Goal: Task Accomplishment & Management: Complete application form

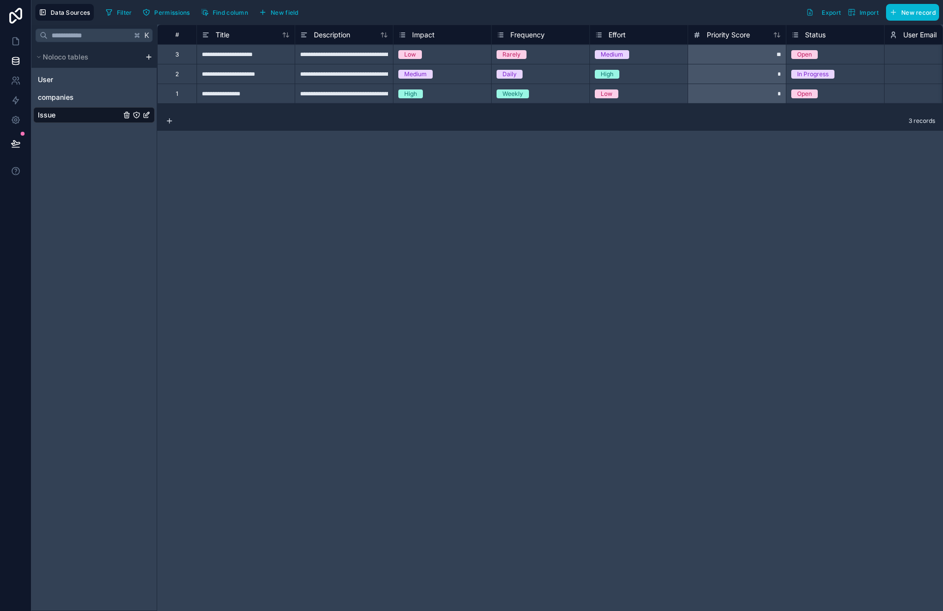
click at [388, 256] on div "**********" at bounding box center [550, 318] width 786 height 586
click at [15, 43] on icon at bounding box center [16, 41] width 10 height 10
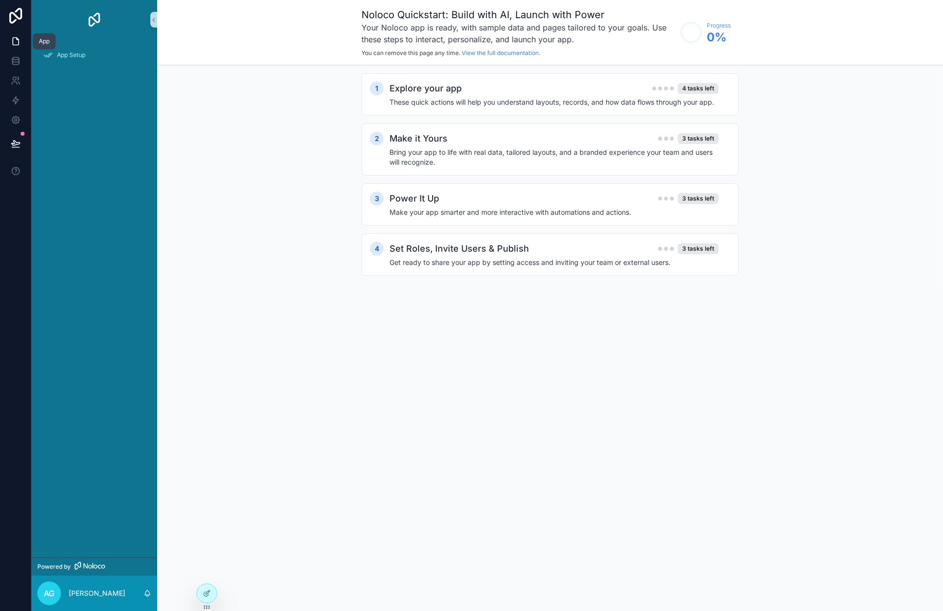
click at [15, 41] on icon at bounding box center [16, 41] width 10 height 10
click at [18, 62] on icon at bounding box center [15, 60] width 6 height 4
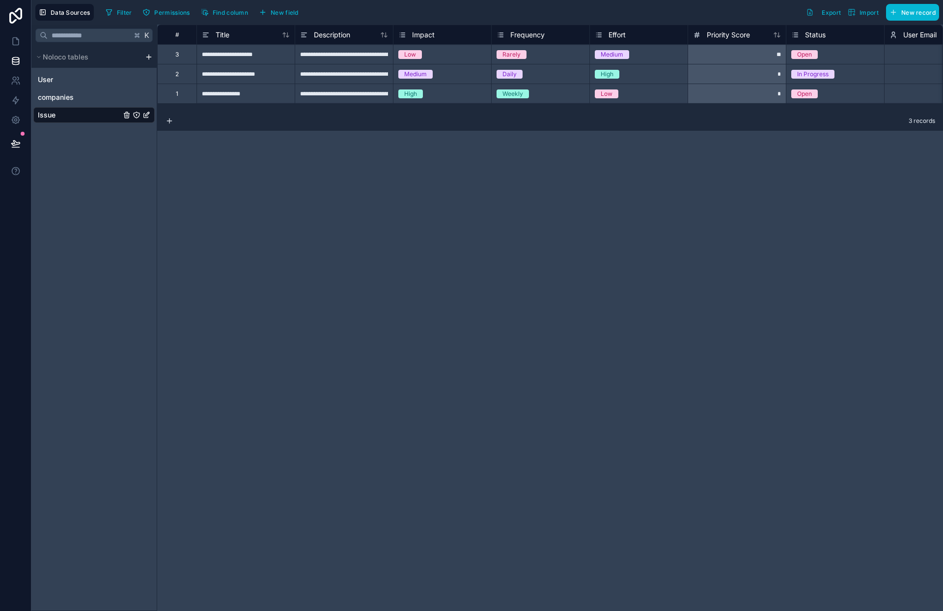
click at [136, 114] on icon "Issue" at bounding box center [137, 115] width 8 height 8
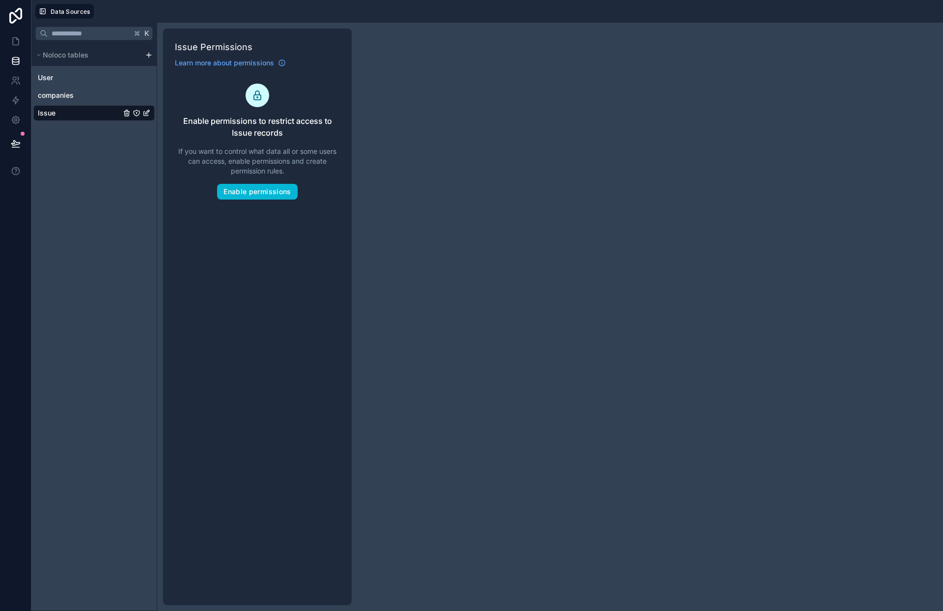
click at [147, 112] on icon "Issue" at bounding box center [147, 112] width 4 height 4
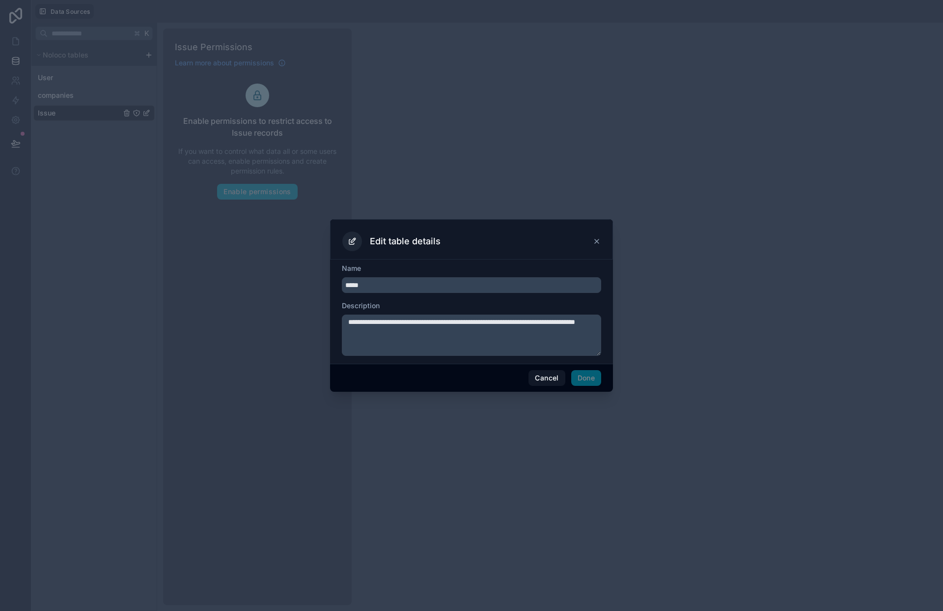
click at [595, 241] on icon at bounding box center [597, 241] width 8 height 8
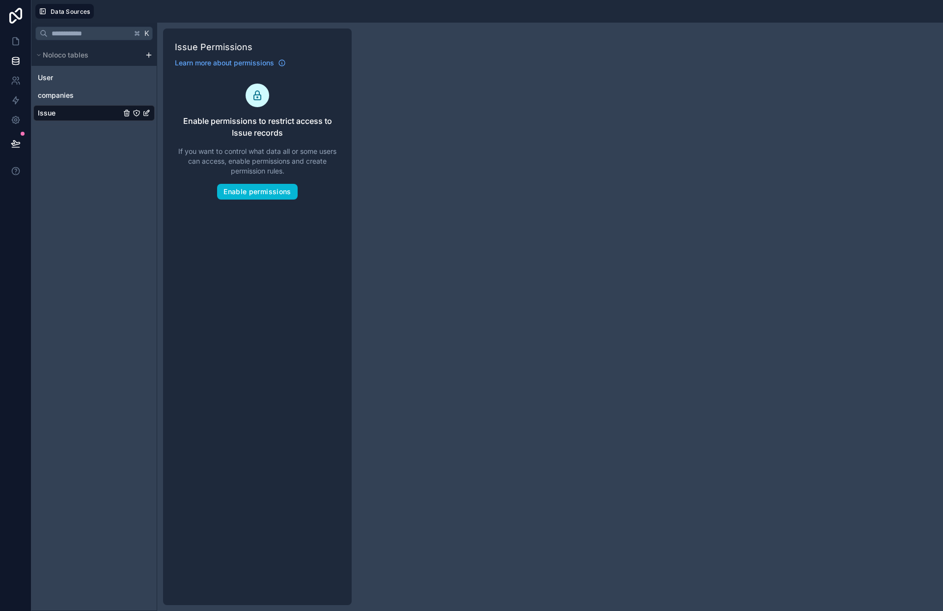
click at [70, 112] on link "Issue" at bounding box center [79, 113] width 83 height 10
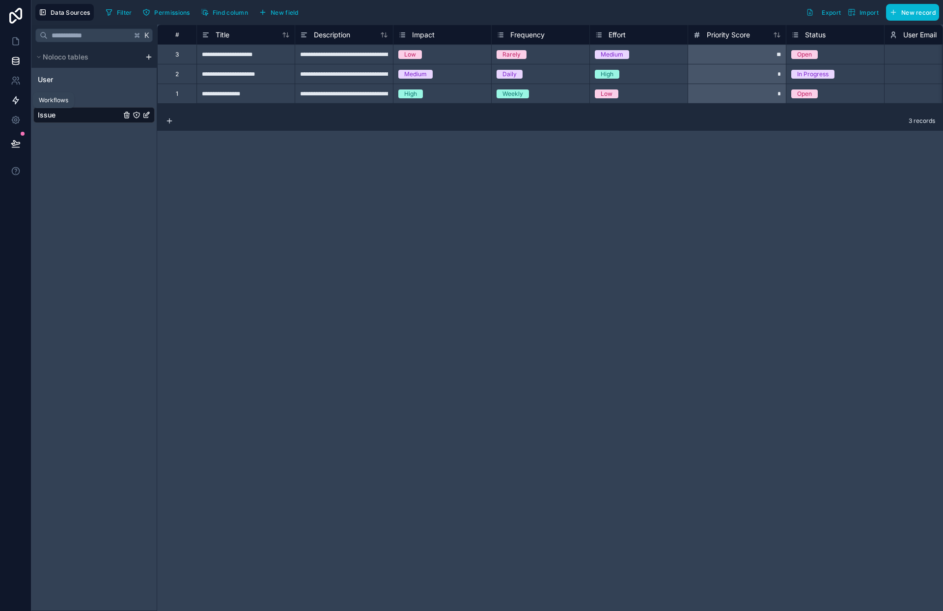
click at [16, 101] on icon at bounding box center [16, 100] width 10 height 10
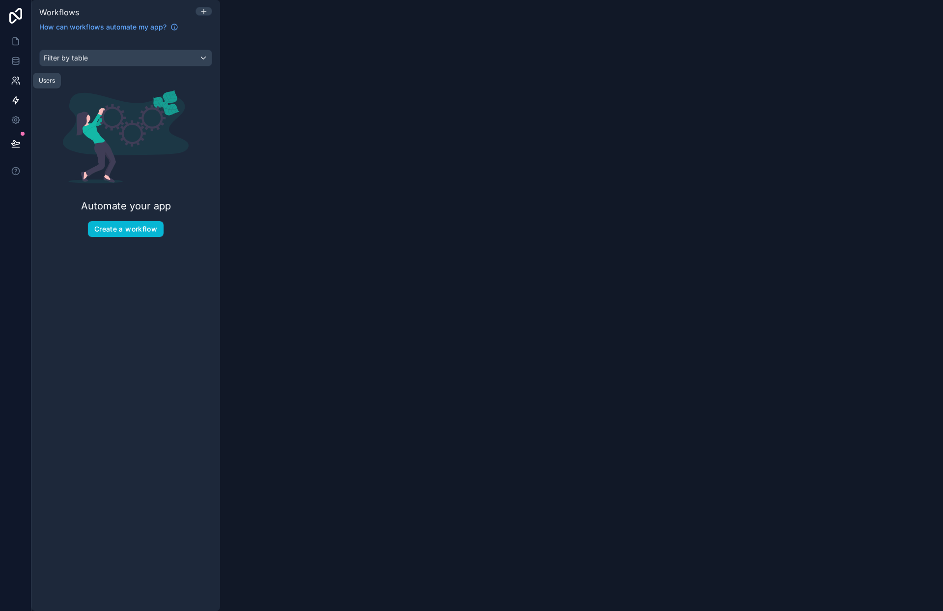
click at [15, 81] on icon at bounding box center [16, 81] width 10 height 10
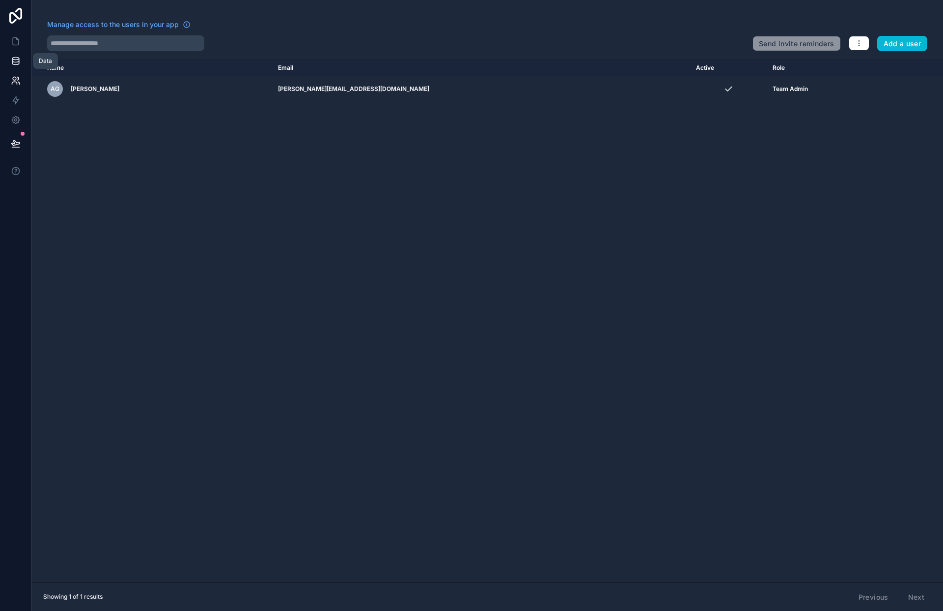
click at [16, 63] on icon at bounding box center [16, 61] width 10 height 10
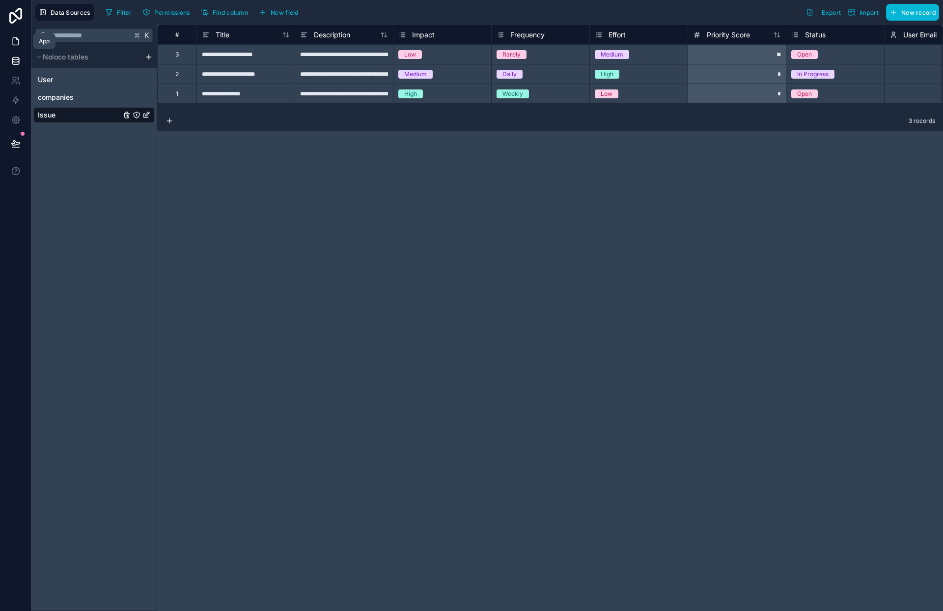
click at [18, 45] on icon at bounding box center [16, 41] width 6 height 7
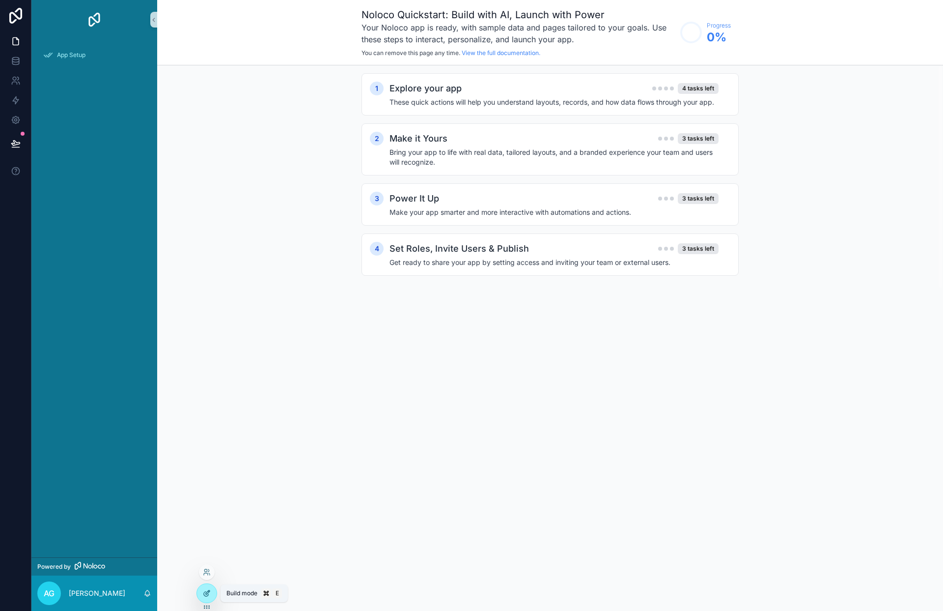
click at [206, 588] on div at bounding box center [207, 593] width 20 height 19
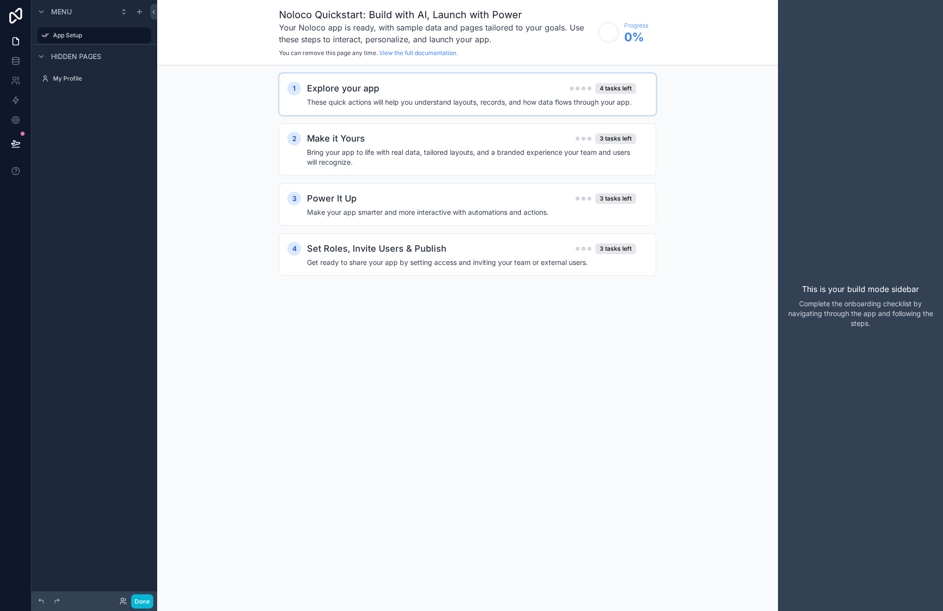
click at [379, 100] on h4 "These quick actions will help you understand layouts, records, and how data flo…" at bounding box center [471, 102] width 329 height 10
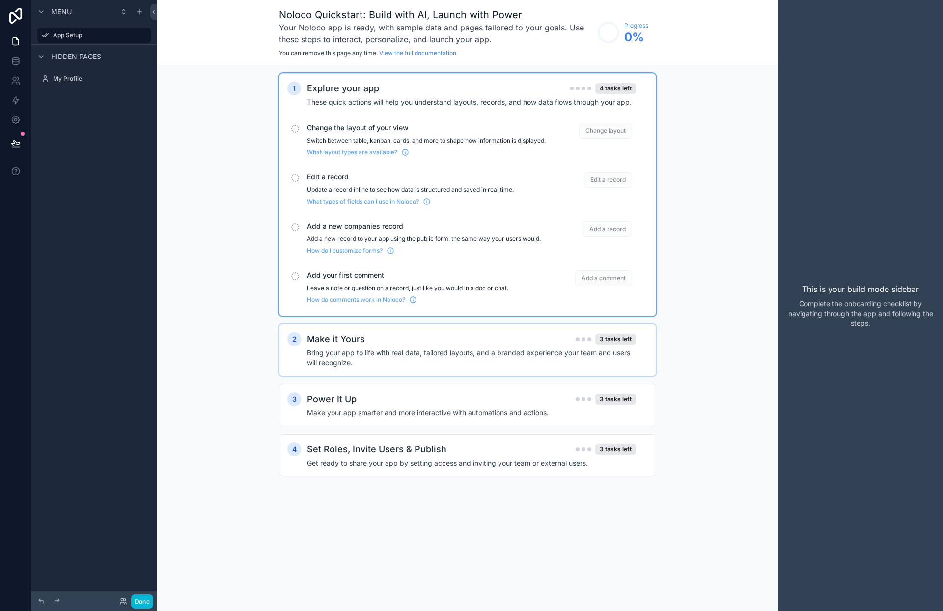
click at [361, 346] on h2 "Make it Yours" at bounding box center [336, 339] width 58 height 14
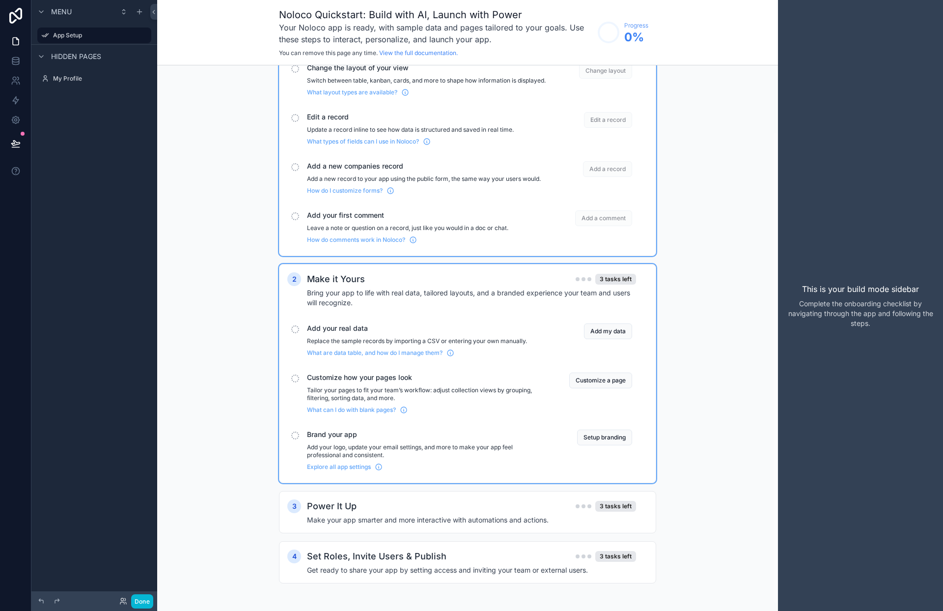
scroll to position [68, 0]
click at [586, 382] on button "Customize a page" at bounding box center [601, 380] width 63 height 16
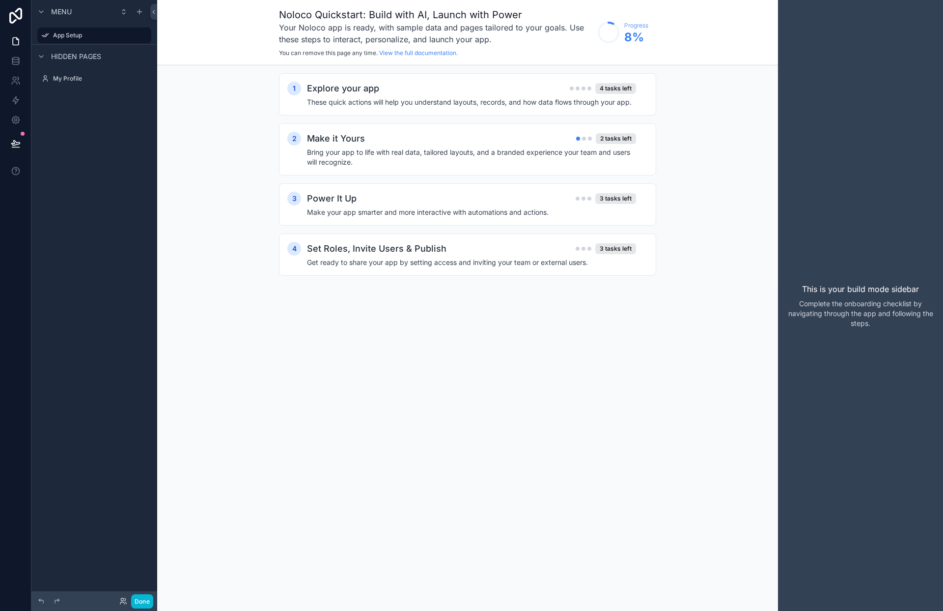
click at [72, 55] on span "Hidden pages" at bounding box center [76, 57] width 50 height 10
click at [140, 10] on icon "scrollable content" at bounding box center [140, 11] width 0 height 4
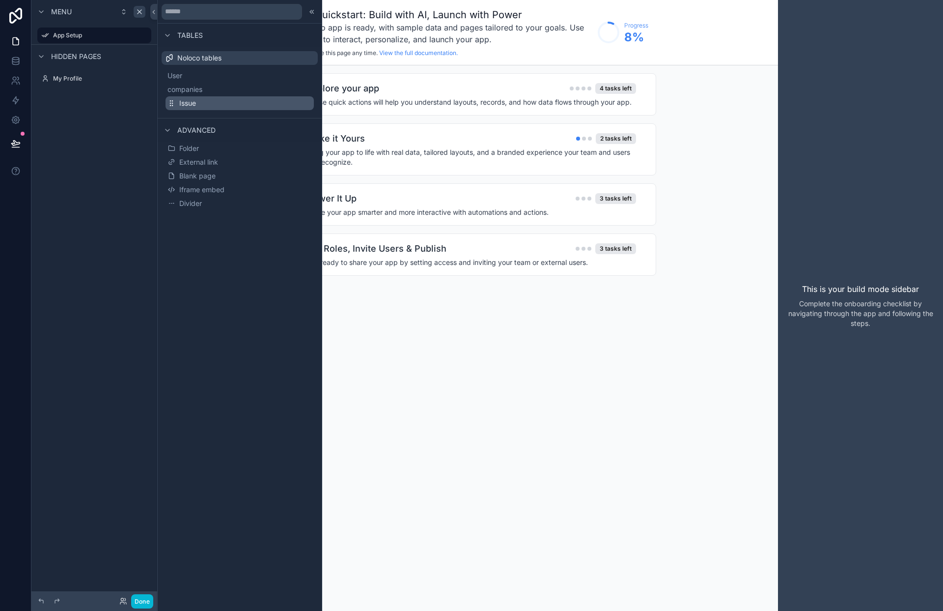
click at [204, 104] on button "Issue" at bounding box center [240, 103] width 148 height 14
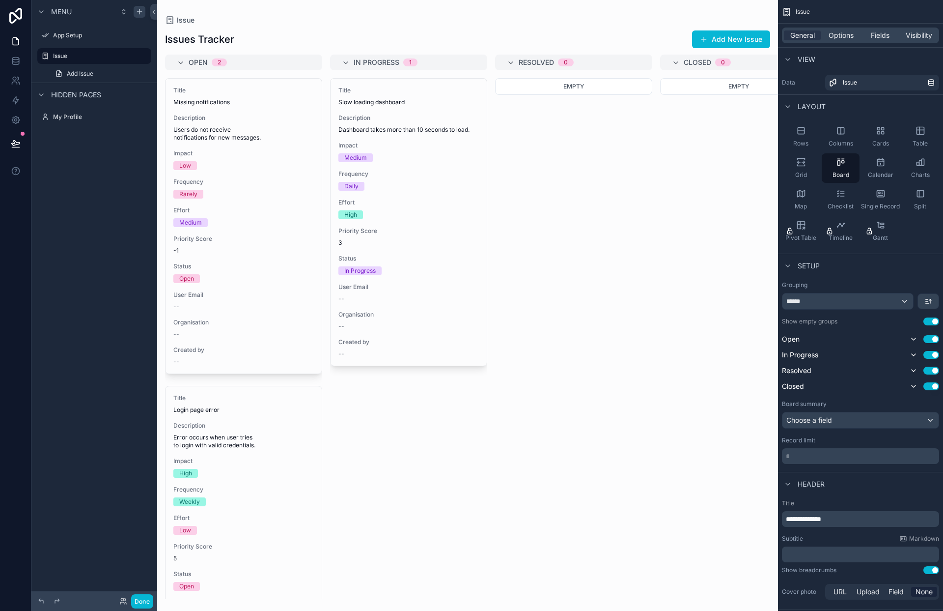
click at [111, 174] on div "Menu App Setup Issue Add Issue Hidden pages My Profile" at bounding box center [94, 299] width 126 height 599
click at [143, 13] on icon "scrollable content" at bounding box center [140, 12] width 8 height 8
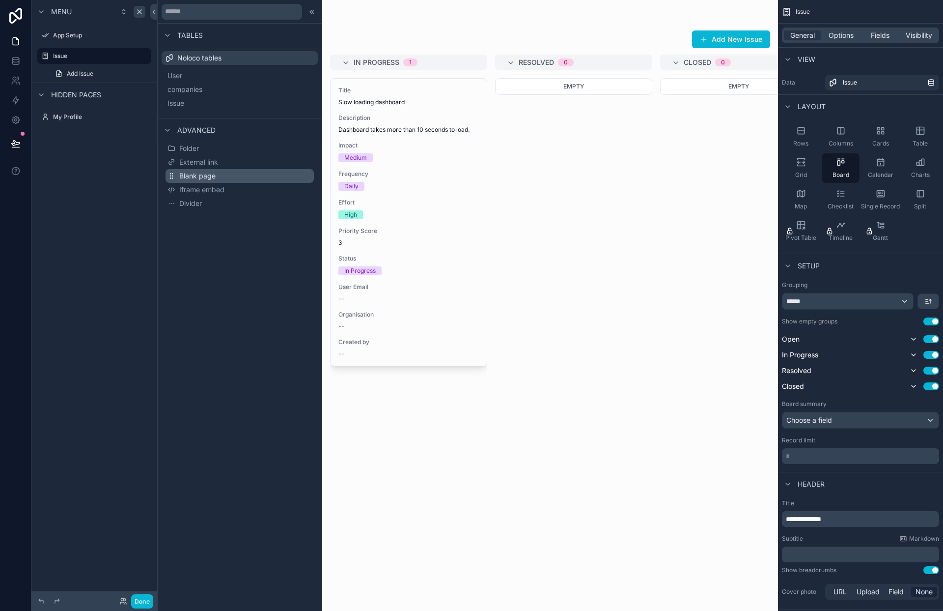
click at [193, 177] on span "Blank page" at bounding box center [197, 176] width 36 height 10
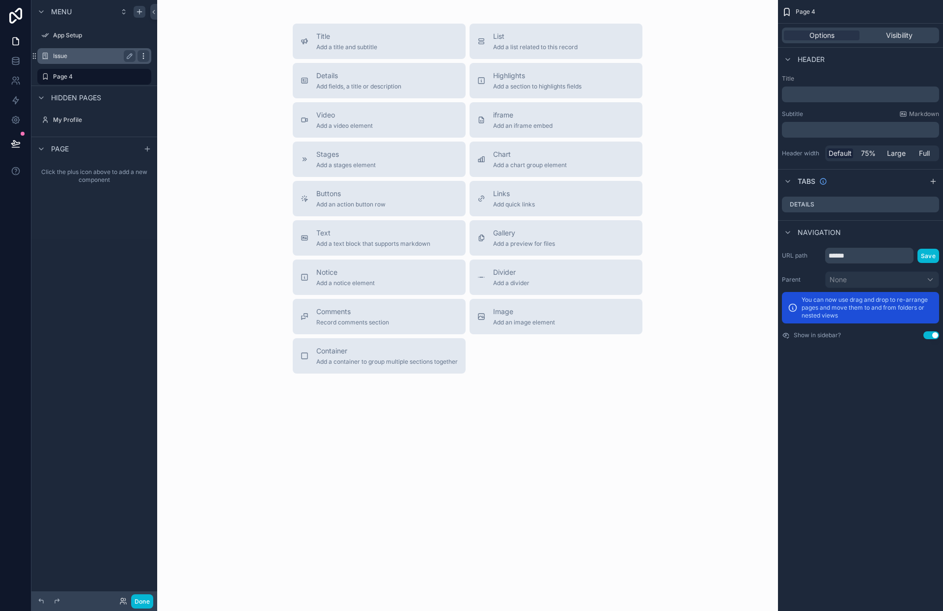
click at [147, 56] on icon "scrollable content" at bounding box center [144, 56] width 8 height 8
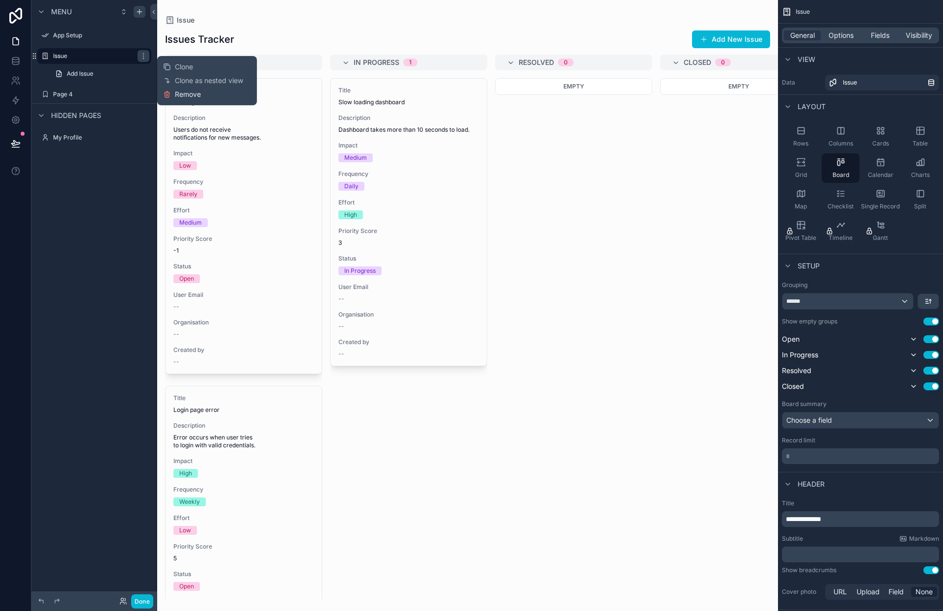
click at [193, 96] on span "Remove" at bounding box center [188, 94] width 26 height 10
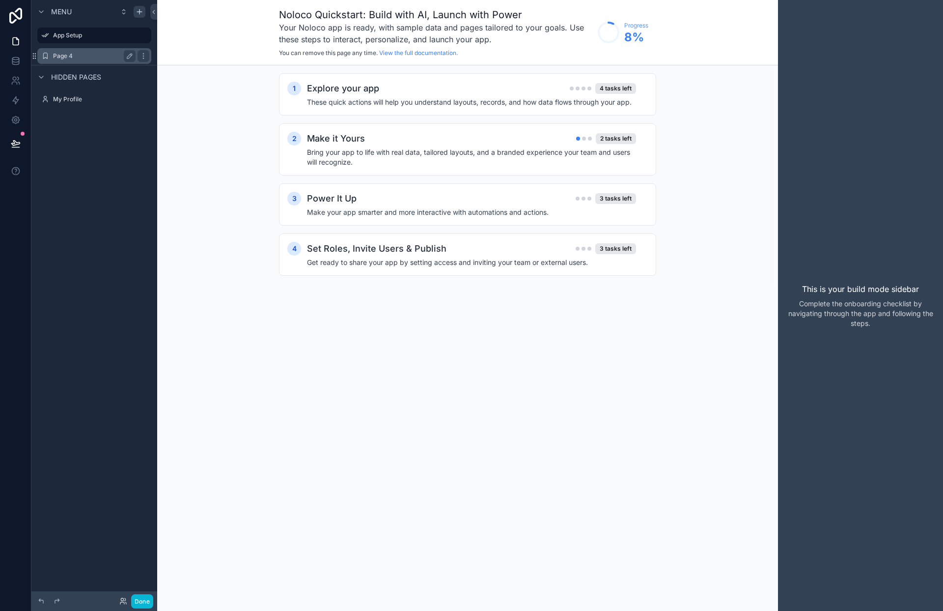
click at [76, 57] on label "Page 4" at bounding box center [92, 56] width 79 height 8
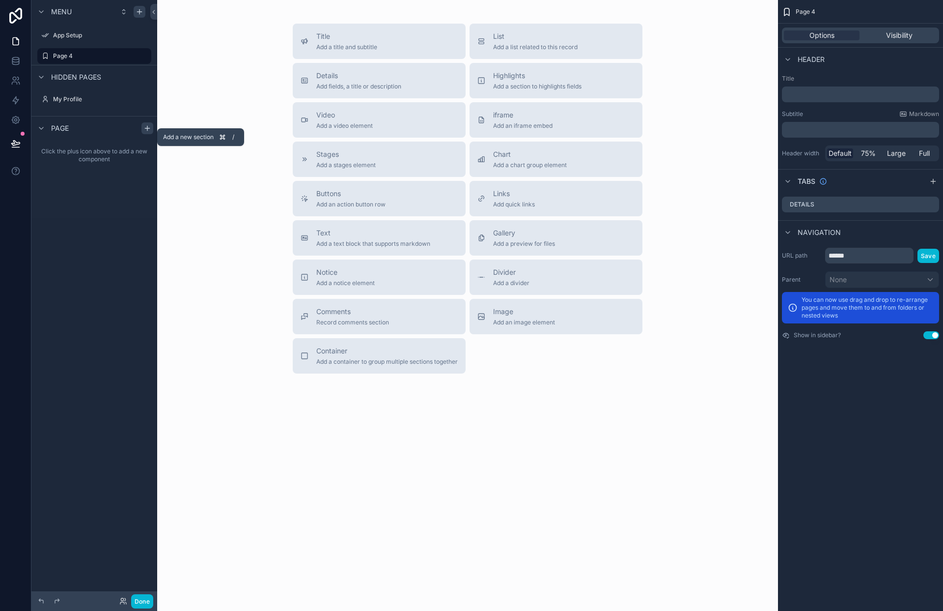
click at [148, 127] on icon "scrollable content" at bounding box center [147, 128] width 8 height 8
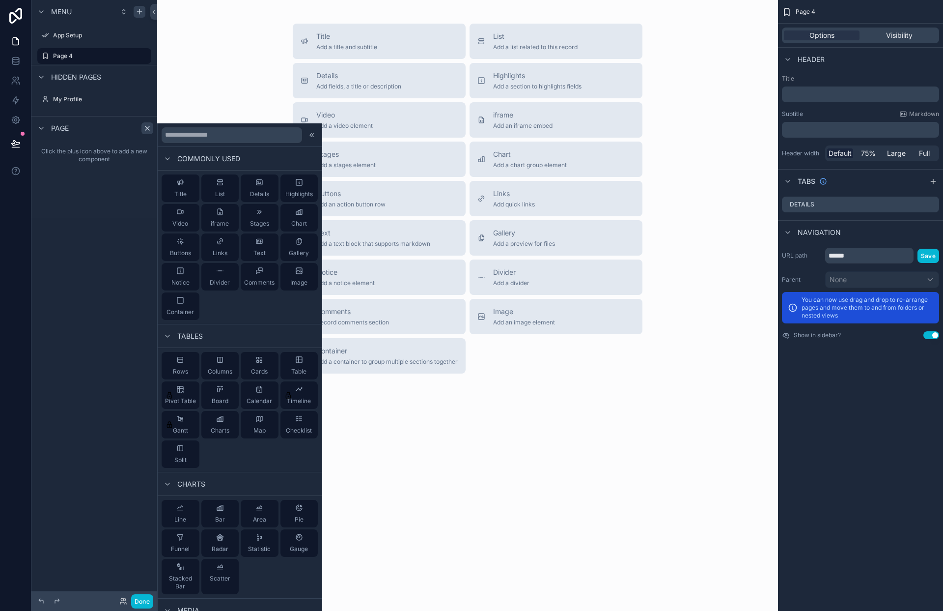
click at [121, 241] on div "Menu App Setup Page 4 Hidden pages My Profile Page Click the plus icon above to…" at bounding box center [94, 299] width 126 height 599
click at [146, 126] on icon "scrollable content" at bounding box center [147, 128] width 8 height 8
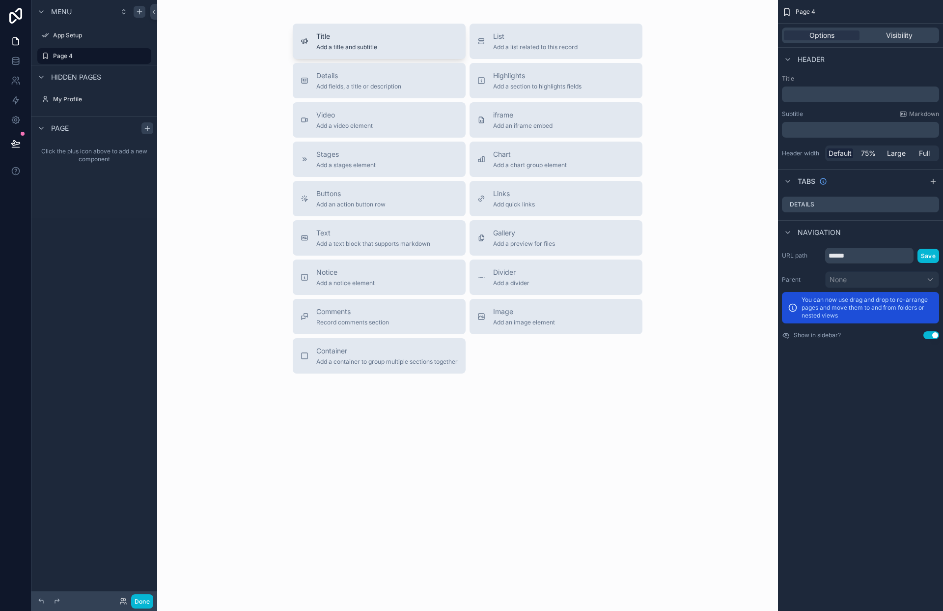
click at [342, 37] on span "Title" at bounding box center [346, 36] width 61 height 10
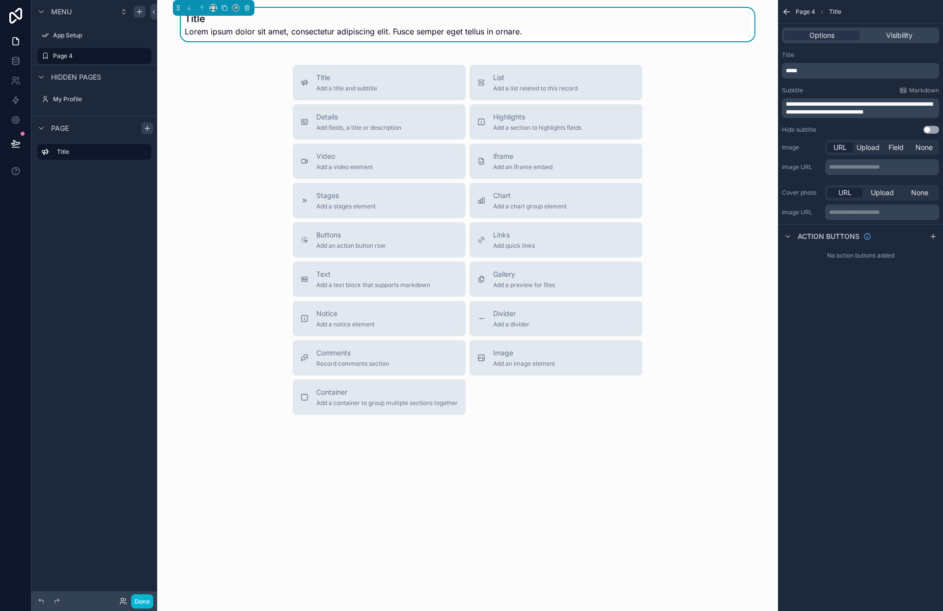
click at [270, 18] on h1 "Title" at bounding box center [354, 19] width 338 height 14
click at [194, 25] on h1 "Title" at bounding box center [354, 19] width 338 height 14
click at [197, 22] on h1 "Title" at bounding box center [354, 19] width 338 height 14
click at [216, 25] on h1 "Title" at bounding box center [354, 19] width 338 height 14
click at [208, 22] on h1 "Title" at bounding box center [354, 19] width 338 height 14
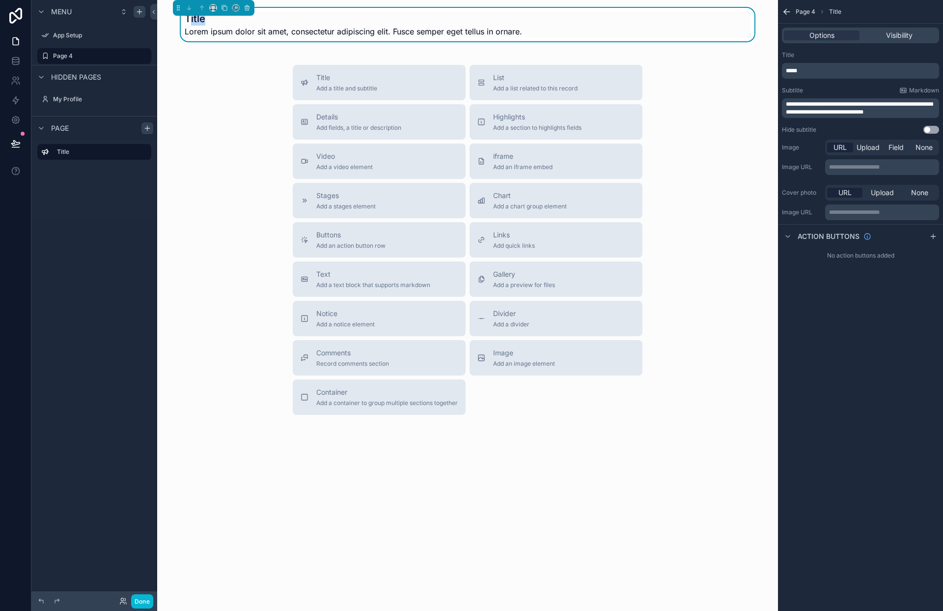
drag, startPoint x: 195, startPoint y: 19, endPoint x: 190, endPoint y: 17, distance: 5.1
click at [190, 17] on h1 "Title" at bounding box center [354, 19] width 338 height 14
click at [193, 19] on h1 "Title" at bounding box center [354, 19] width 338 height 14
click at [204, 20] on h1 "Title" at bounding box center [354, 19] width 338 height 14
click at [200, 22] on h1 "Title" at bounding box center [354, 19] width 338 height 14
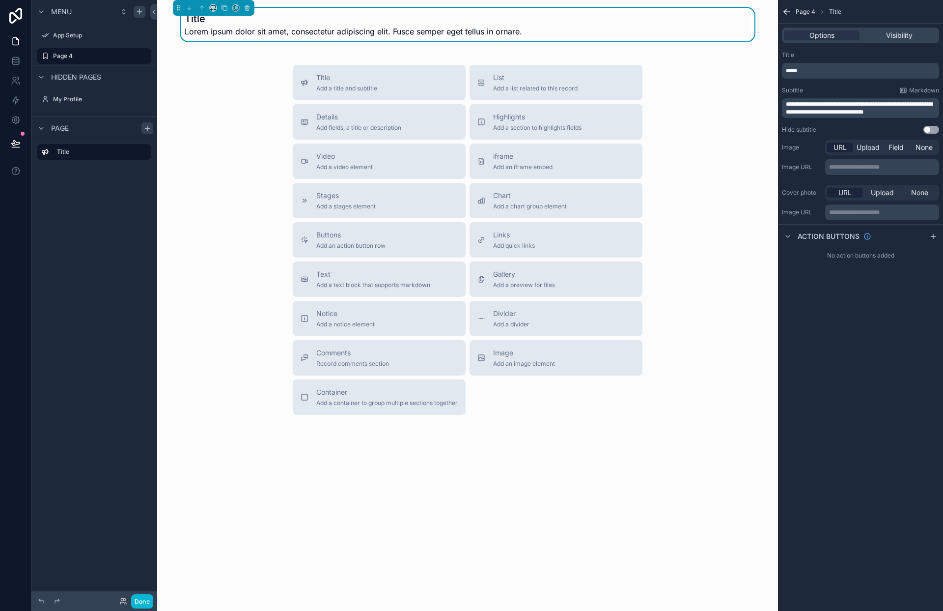
click at [200, 21] on h1 "Title" at bounding box center [354, 19] width 338 height 14
click at [840, 67] on p "*****" at bounding box center [861, 71] width 151 height 8
drag, startPoint x: 822, startPoint y: 68, endPoint x: 784, endPoint y: 67, distance: 37.9
click at [784, 67] on div "*****" at bounding box center [860, 71] width 157 height 16
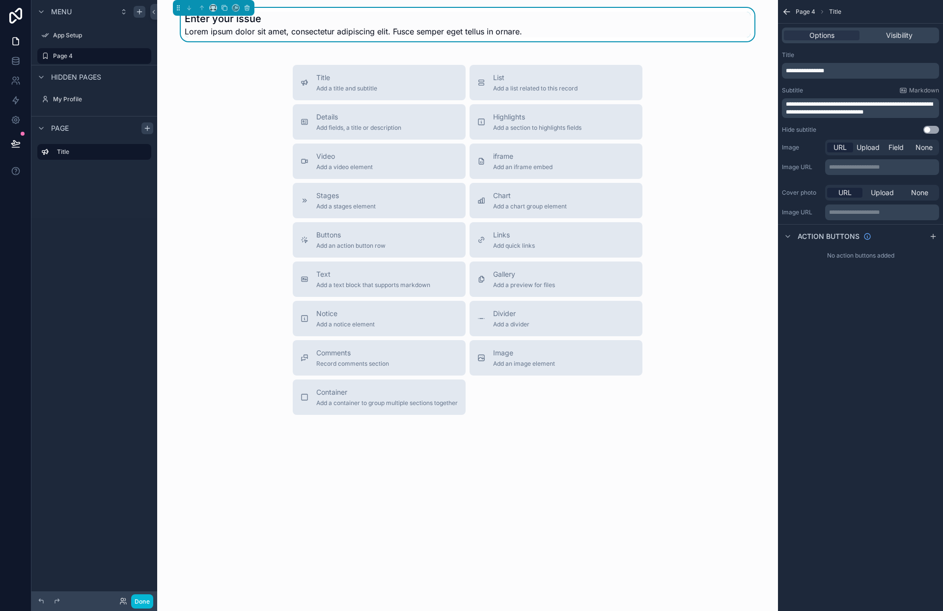
click at [875, 115] on span "**********" at bounding box center [859, 108] width 147 height 14
drag, startPoint x: 901, startPoint y: 113, endPoint x: 782, endPoint y: 91, distance: 120.9
click at [782, 91] on div "**********" at bounding box center [860, 92] width 165 height 90
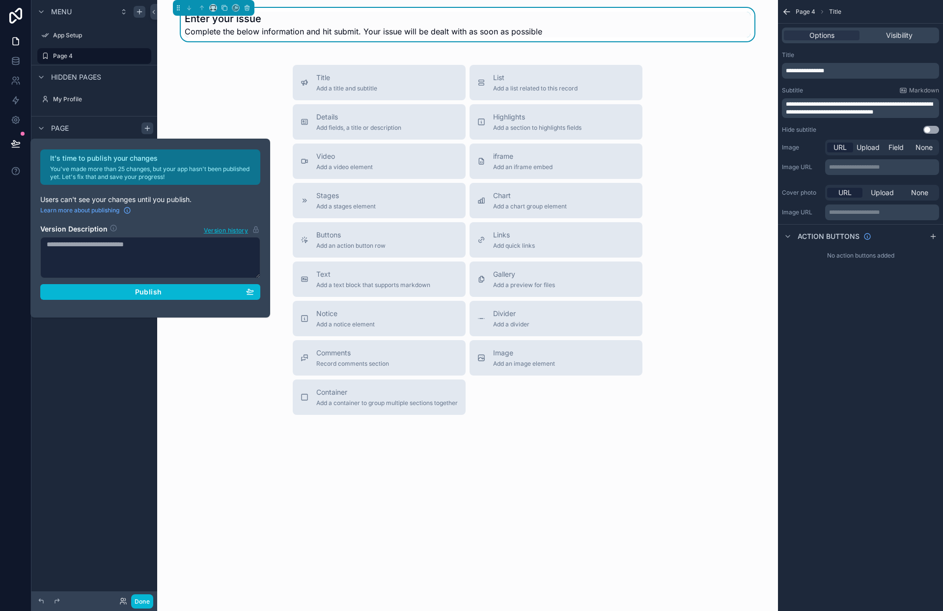
click at [850, 318] on div "**********" at bounding box center [860, 305] width 165 height 611
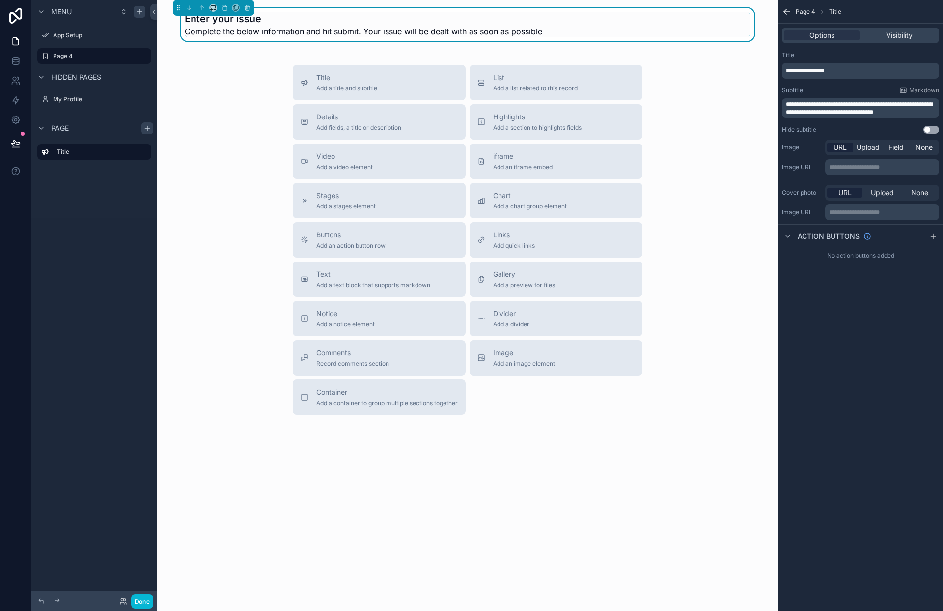
click at [733, 228] on div "Title Add a title and subtitle List Add a list related to this record Details A…" at bounding box center [467, 240] width 605 height 350
click at [272, 159] on div "Title Add a title and subtitle List Add a list related to this record Details A…" at bounding box center [467, 240] width 605 height 350
click at [141, 14] on icon "scrollable content" at bounding box center [140, 12] width 8 height 8
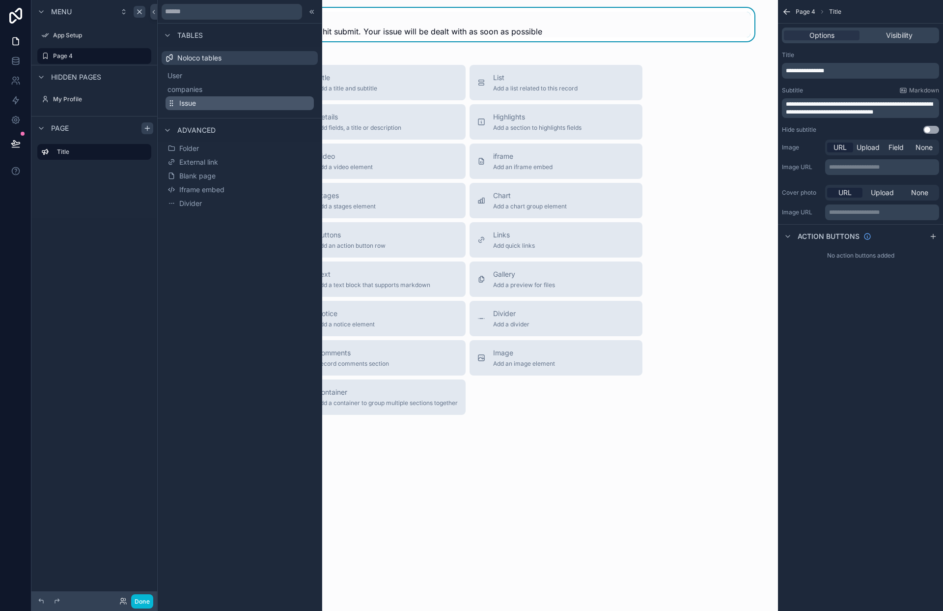
click at [204, 105] on button "Issue" at bounding box center [240, 103] width 148 height 14
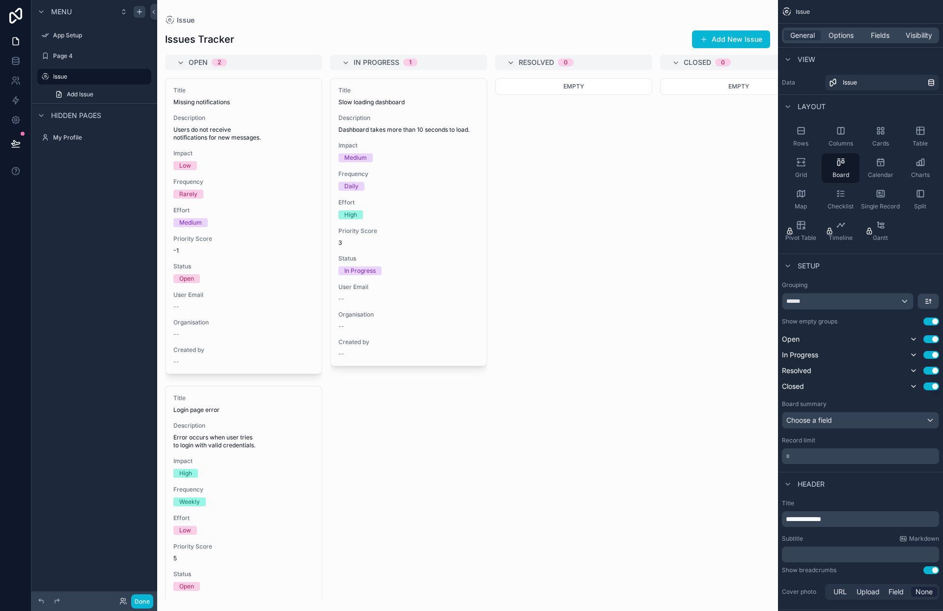
click at [729, 42] on div "scrollable content" at bounding box center [467, 305] width 621 height 611
click at [145, 78] on icon "scrollable content" at bounding box center [144, 77] width 8 height 8
click at [190, 94] on span "Remove" at bounding box center [188, 91] width 26 height 10
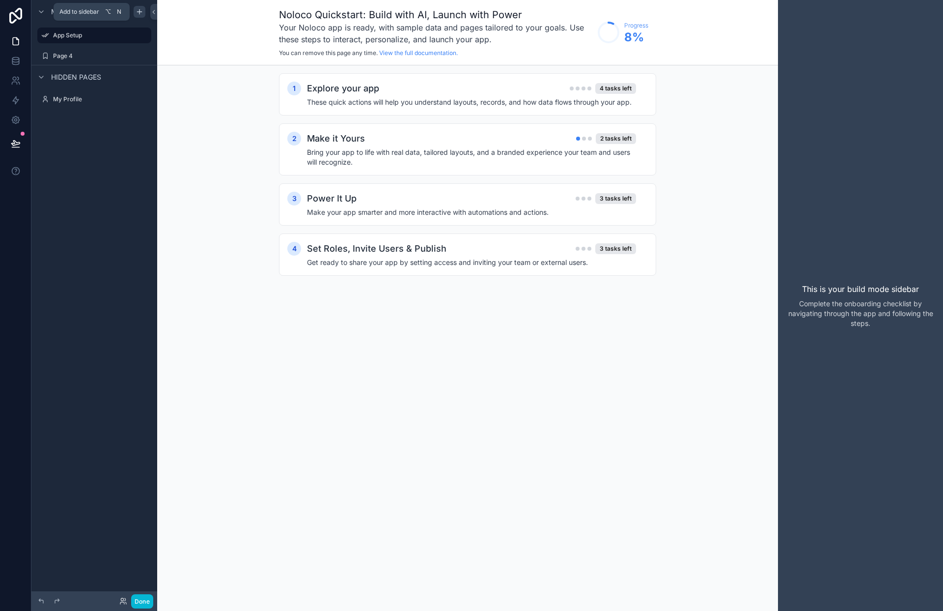
click at [140, 15] on icon "scrollable content" at bounding box center [140, 12] width 8 height 8
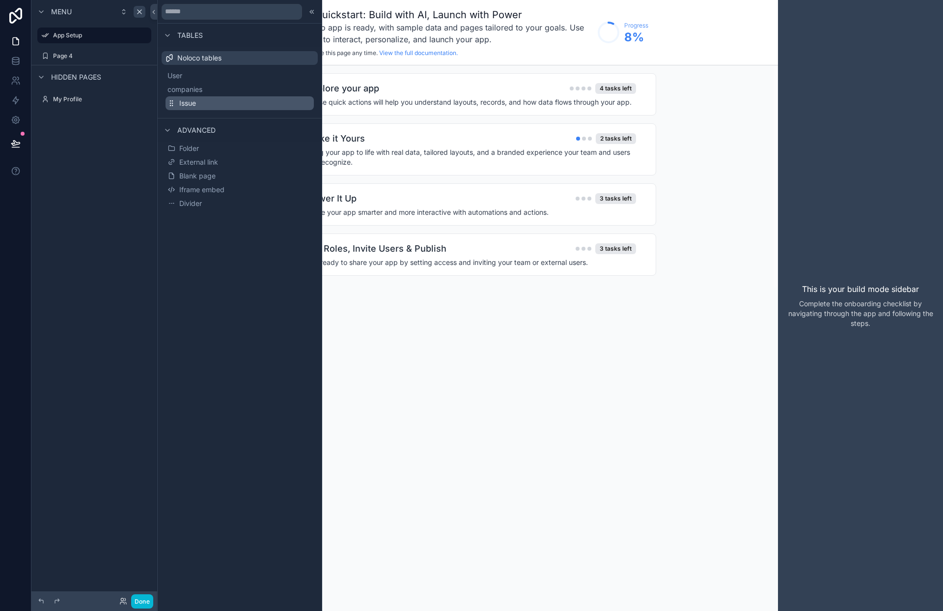
click at [192, 104] on span "Issue" at bounding box center [187, 103] width 17 height 10
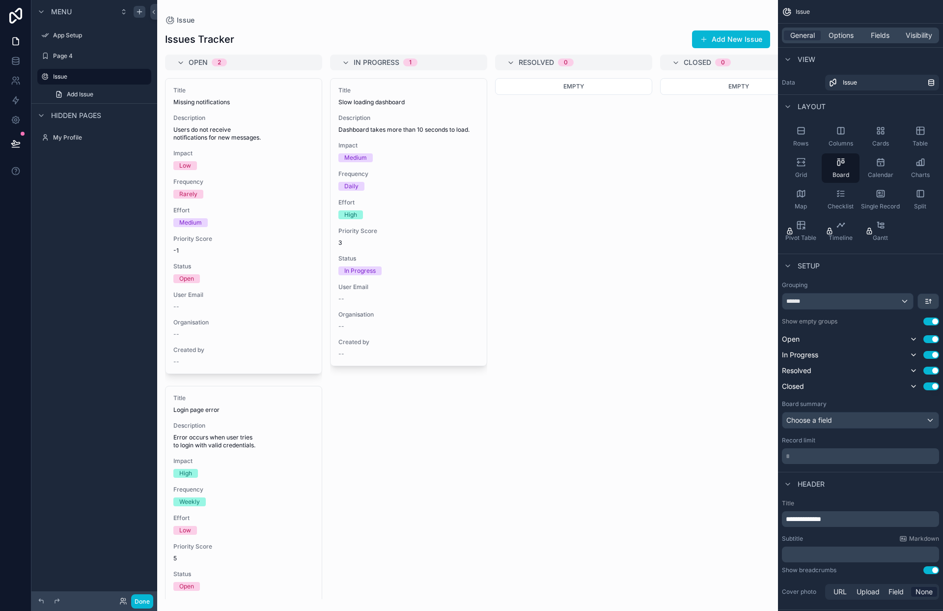
click at [246, 34] on div "scrollable content" at bounding box center [467, 305] width 621 height 611
click at [243, 39] on div "Issues Tracker Add New Issue" at bounding box center [467, 39] width 605 height 19
click at [241, 39] on div "Issues Tracker Add New Issue" at bounding box center [467, 39] width 605 height 19
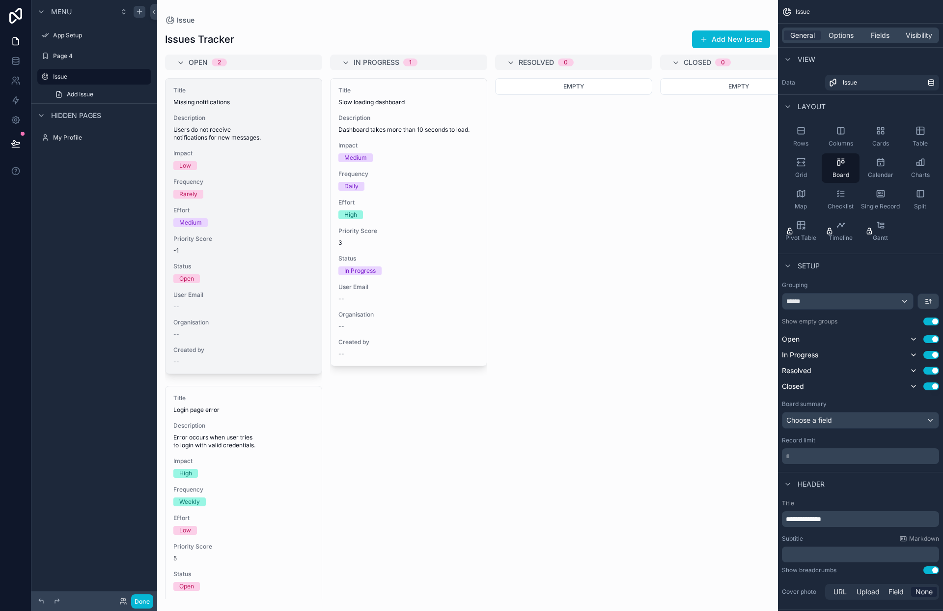
click at [244, 114] on span "Description" at bounding box center [243, 118] width 141 height 8
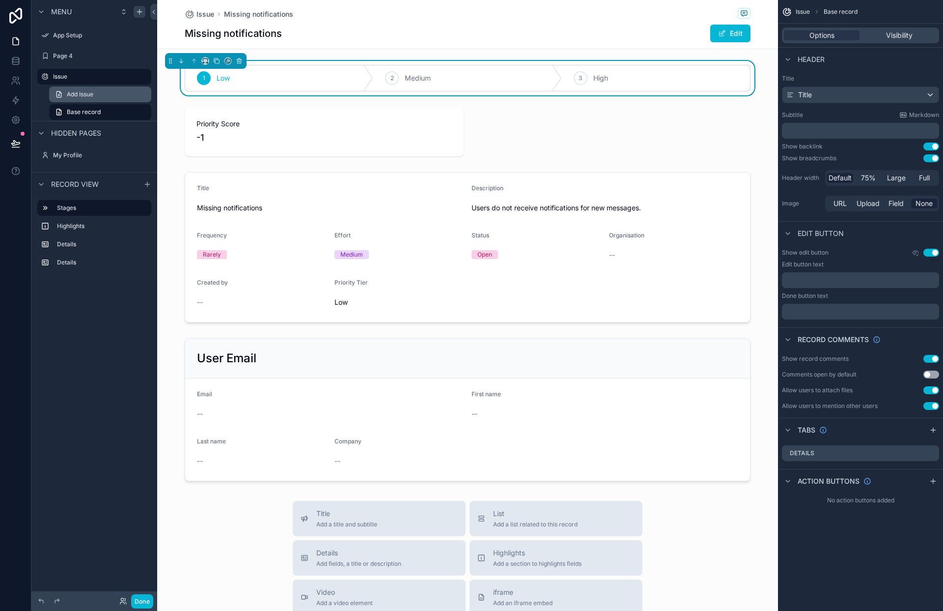
click at [86, 94] on span "Add Issue" at bounding box center [80, 94] width 27 height 8
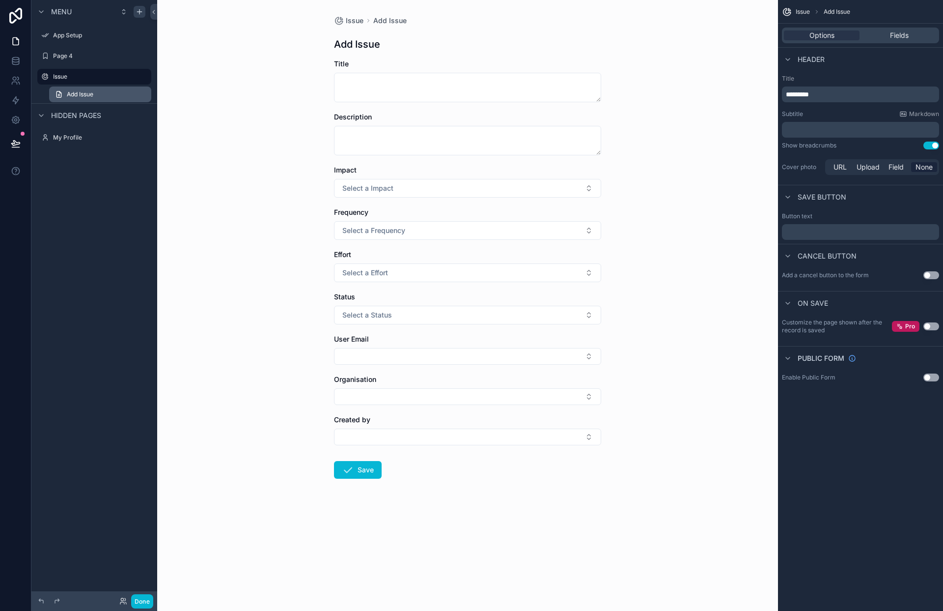
click at [83, 95] on span "Add Issue" at bounding box center [80, 94] width 27 height 8
click at [69, 72] on div "Issue" at bounding box center [94, 77] width 83 height 12
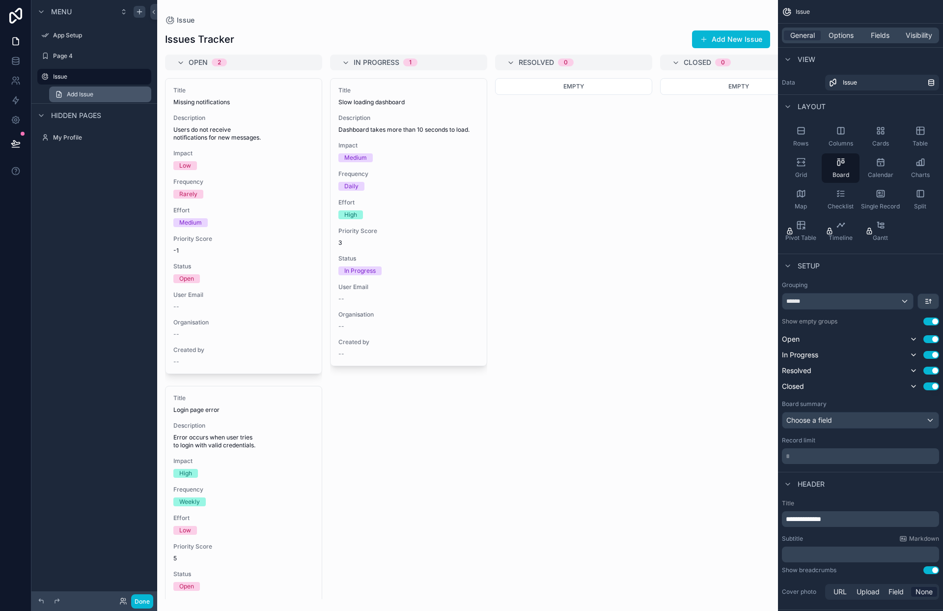
click at [71, 89] on link "Add Issue" at bounding box center [100, 94] width 102 height 16
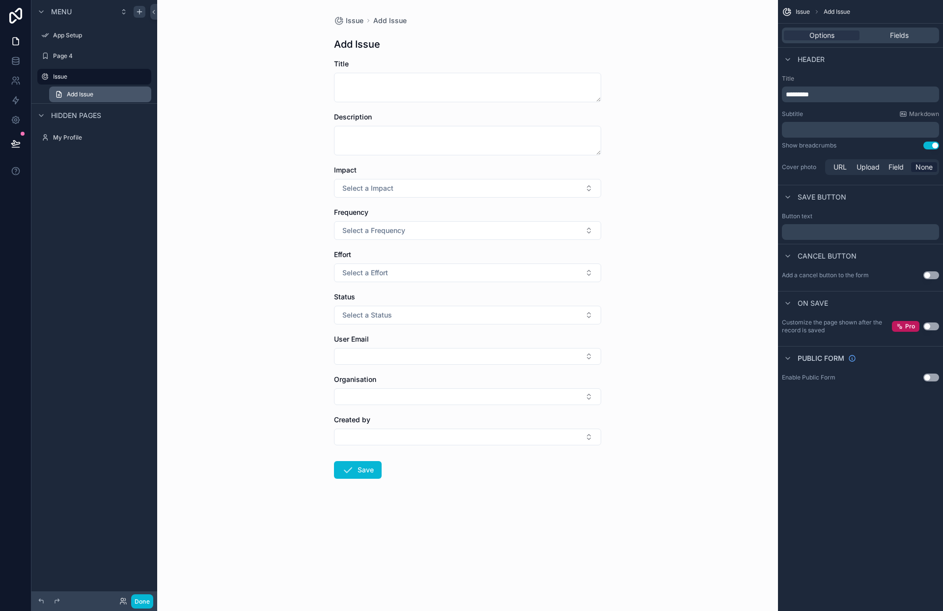
click at [72, 93] on span "Add Issue" at bounding box center [80, 94] width 27 height 8
click at [40, 119] on div "scrollable content" at bounding box center [41, 116] width 12 height 12
click at [42, 119] on icon "scrollable content" at bounding box center [41, 116] width 8 height 8
click at [82, 87] on link "Add Issue" at bounding box center [100, 94] width 102 height 16
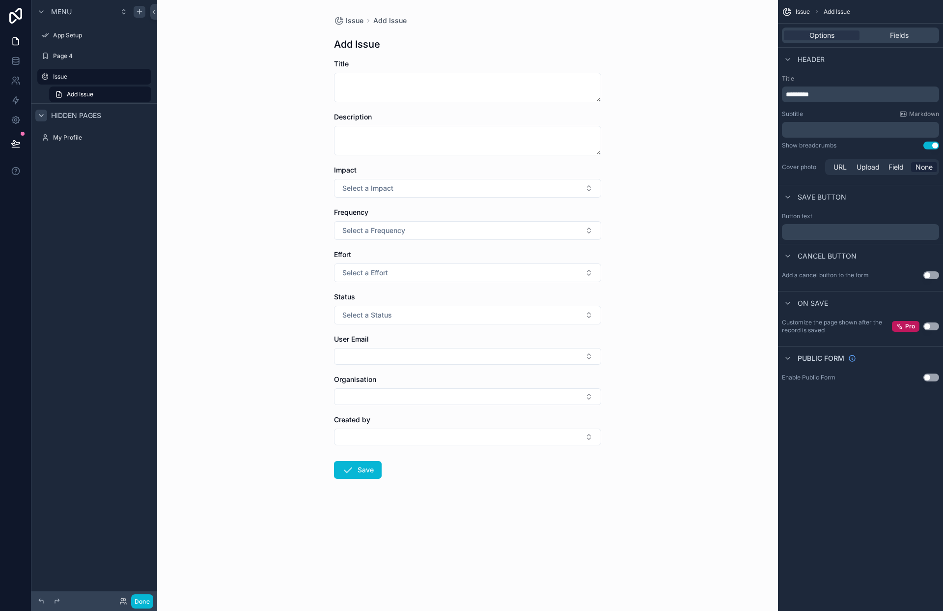
click at [243, 78] on div "Issue Add Issue Add Issue Title Description Impact Select a Impact Frequency Se…" at bounding box center [467, 305] width 621 height 611
click at [74, 78] on label "Issue" at bounding box center [92, 77] width 79 height 8
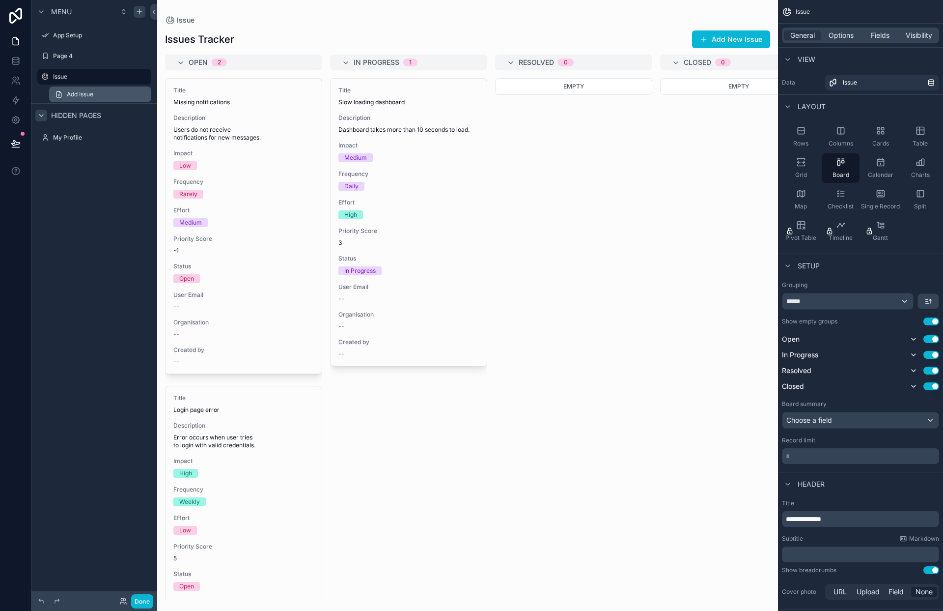
click at [79, 93] on span "Add Issue" at bounding box center [80, 94] width 27 height 8
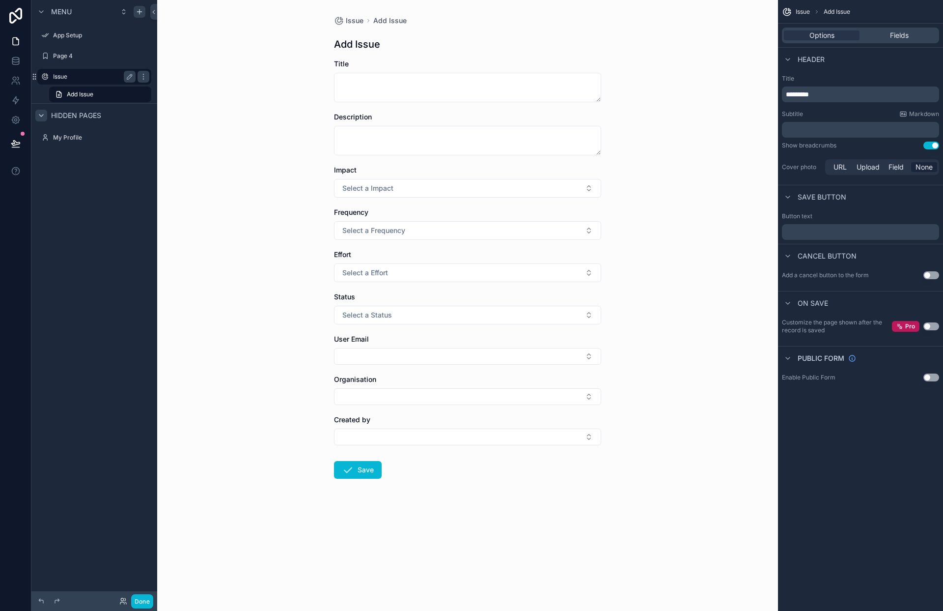
click at [84, 77] on label "Issue" at bounding box center [92, 77] width 79 height 8
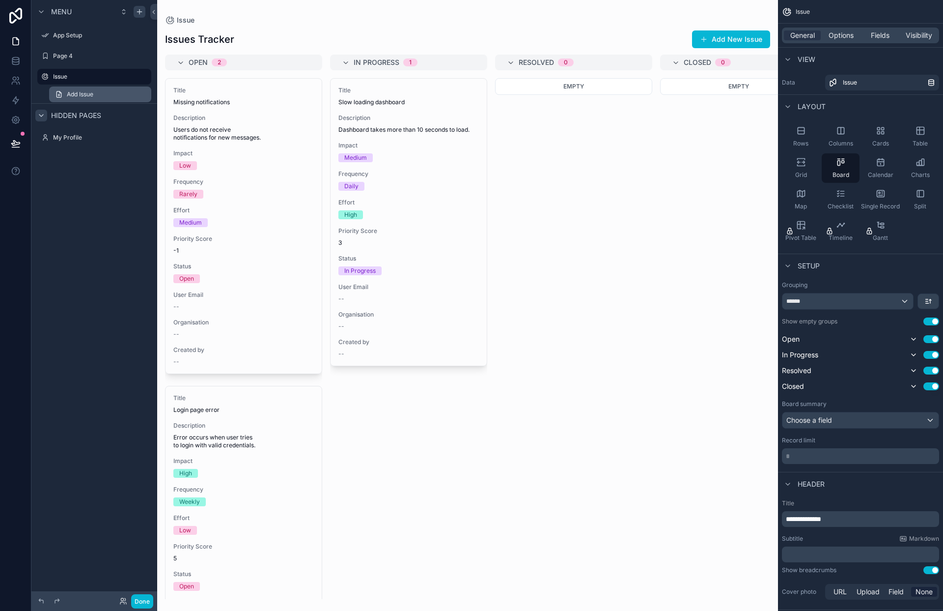
click at [86, 93] on span "Add Issue" at bounding box center [80, 94] width 27 height 8
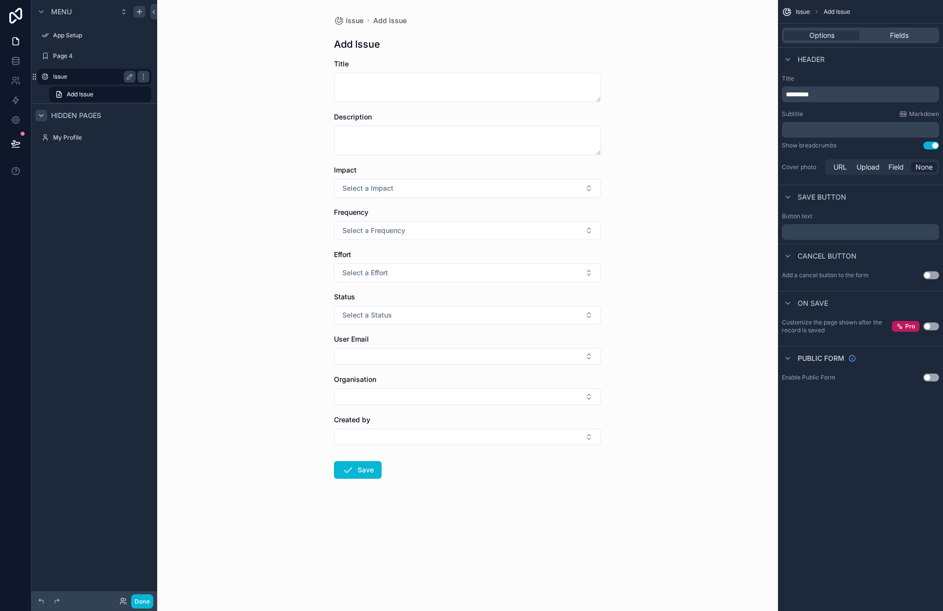
click at [70, 76] on label "Issue" at bounding box center [92, 77] width 79 height 8
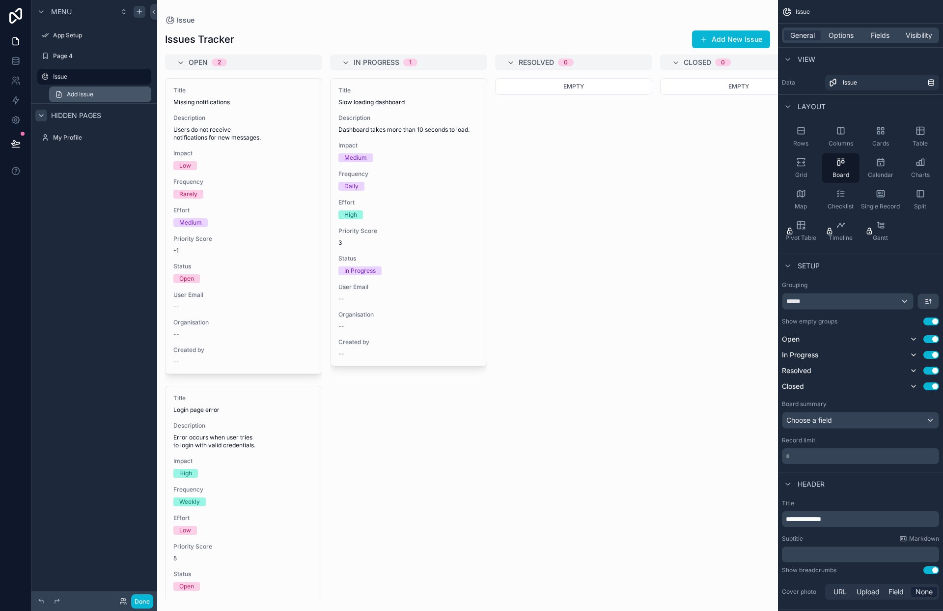
click at [83, 91] on span "Add Issue" at bounding box center [80, 94] width 27 height 8
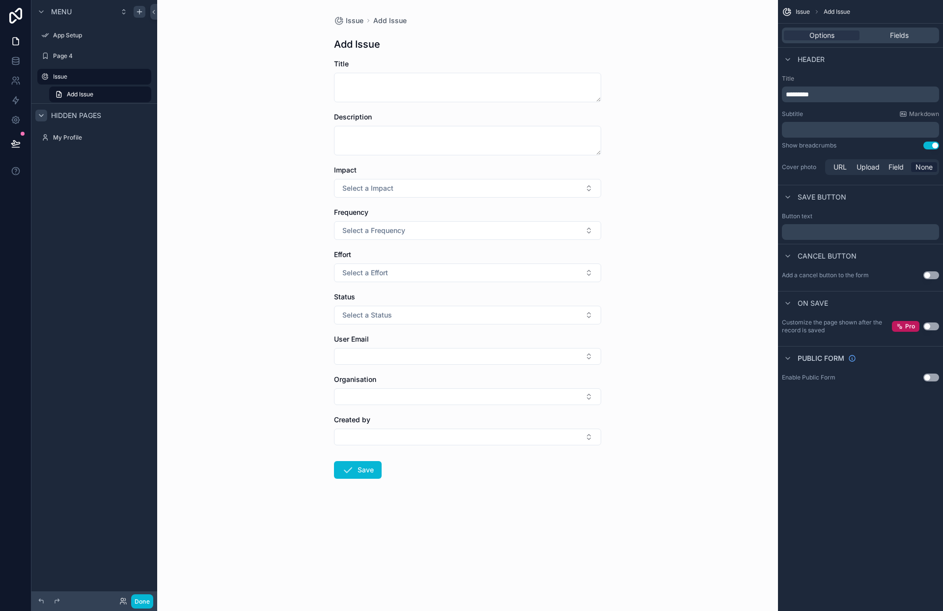
click at [351, 216] on label "Frequency" at bounding box center [351, 212] width 34 height 10
click at [364, 231] on span "Select a Frequency" at bounding box center [373, 231] width 63 height 10
click at [304, 219] on div "Issue Add Issue Add Issue Title Description Impact Select a Impact Frequency Se…" at bounding box center [467, 305] width 621 height 611
click at [280, 229] on div "Issue Add Issue Add Issue Title Description Impact Select a Impact Frequency Se…" at bounding box center [467, 305] width 621 height 611
click at [141, 12] on icon "scrollable content" at bounding box center [139, 12] width 4 height 0
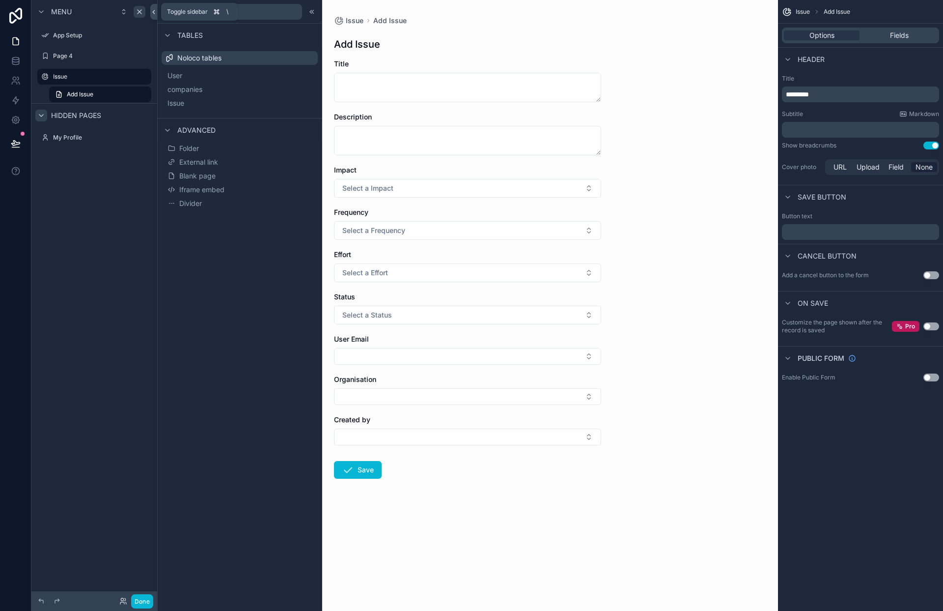
click at [153, 13] on icon at bounding box center [153, 11] width 7 height 7
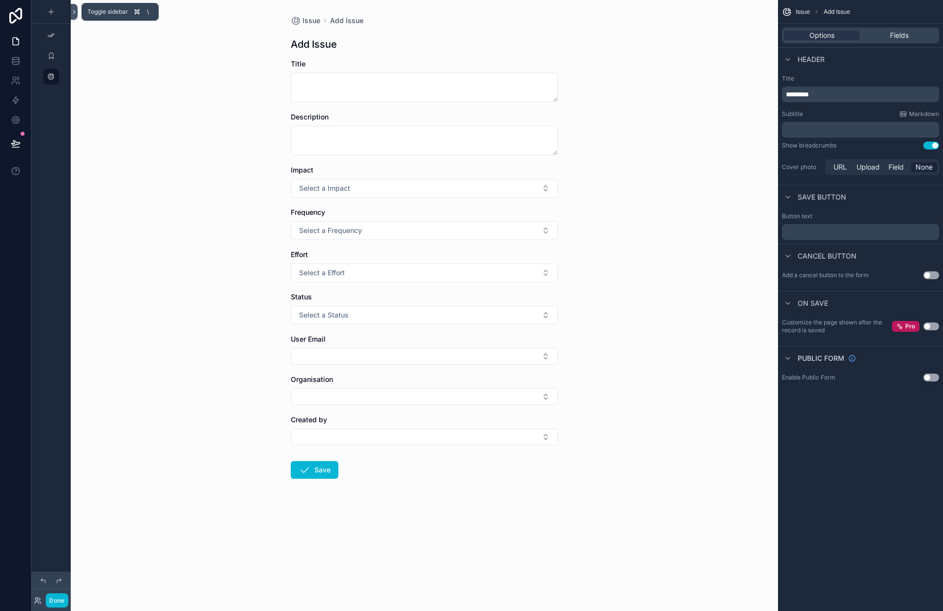
click at [73, 13] on icon at bounding box center [74, 11] width 7 height 7
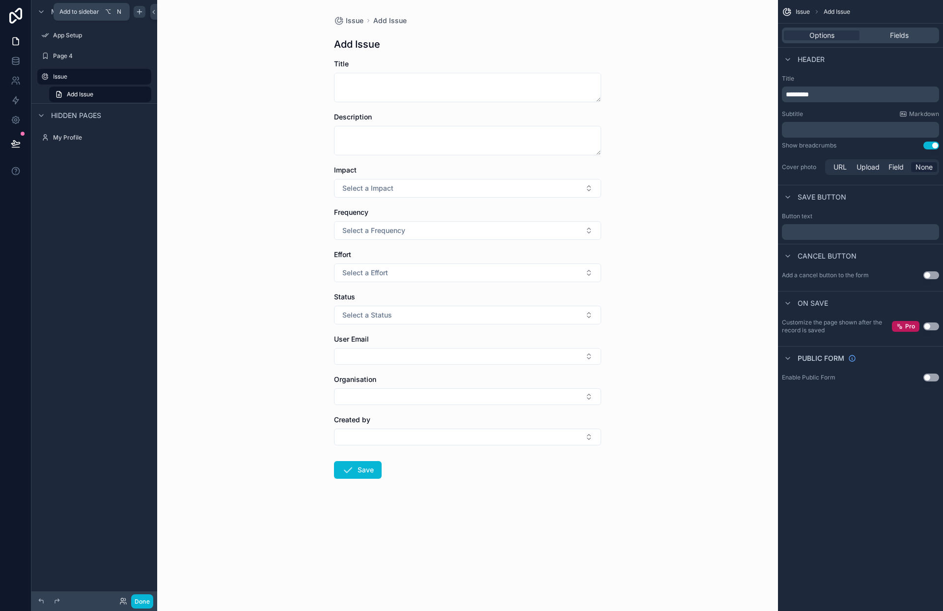
click at [141, 12] on icon "scrollable content" at bounding box center [140, 12] width 8 height 8
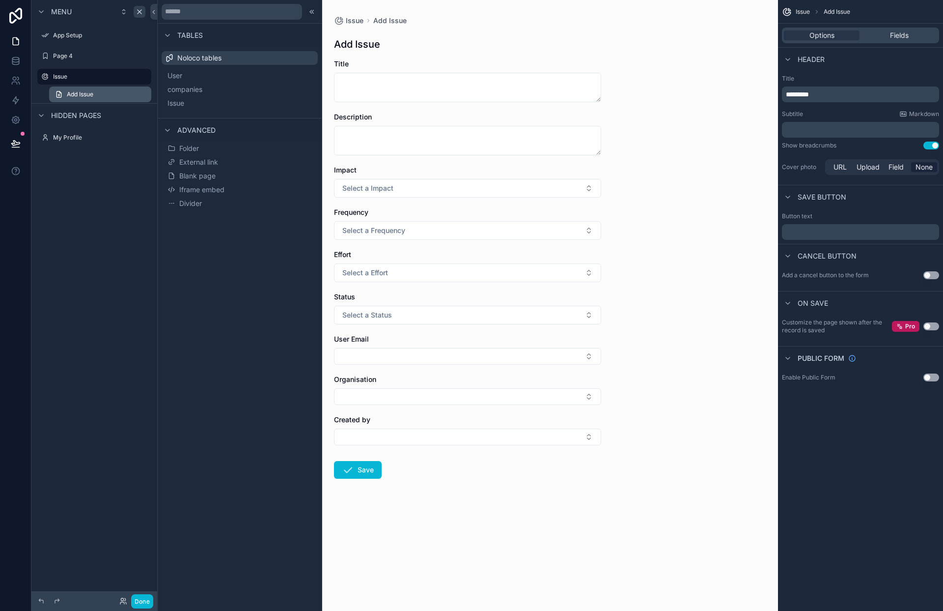
click at [106, 92] on link "Add Issue" at bounding box center [100, 94] width 102 height 16
click at [104, 202] on div "Menu App Setup Page 4 Issue Add Issue Hidden pages My Profile" at bounding box center [94, 299] width 126 height 599
click at [97, 85] on div "Issue Add Issue" at bounding box center [94, 85] width 126 height 35
click at [313, 12] on icon at bounding box center [312, 12] width 8 height 8
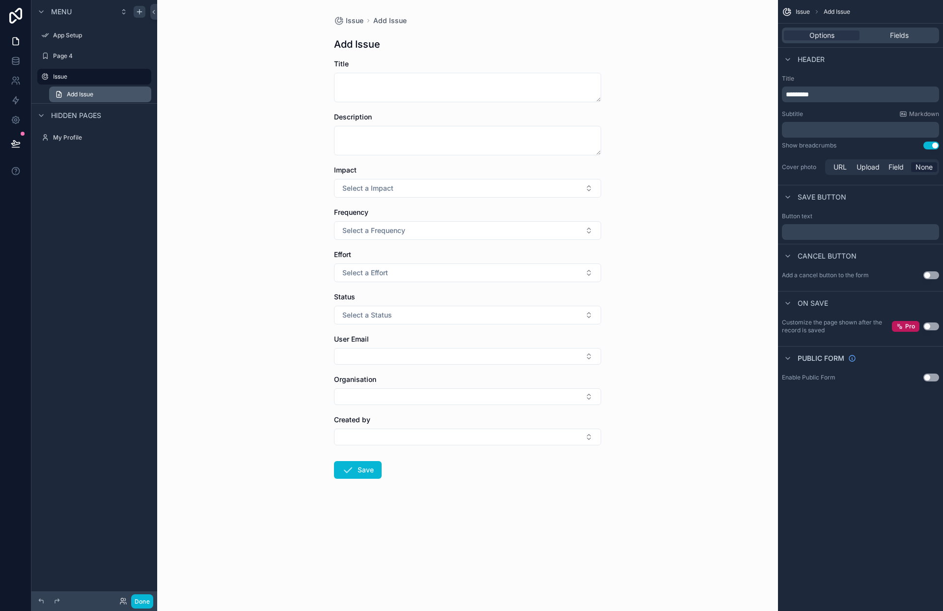
click at [105, 98] on link "Add Issue" at bounding box center [100, 94] width 102 height 16
click at [57, 94] on icon "scrollable content" at bounding box center [59, 94] width 8 height 8
click at [438, 32] on div "Issue Add Issue Add Issue Title Description Impact Select a Impact Frequency Se…" at bounding box center [467, 271] width 283 height 542
click at [384, 19] on span "Add Issue" at bounding box center [389, 21] width 33 height 10
click at [389, 22] on span "Add Issue" at bounding box center [389, 21] width 33 height 10
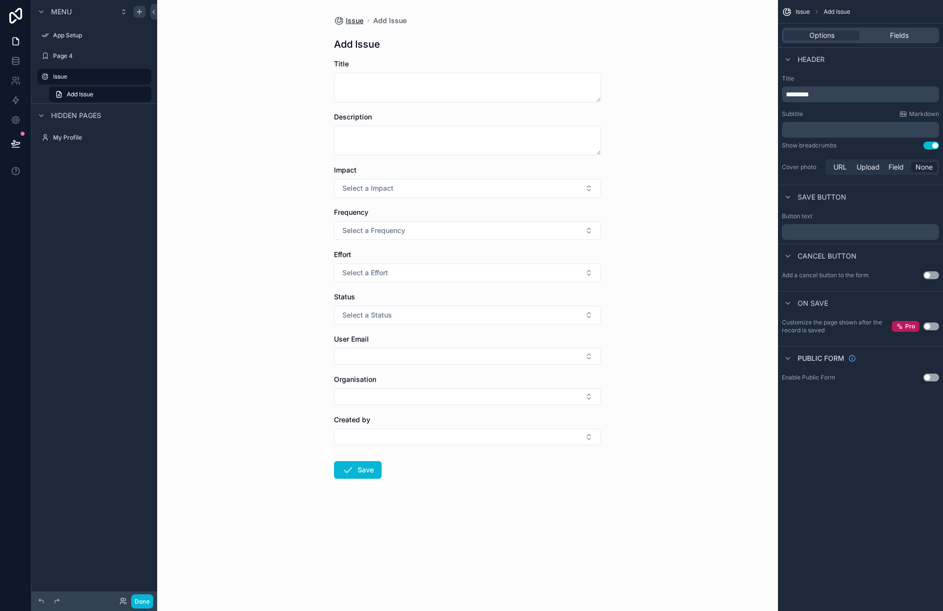
click at [352, 21] on span "Issue" at bounding box center [355, 21] width 18 height 10
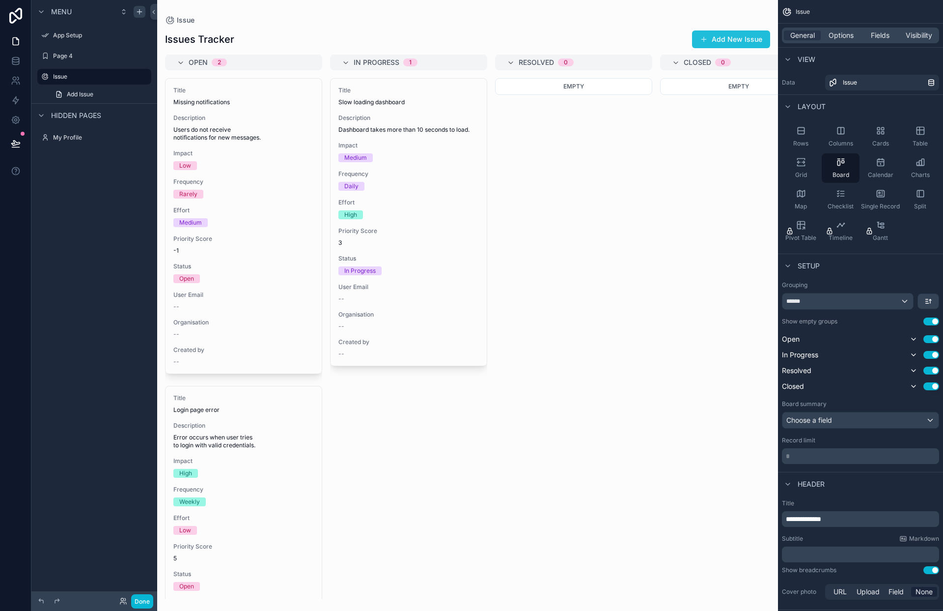
click at [727, 38] on button "Add New Issue" at bounding box center [731, 39] width 78 height 18
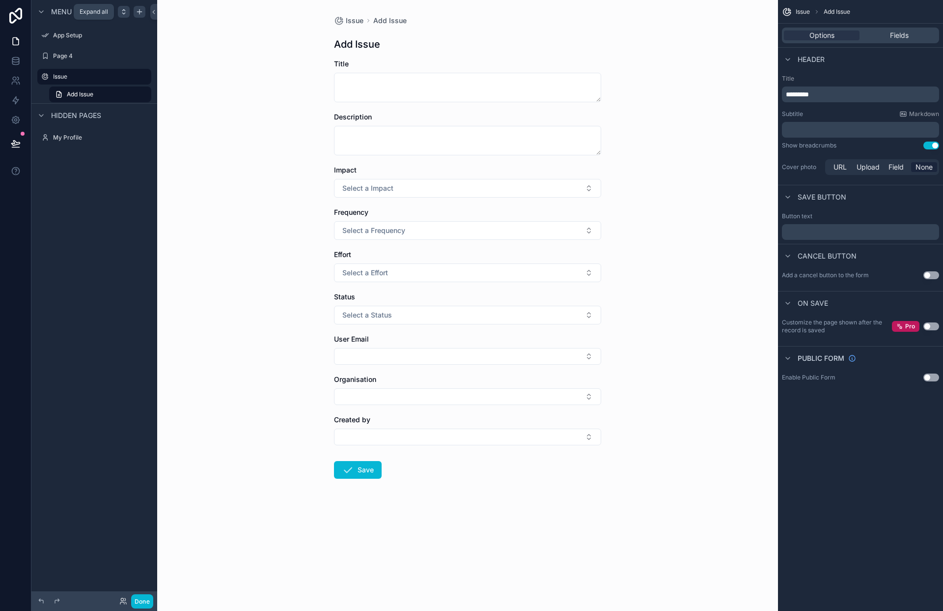
click at [125, 11] on icon "scrollable content" at bounding box center [124, 12] width 8 height 8
click at [143, 76] on icon "scrollable content" at bounding box center [144, 77] width 8 height 8
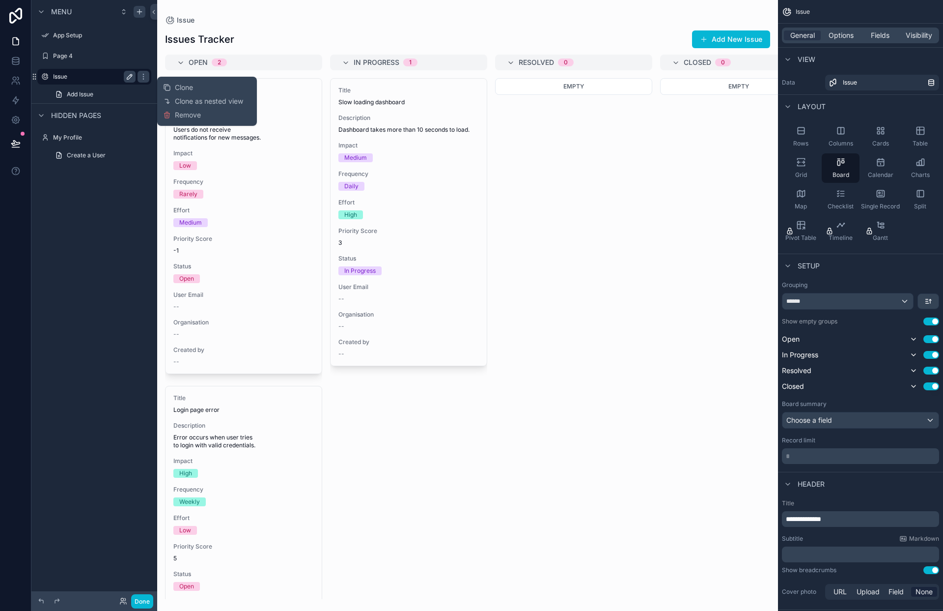
click at [133, 76] on icon "scrollable content" at bounding box center [130, 77] width 8 height 8
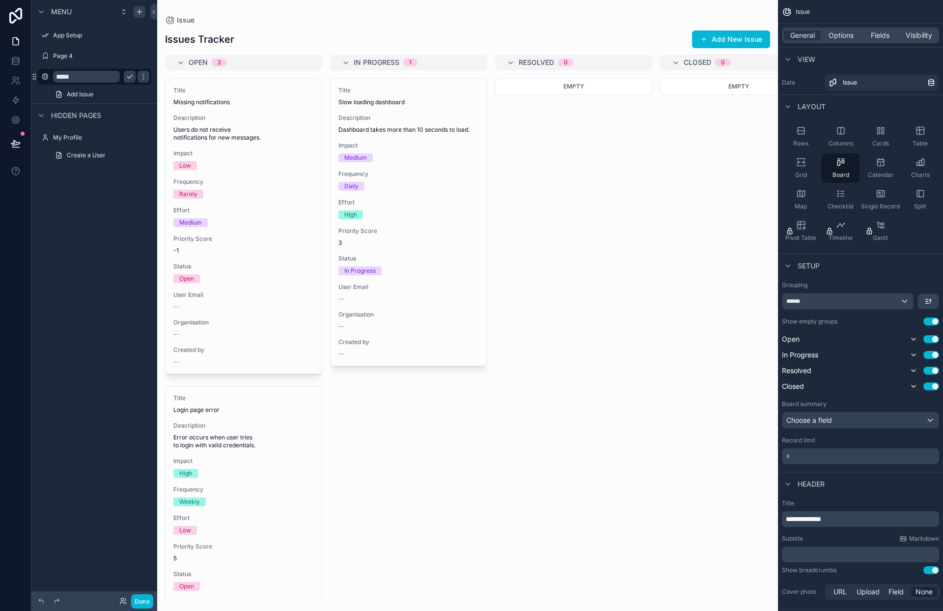
click at [98, 250] on div "Menu App Setup Page 4 ***** Add Issue Hidden pages My Profile Create a User" at bounding box center [94, 299] width 126 height 599
click at [734, 41] on button "Add New Issue" at bounding box center [731, 39] width 78 height 18
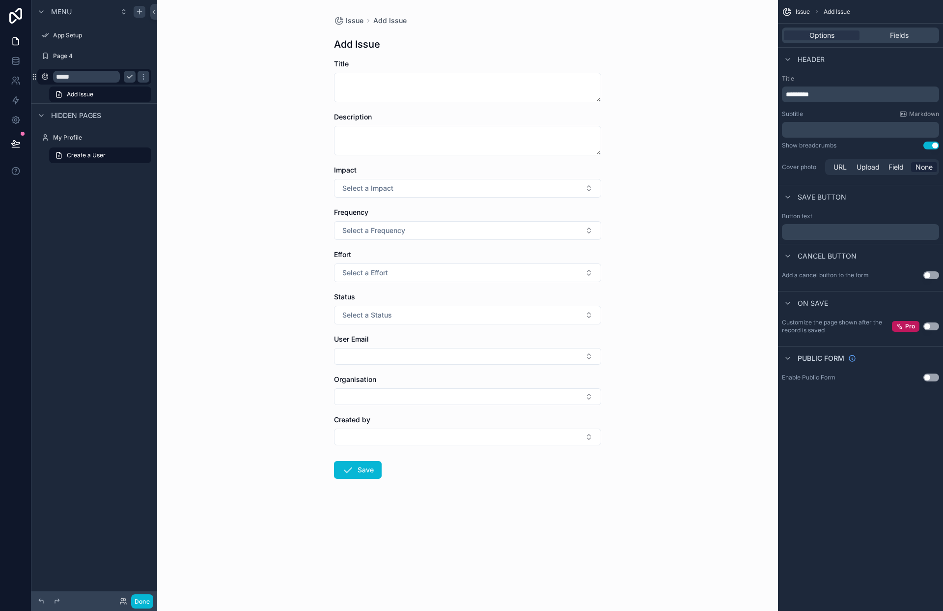
click at [271, 144] on div "Issue Add Issue Add Issue Title Description Impact Select a Impact Frequency Se…" at bounding box center [467, 305] width 621 height 611
click at [844, 13] on span "Add Issue" at bounding box center [837, 12] width 27 height 8
click at [911, 36] on div "Fields" at bounding box center [900, 35] width 76 height 10
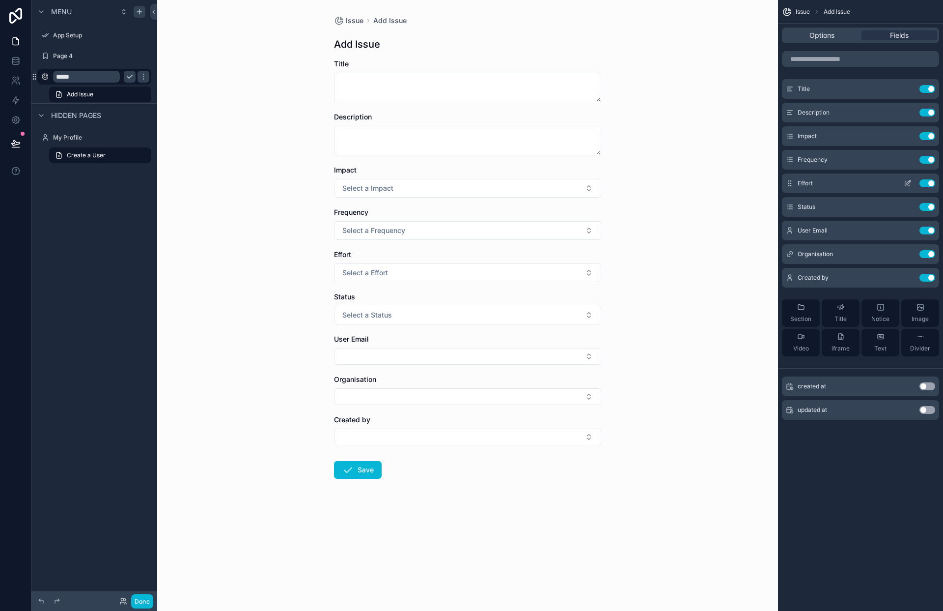
click at [931, 183] on button "Use setting" at bounding box center [928, 183] width 16 height 8
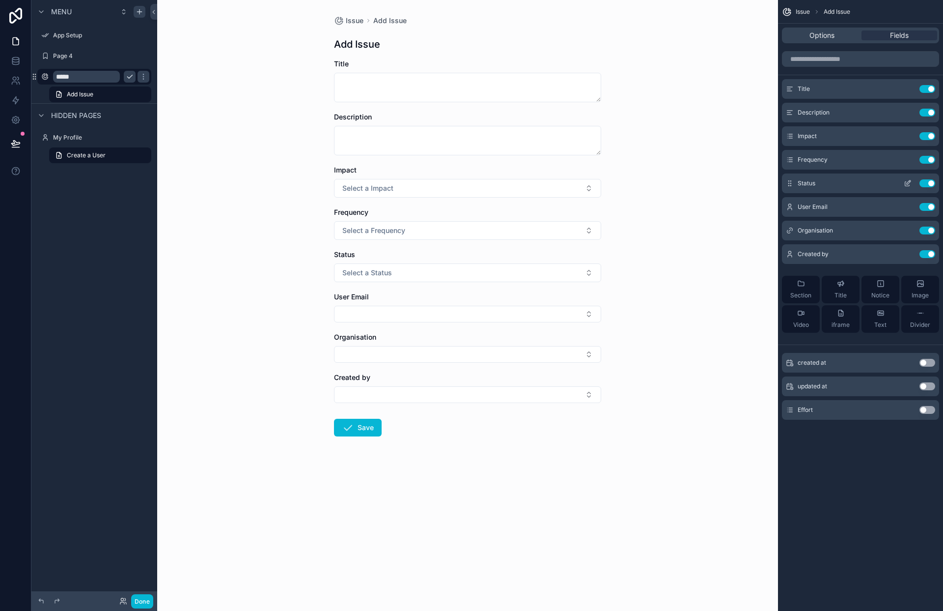
click at [930, 184] on button "Use setting" at bounding box center [928, 183] width 16 height 8
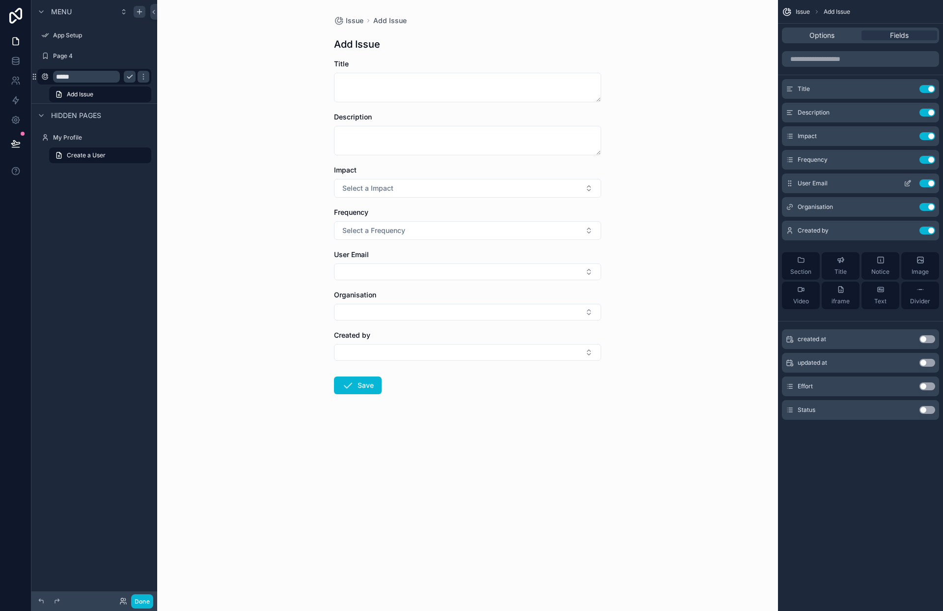
click at [930, 184] on button "Use setting" at bounding box center [928, 183] width 16 height 8
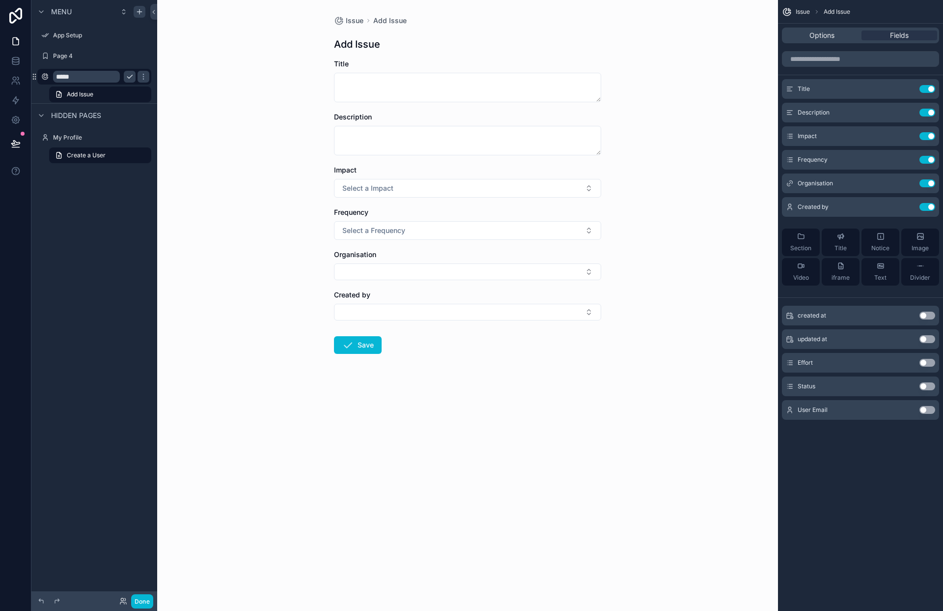
click at [930, 184] on button "Use setting" at bounding box center [928, 183] width 16 height 8
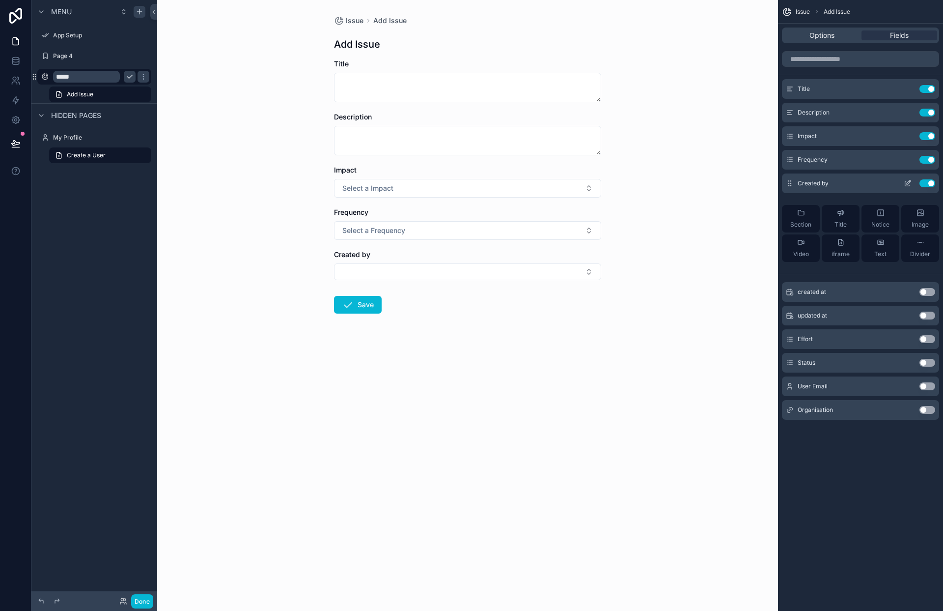
click at [930, 185] on button "Use setting" at bounding box center [928, 183] width 16 height 8
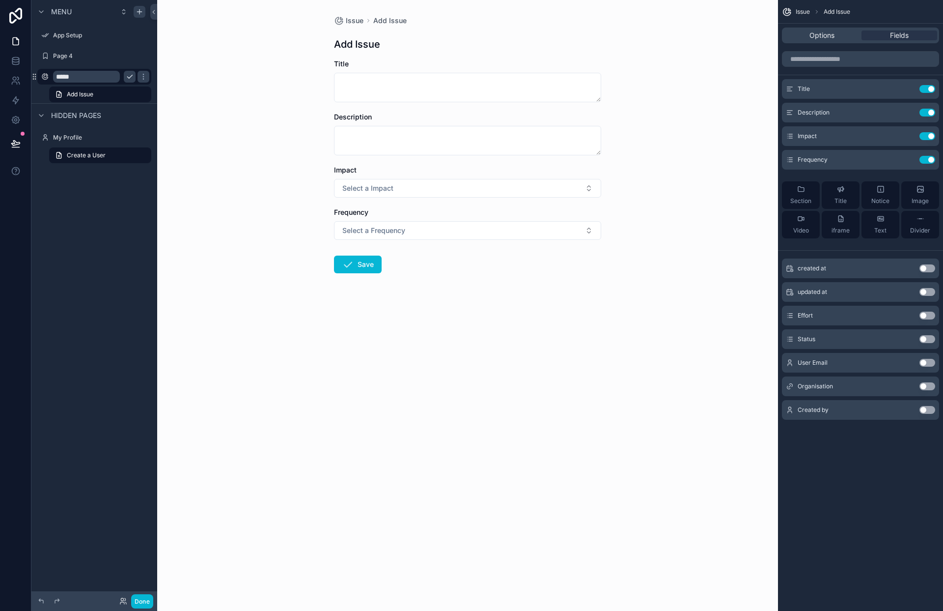
click at [790, 341] on icon "scrollable content" at bounding box center [790, 339] width 8 height 8
click at [792, 340] on icon "scrollable content" at bounding box center [790, 339] width 8 height 8
click at [817, 342] on div "Status Use setting" at bounding box center [860, 339] width 157 height 20
click at [813, 341] on span "Status" at bounding box center [807, 339] width 18 height 8
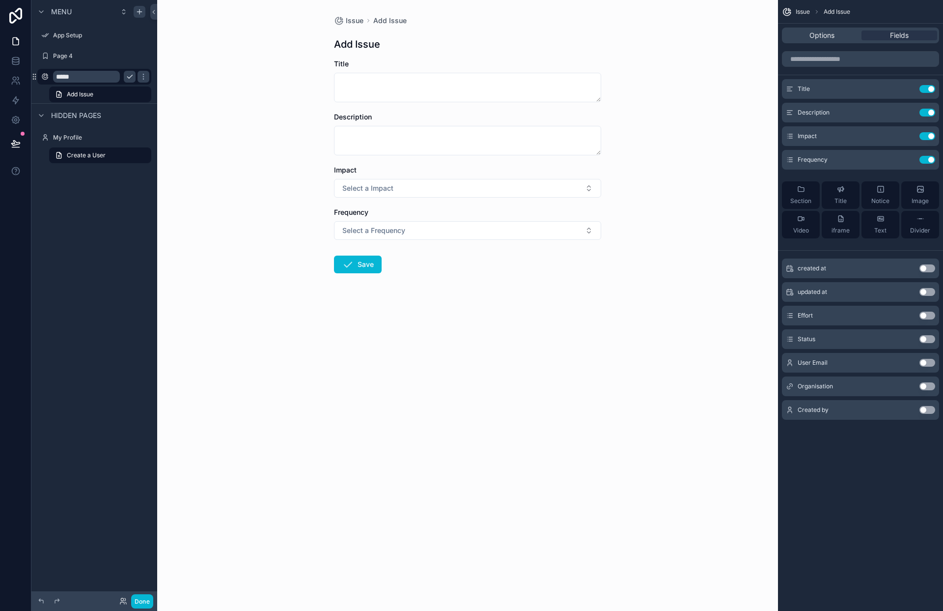
click at [811, 341] on span "Status" at bounding box center [807, 339] width 18 height 8
click at [793, 341] on icon "scrollable content" at bounding box center [790, 339] width 8 height 8
click at [805, 341] on span "Status" at bounding box center [807, 339] width 18 height 8
drag, startPoint x: 793, startPoint y: 341, endPoint x: 793, endPoint y: 326, distance: 14.3
click at [793, 326] on div "created at Use setting updated at Use setting Effort Use setting Status Use set…" at bounding box center [860, 337] width 165 height 165
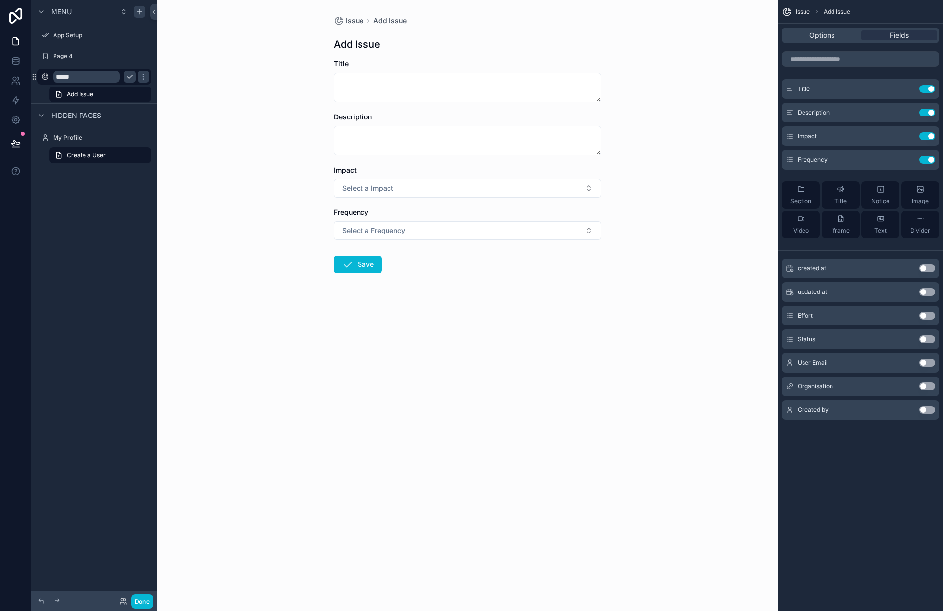
click at [791, 343] on div "Status Use setting" at bounding box center [860, 339] width 157 height 20
click at [927, 341] on button "Use setting" at bounding box center [928, 339] width 16 height 8
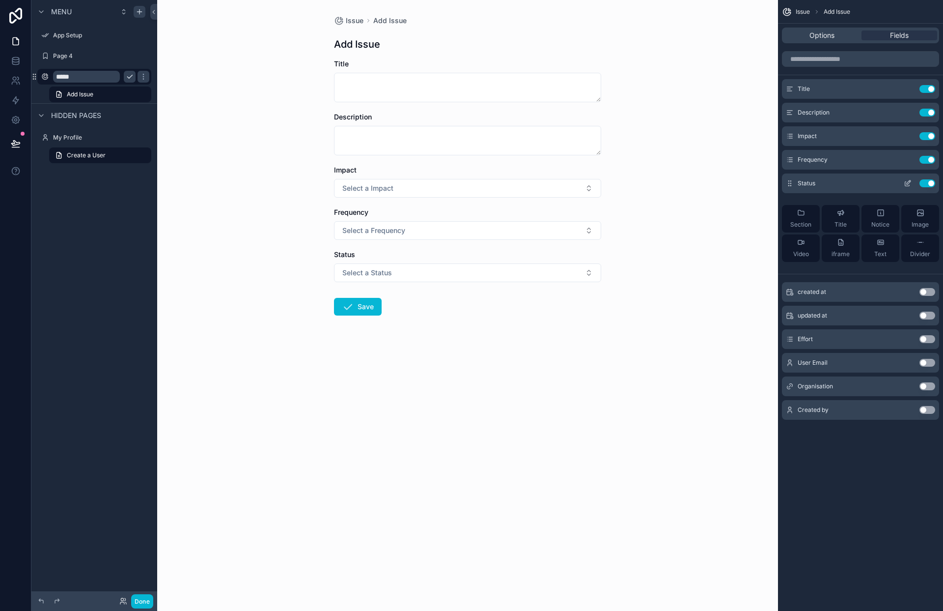
click at [790, 184] on icon "scrollable content" at bounding box center [790, 183] width 8 height 8
click at [908, 183] on icon "scrollable content" at bounding box center [908, 183] width 8 height 8
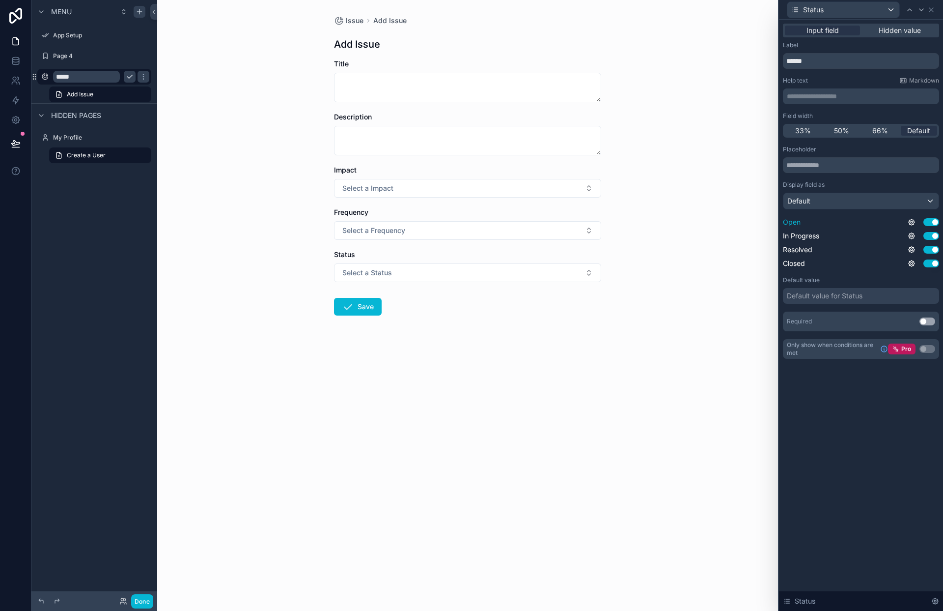
click at [933, 220] on button "Use setting" at bounding box center [932, 222] width 16 height 8
click at [935, 235] on button "Use setting" at bounding box center [932, 236] width 16 height 8
click at [934, 253] on button "Use setting" at bounding box center [932, 250] width 16 height 8
click at [935, 263] on button "Use setting" at bounding box center [932, 263] width 16 height 8
click at [929, 222] on button "Use setting" at bounding box center [932, 222] width 16 height 8
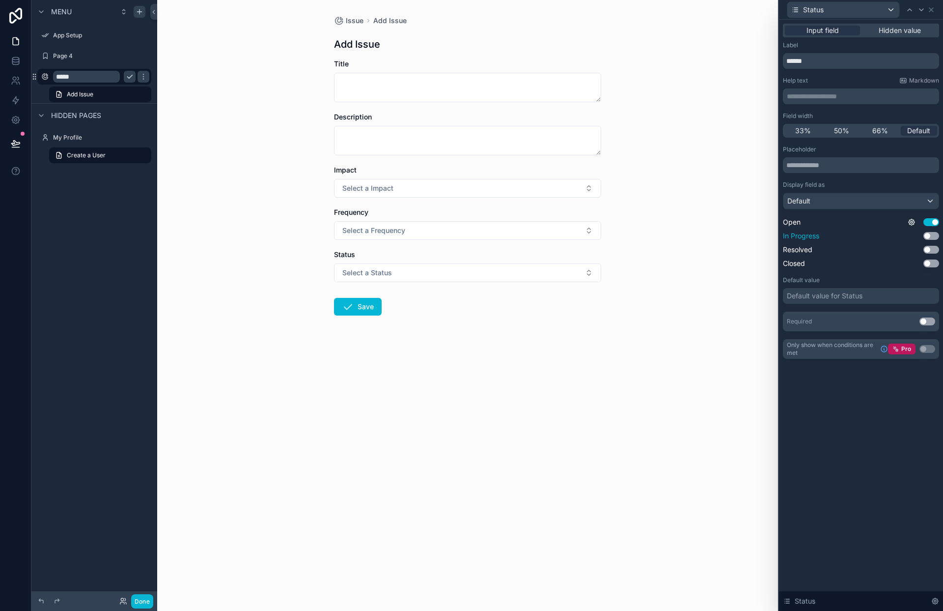
click at [927, 236] on button "Use setting" at bounding box center [932, 236] width 16 height 8
click at [929, 248] on button "Use setting" at bounding box center [932, 250] width 16 height 8
click at [929, 263] on button "Use setting" at bounding box center [932, 263] width 16 height 8
click at [912, 222] on icon at bounding box center [912, 222] width 2 height 2
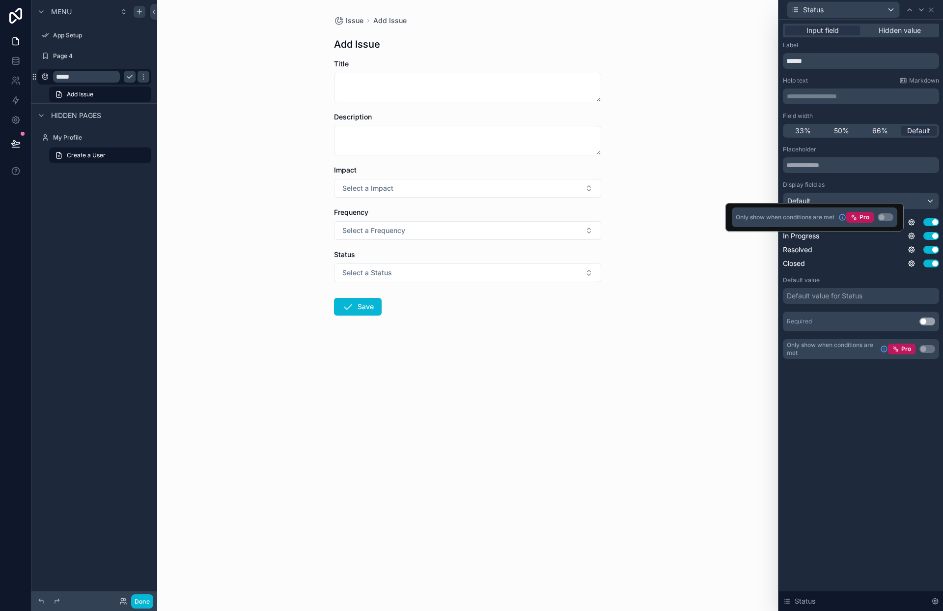
click at [854, 289] on div "Default value for Status" at bounding box center [861, 296] width 156 height 16
click at [848, 296] on div "Default value for Status" at bounding box center [825, 296] width 76 height 10
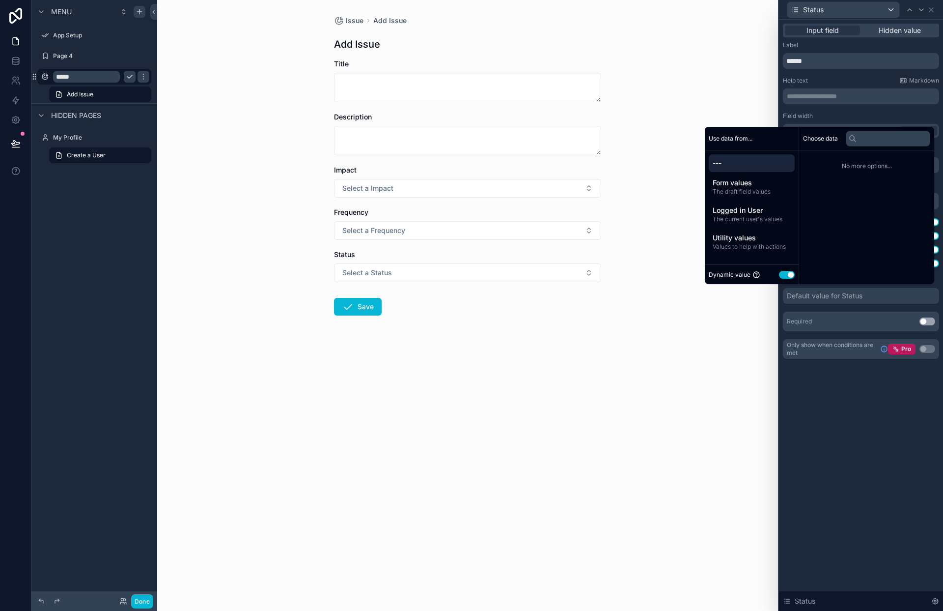
click at [835, 298] on div "Default value for Status" at bounding box center [825, 296] width 76 height 10
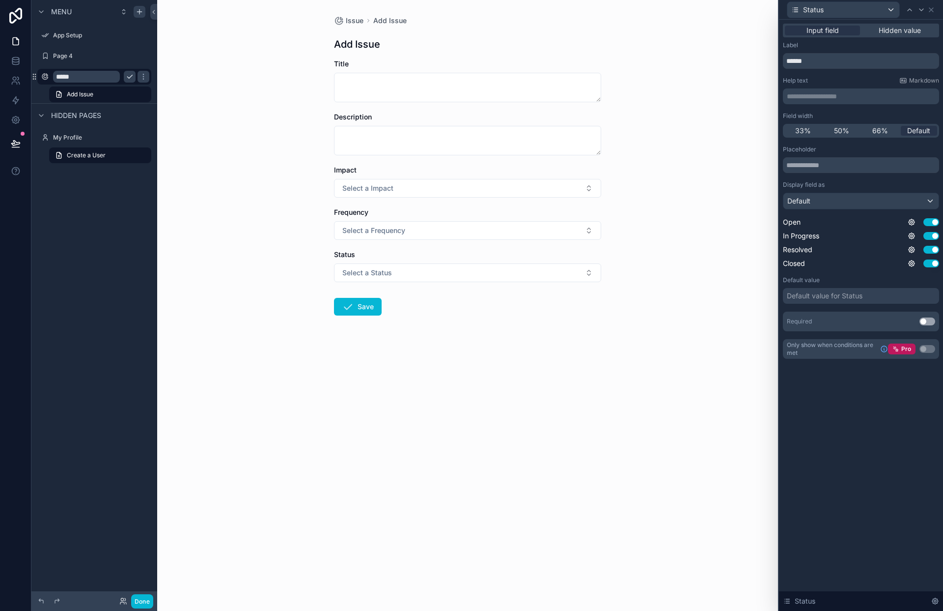
click at [845, 416] on div "**********" at bounding box center [861, 315] width 164 height 591
click at [934, 238] on button "Use setting" at bounding box center [932, 236] width 16 height 8
click at [934, 246] on button "Use setting" at bounding box center [932, 250] width 16 height 8
click at [935, 260] on button "Use setting" at bounding box center [932, 263] width 16 height 8
click at [832, 295] on div "Default value for Status" at bounding box center [825, 296] width 76 height 10
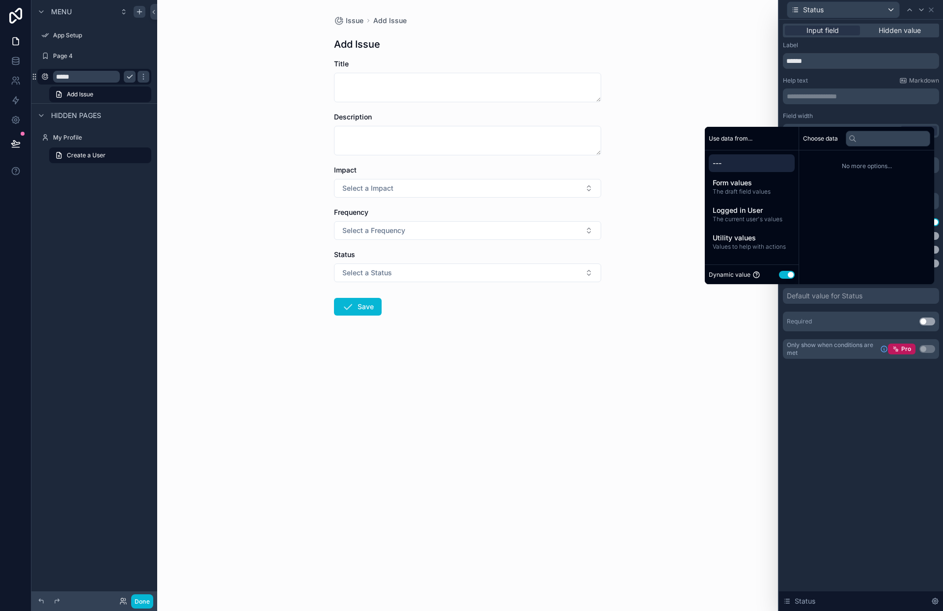
click at [832, 295] on div "Default value for Status" at bounding box center [825, 296] width 76 height 10
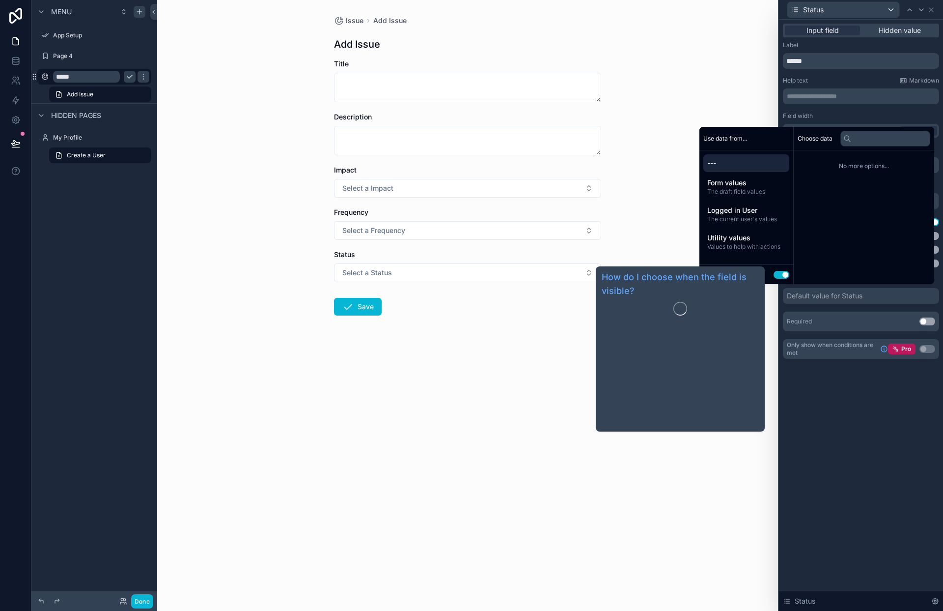
click at [871, 402] on div "**********" at bounding box center [861, 315] width 164 height 591
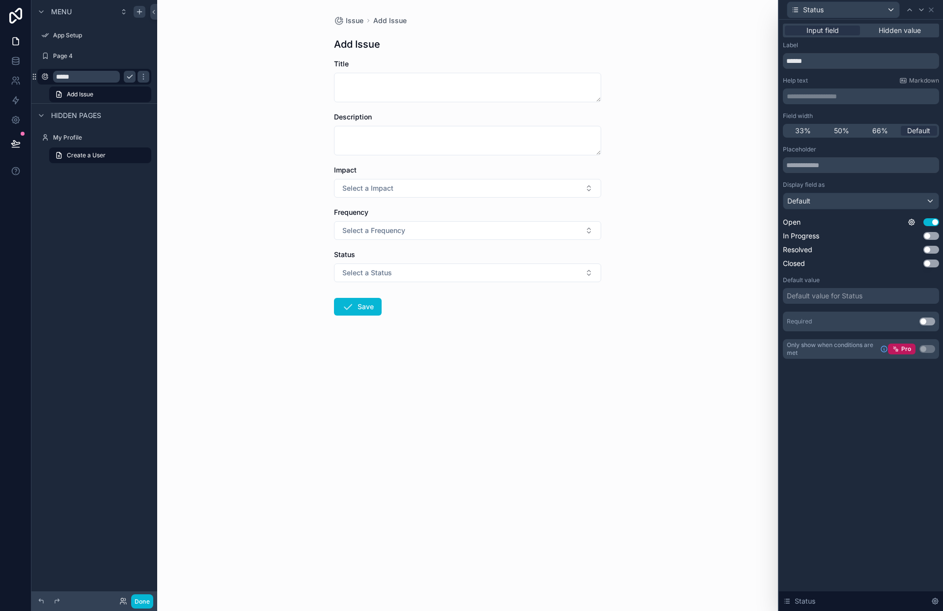
click at [890, 413] on div "**********" at bounding box center [861, 315] width 164 height 591
click at [888, 8] on span "Close" at bounding box center [889, 10] width 16 height 8
click at [933, 10] on icon at bounding box center [932, 10] width 8 height 8
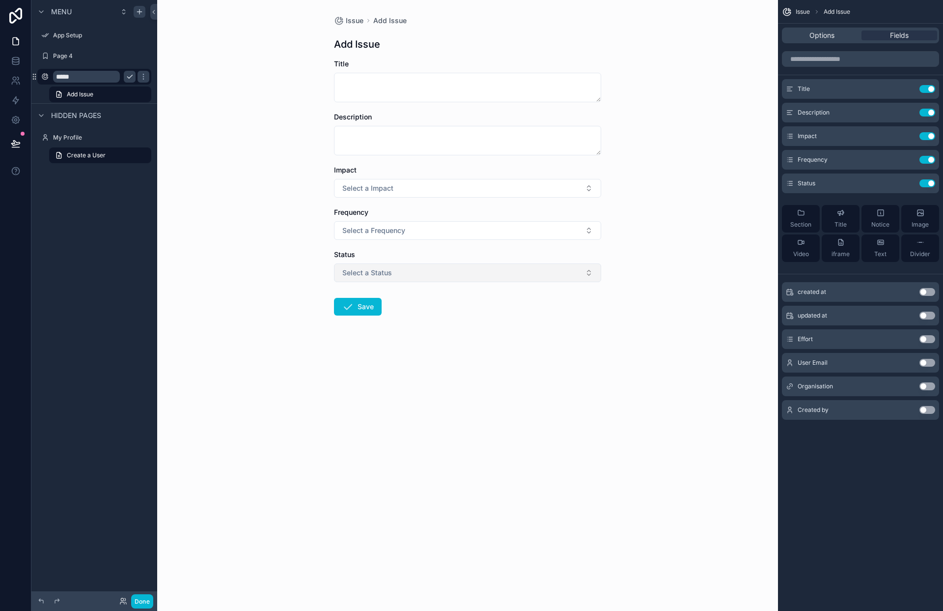
click at [594, 274] on button "Select a Status" at bounding box center [467, 272] width 267 height 19
click at [908, 183] on icon "scrollable content" at bounding box center [908, 183] width 8 height 8
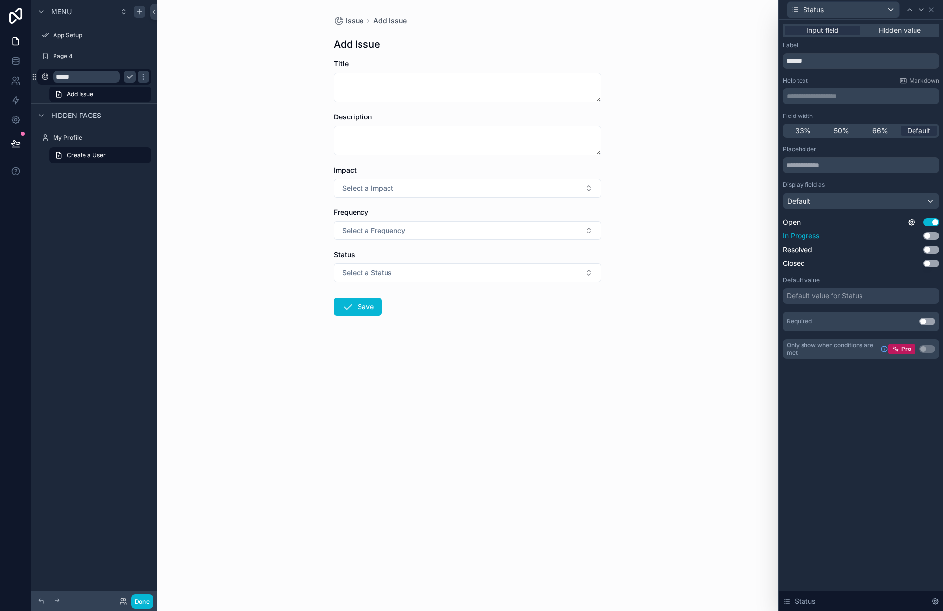
click at [930, 236] on button "Use setting" at bounding box center [932, 236] width 16 height 8
click at [929, 246] on button "Use setting" at bounding box center [932, 250] width 16 height 8
click at [931, 267] on button "Use setting" at bounding box center [932, 263] width 16 height 8
click at [812, 299] on div "Default value for Status" at bounding box center [825, 296] width 76 height 10
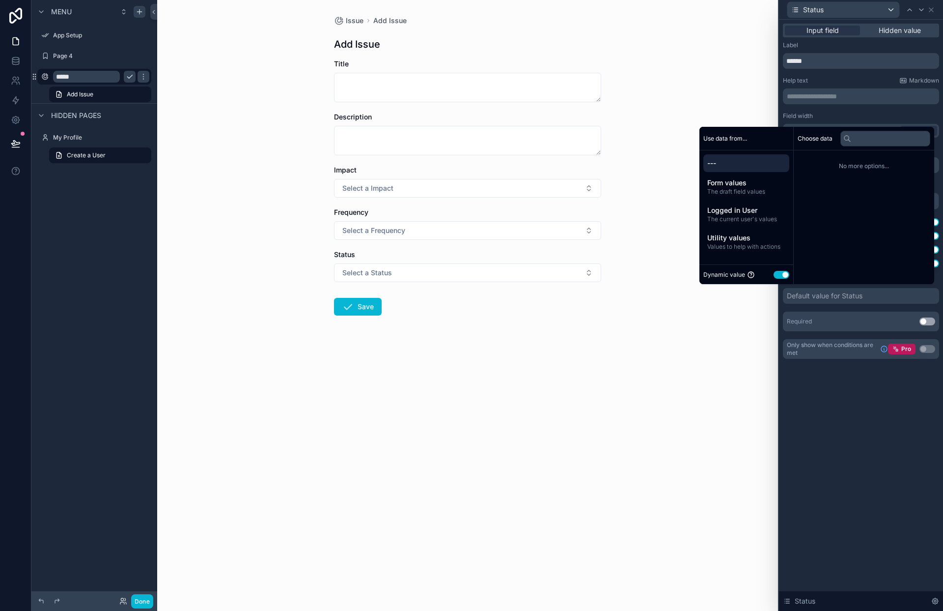
click at [812, 299] on div "Default value for Status" at bounding box center [825, 296] width 76 height 10
click at [811, 297] on div "Default value for Status" at bounding box center [825, 296] width 76 height 10
click at [875, 139] on input "text" at bounding box center [888, 139] width 85 height 16
click at [868, 403] on div "**********" at bounding box center [861, 315] width 164 height 591
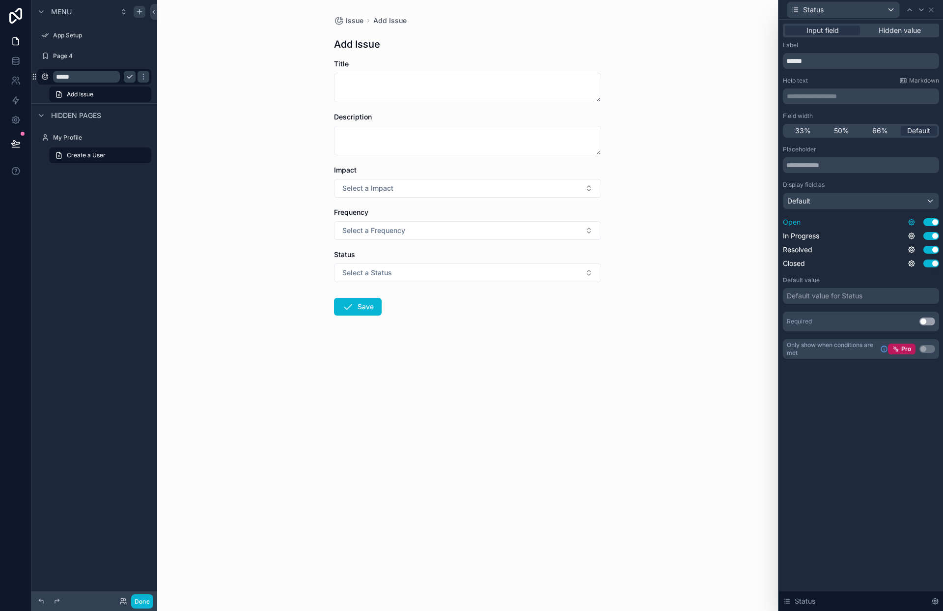
click at [912, 224] on icon at bounding box center [912, 222] width 8 height 8
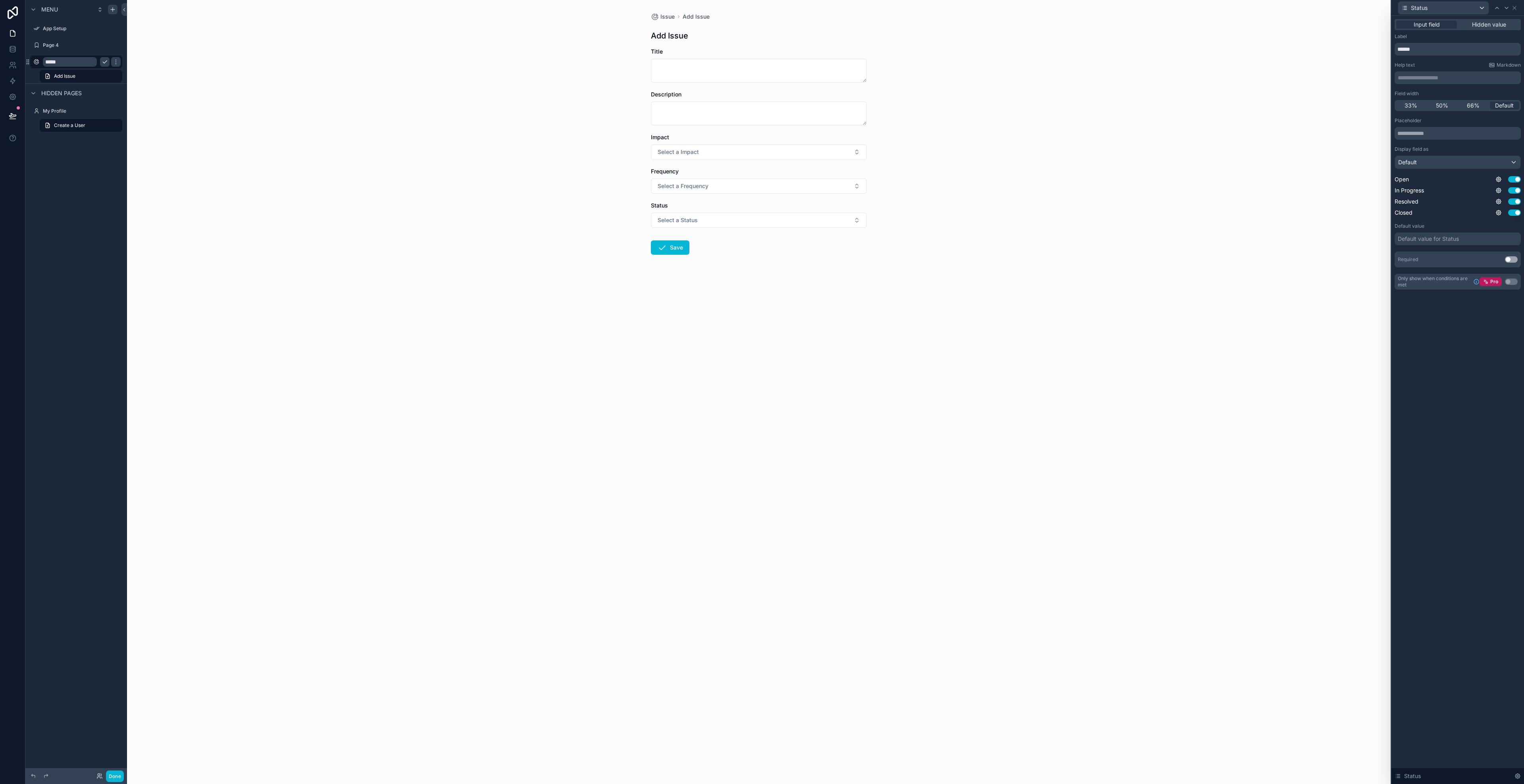
click at [762, 338] on div "**********" at bounding box center [1458, 400] width 132 height 768
click at [762, 259] on button "Use setting" at bounding box center [1511, 259] width 13 height 6
click at [762, 260] on button "Use setting" at bounding box center [1511, 259] width 13 height 6
click at [762, 161] on div "Default" at bounding box center [1457, 162] width 125 height 13
click at [762, 205] on span "Default" at bounding box center [1411, 205] width 19 height 10
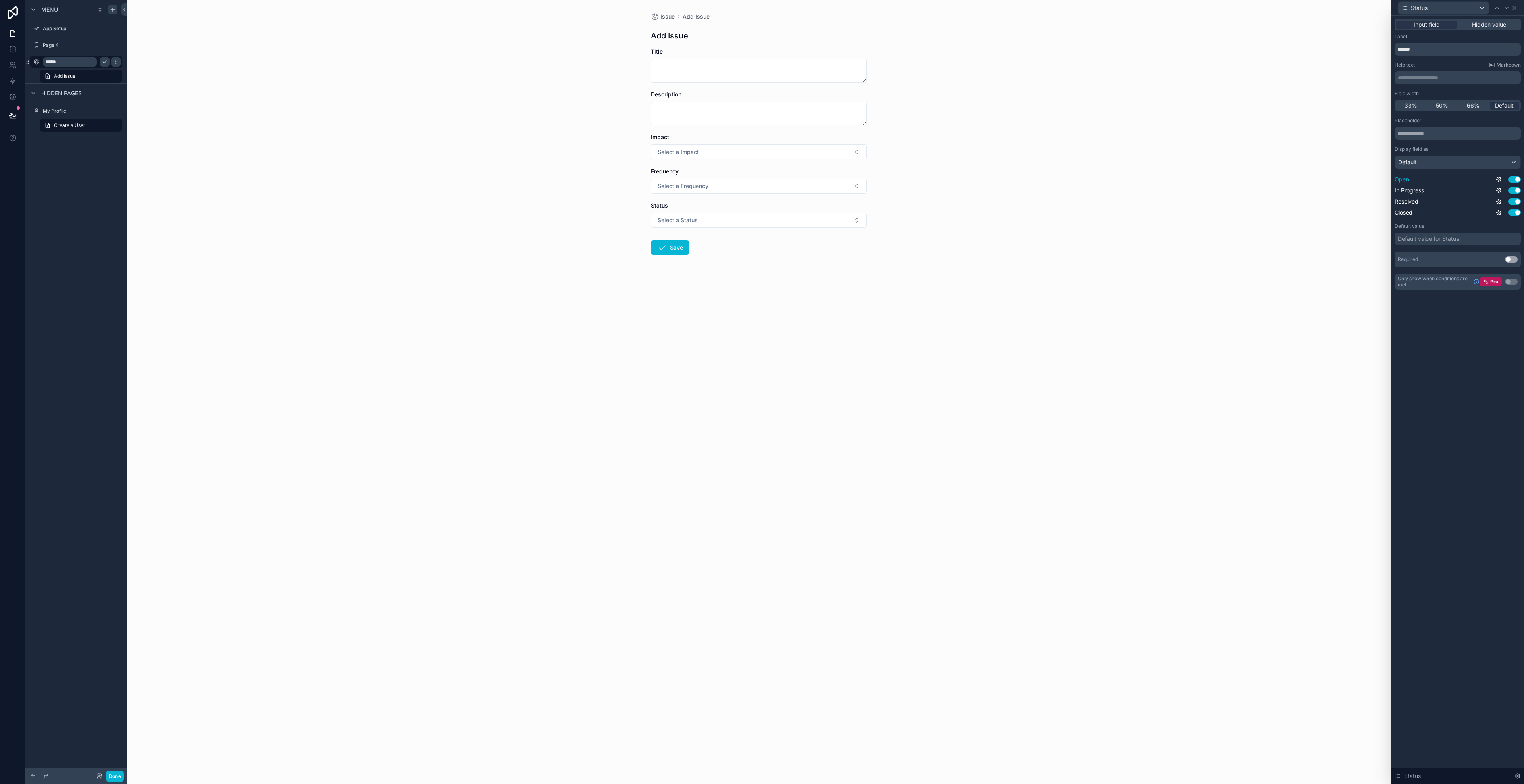
click at [762, 182] on span "Open" at bounding box center [1402, 179] width 15 height 8
click at [762, 180] on span "Open" at bounding box center [1402, 179] width 15 height 8
click at [762, 162] on div "Default" at bounding box center [1457, 162] width 125 height 13
click at [762, 182] on input "text" at bounding box center [1467, 182] width 137 height 13
type input "*"
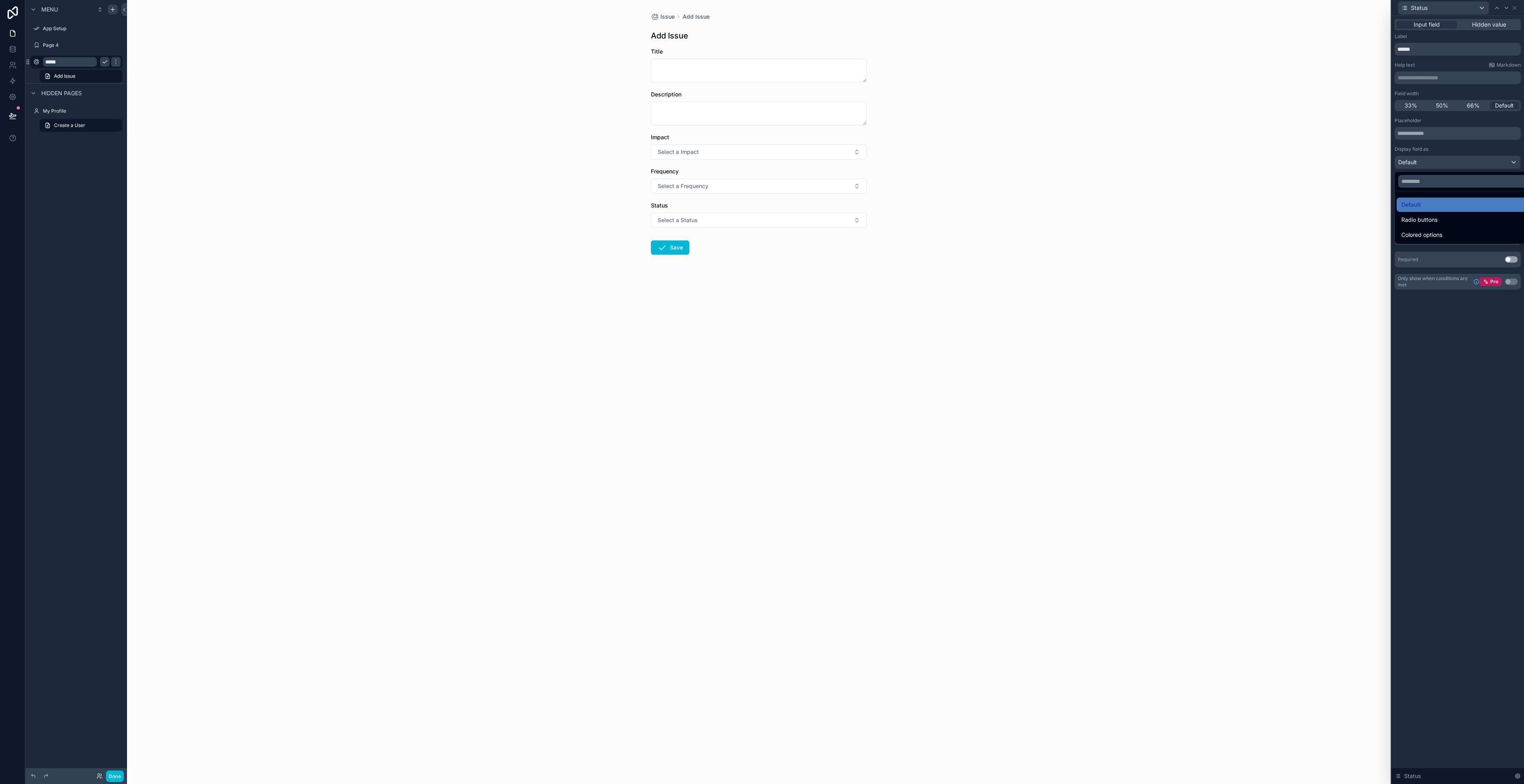
click at [762, 342] on div at bounding box center [1458, 392] width 132 height 784
click at [762, 165] on div "Default" at bounding box center [1457, 162] width 125 height 13
click at [762, 163] on div at bounding box center [1458, 392] width 132 height 784
click at [762, 163] on div "Default" at bounding box center [1457, 162] width 125 height 13
click at [762, 328] on div at bounding box center [1458, 392] width 132 height 784
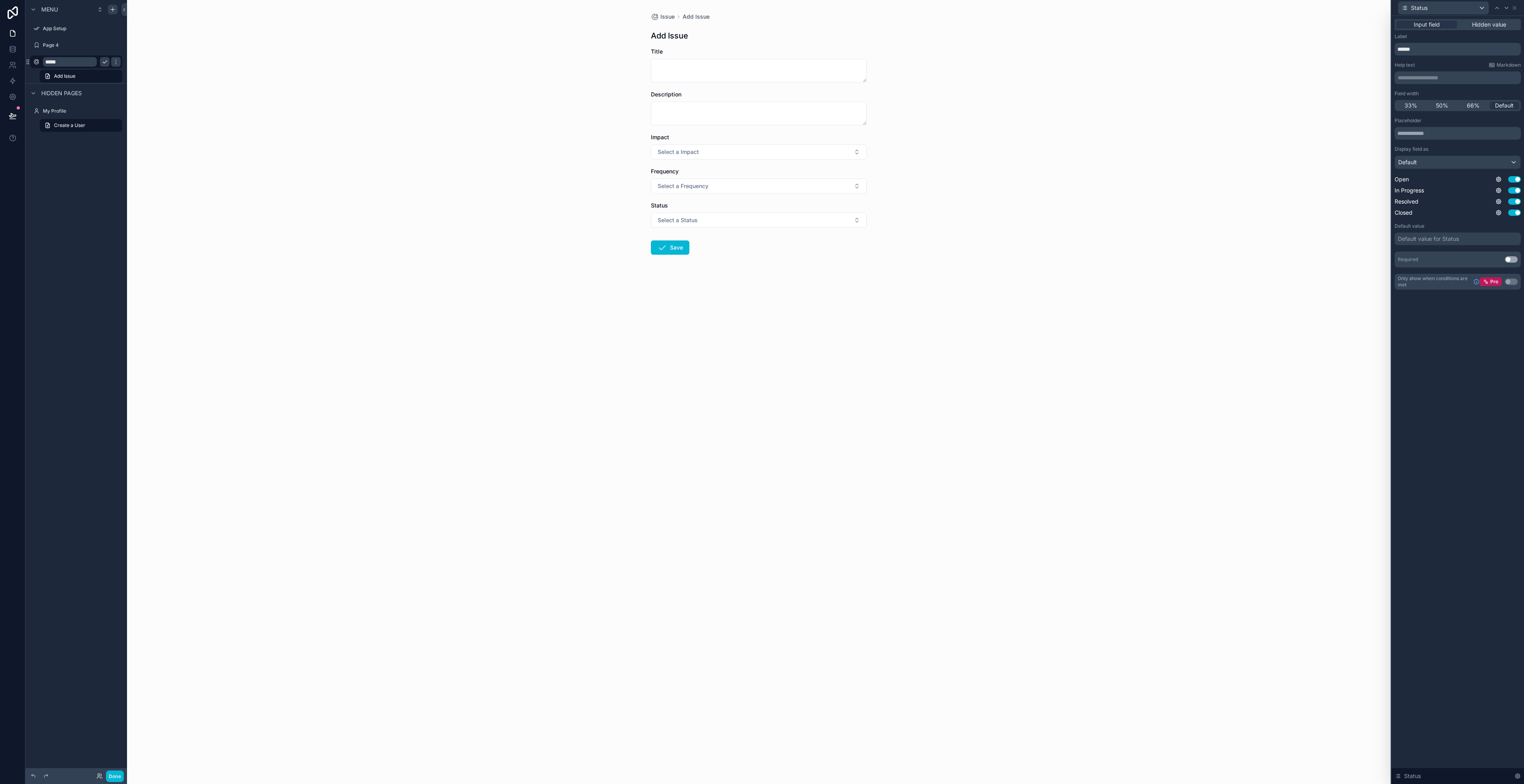
click at [762, 328] on div "**********" at bounding box center [1458, 400] width 132 height 768
click at [762, 163] on div "Default" at bounding box center [1457, 162] width 125 height 13
click at [762, 208] on div "Default" at bounding box center [1467, 205] width 131 height 10
click at [762, 238] on div "Default value for Status" at bounding box center [1429, 239] width 61 height 8
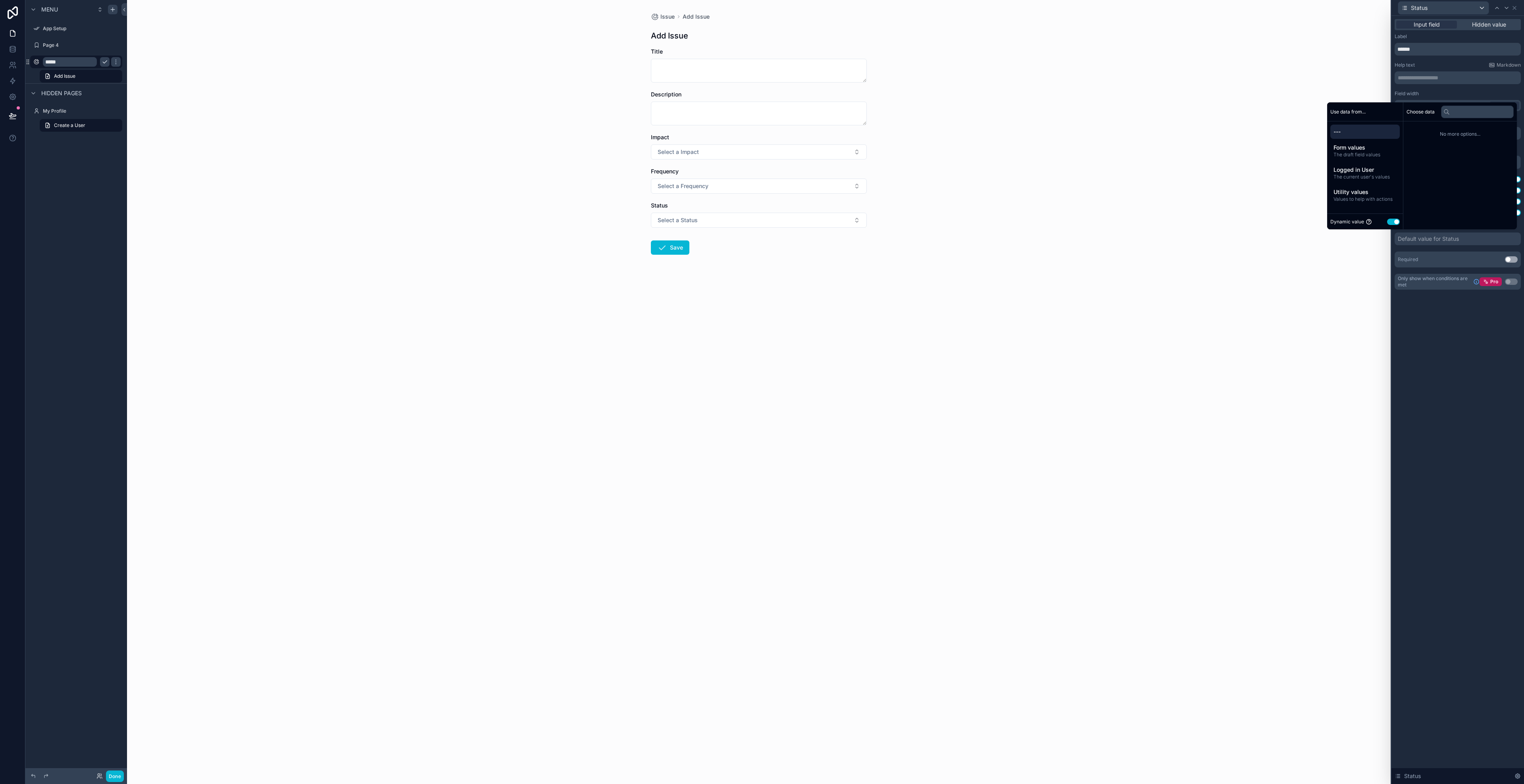
click at [762, 222] on button "Use setting" at bounding box center [1393, 222] width 13 height 6
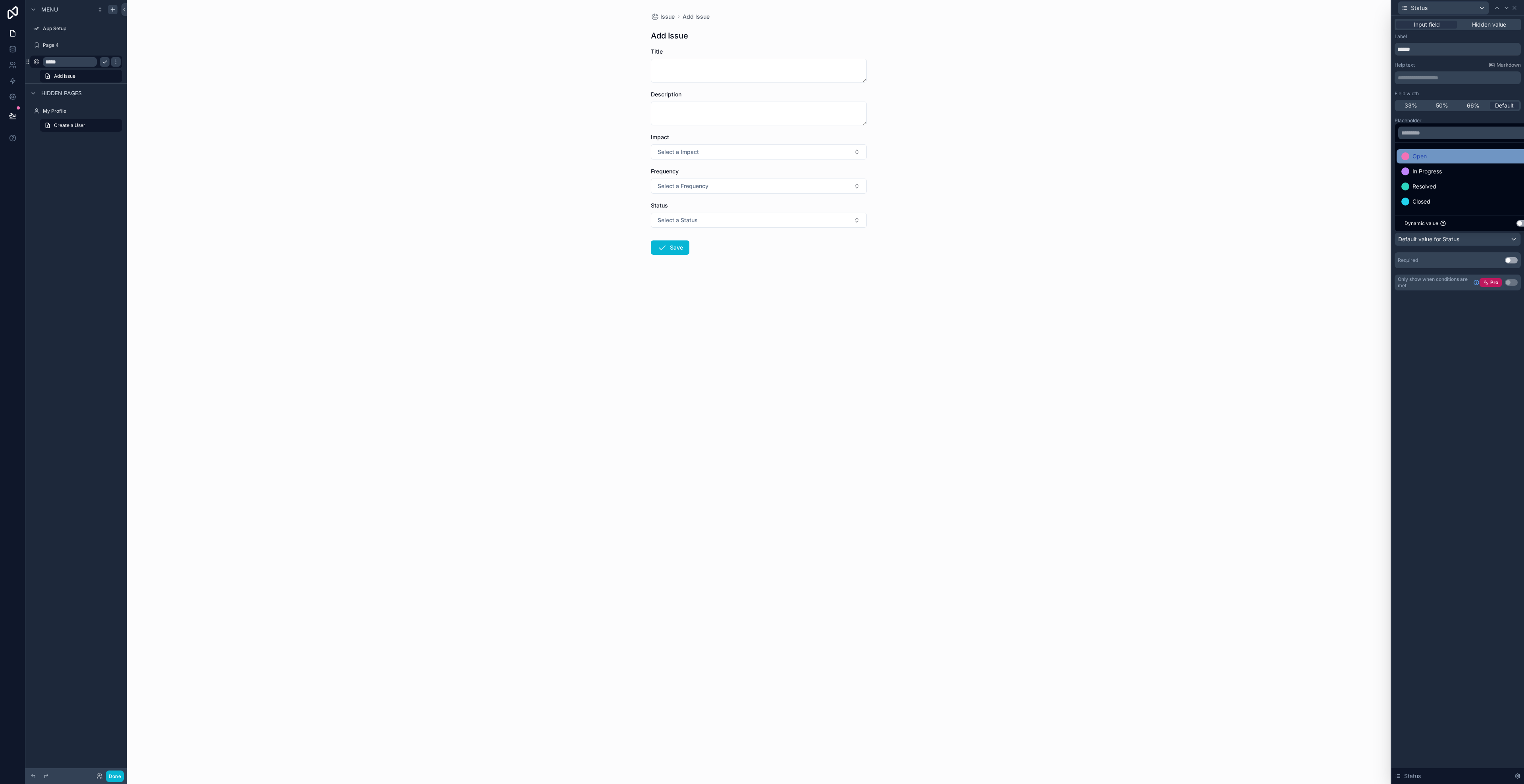
click at [762, 157] on span "Open" at bounding box center [1420, 157] width 15 height 10
click at [762, 346] on div "**********" at bounding box center [1458, 400] width 132 height 768
click at [762, 8] on icon at bounding box center [1514, 8] width 3 height 3
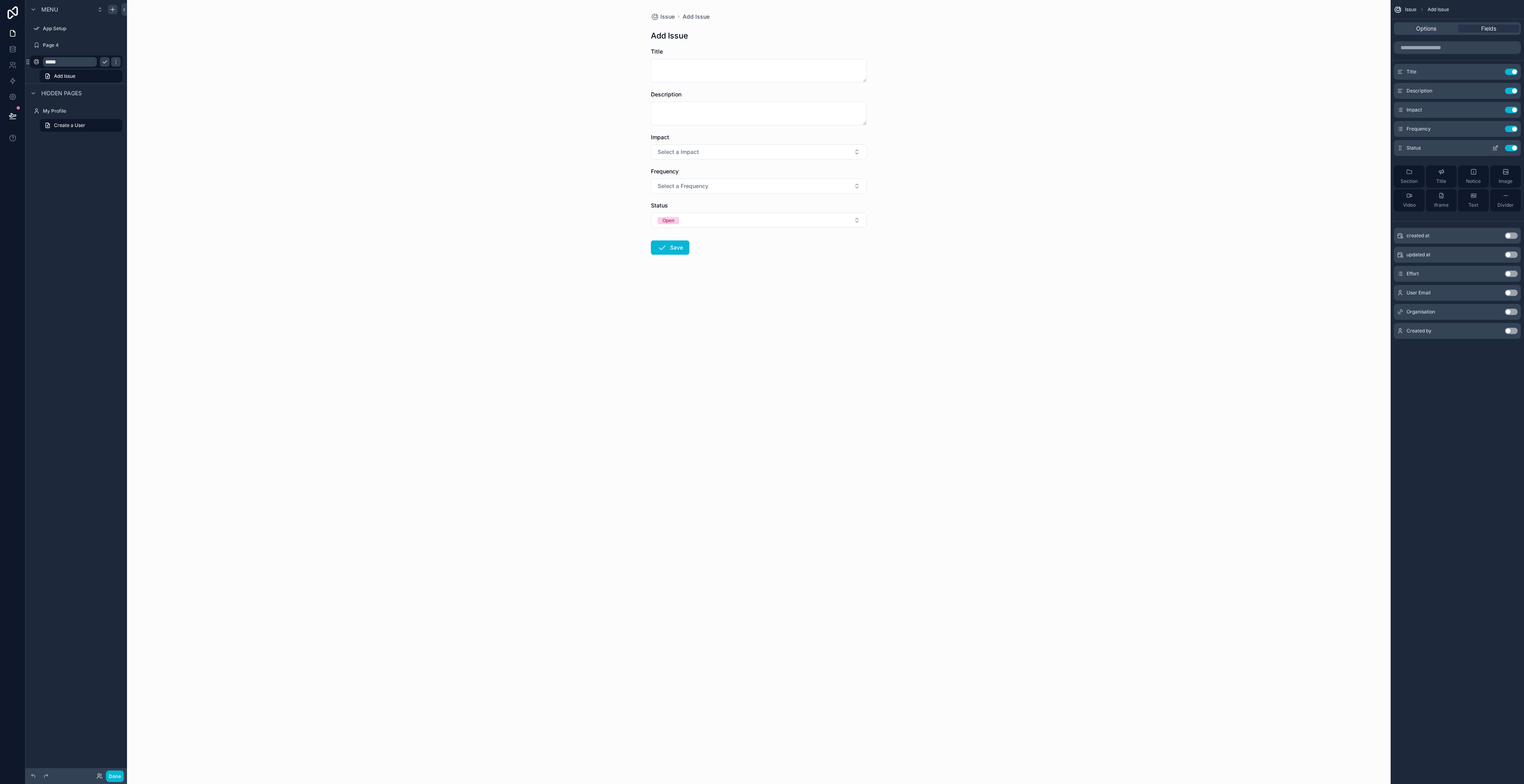
click at [762, 149] on button "Use setting" at bounding box center [1511, 148] width 13 height 6
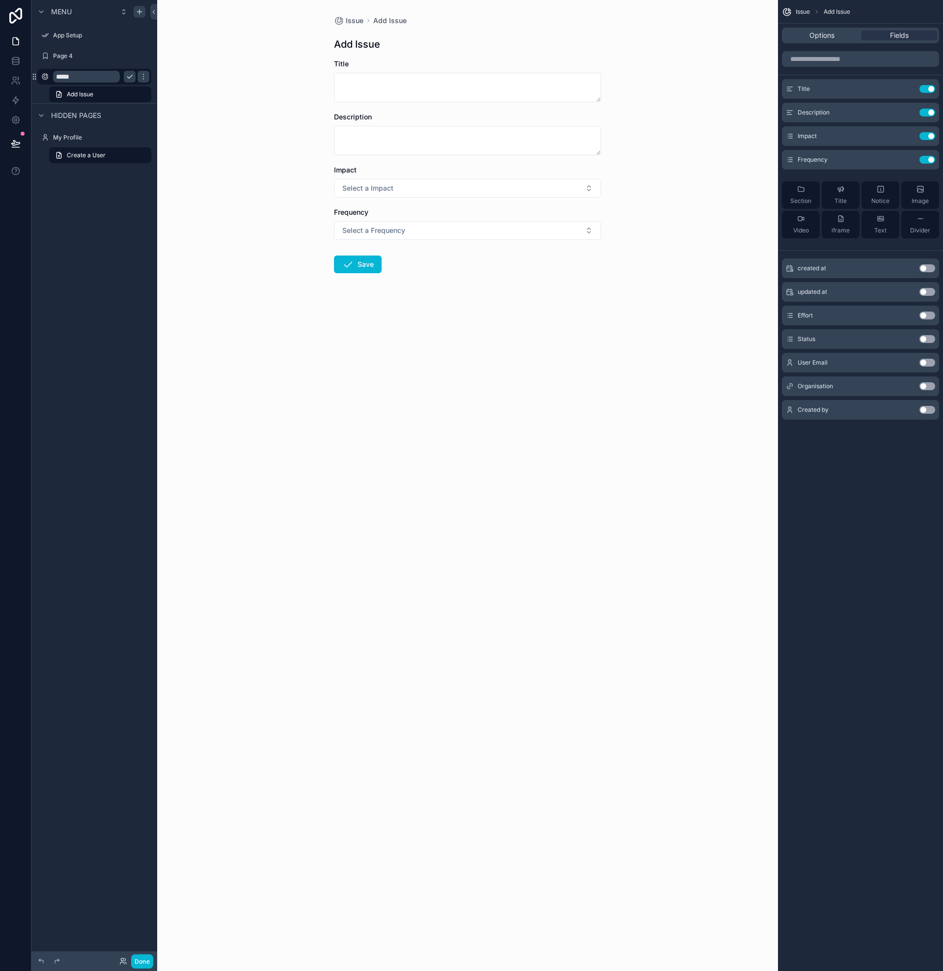
click at [827, 410] on span "Created by" at bounding box center [813, 410] width 31 height 8
click at [925, 411] on button "Use setting" at bounding box center [928, 410] width 16 height 8
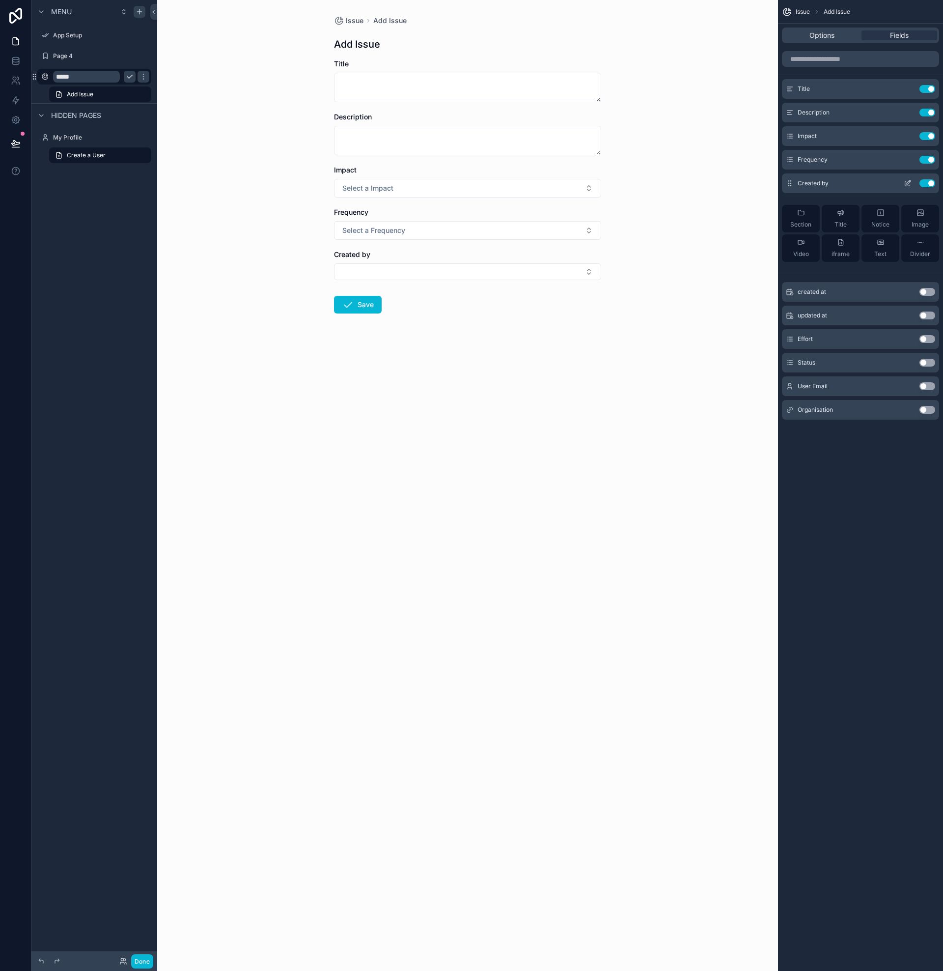
click at [908, 183] on icon "scrollable content" at bounding box center [908, 183] width 8 height 8
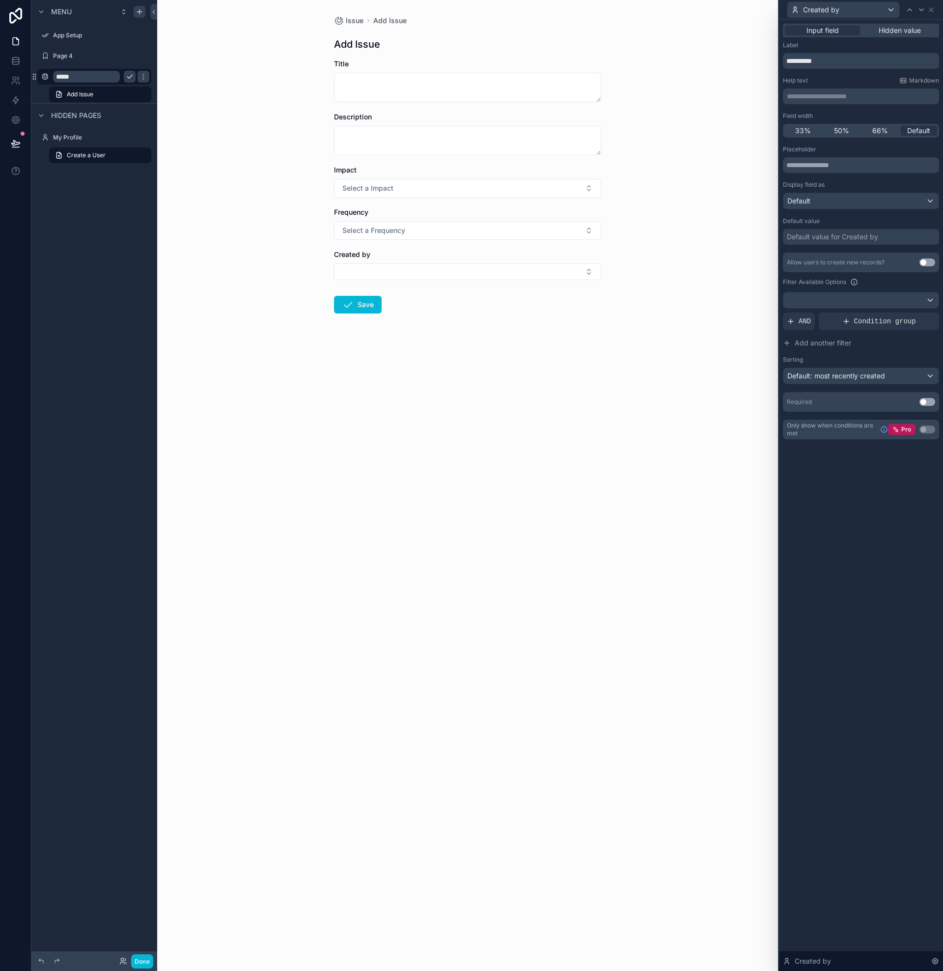
click at [817, 237] on div "Default value for Created by" at bounding box center [832, 237] width 91 height 10
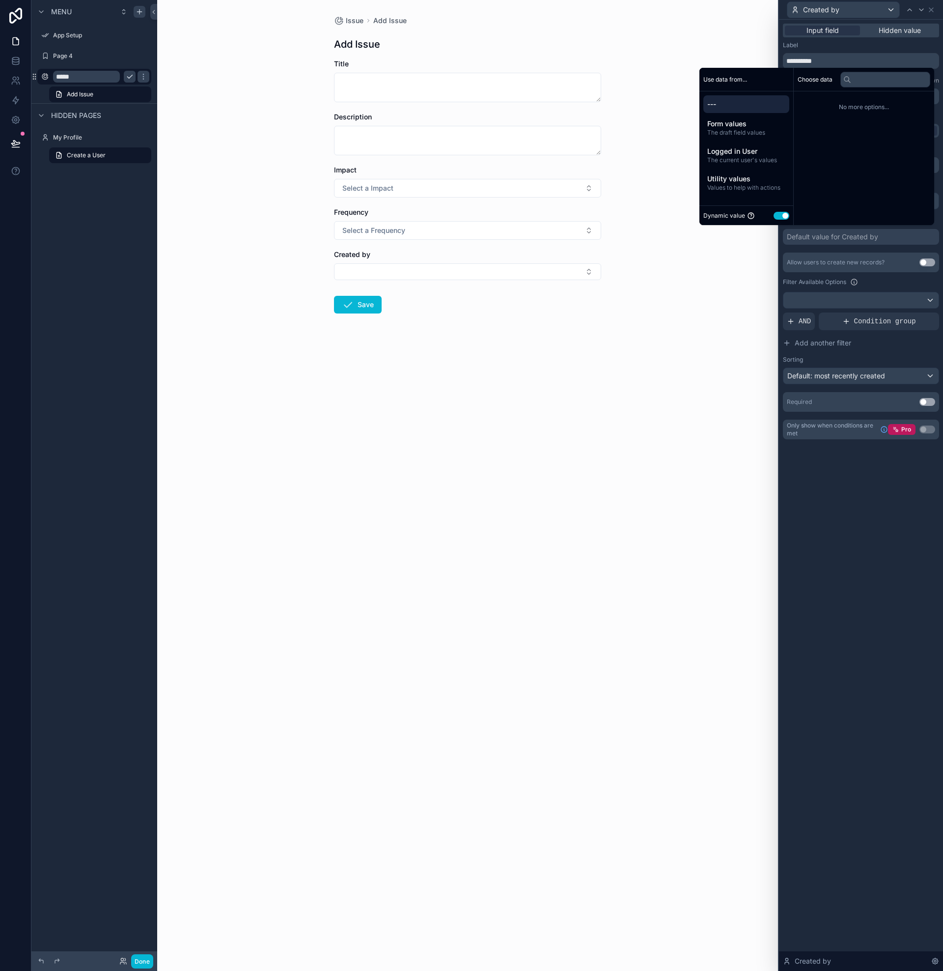
click at [787, 215] on button "Use setting" at bounding box center [782, 216] width 16 height 8
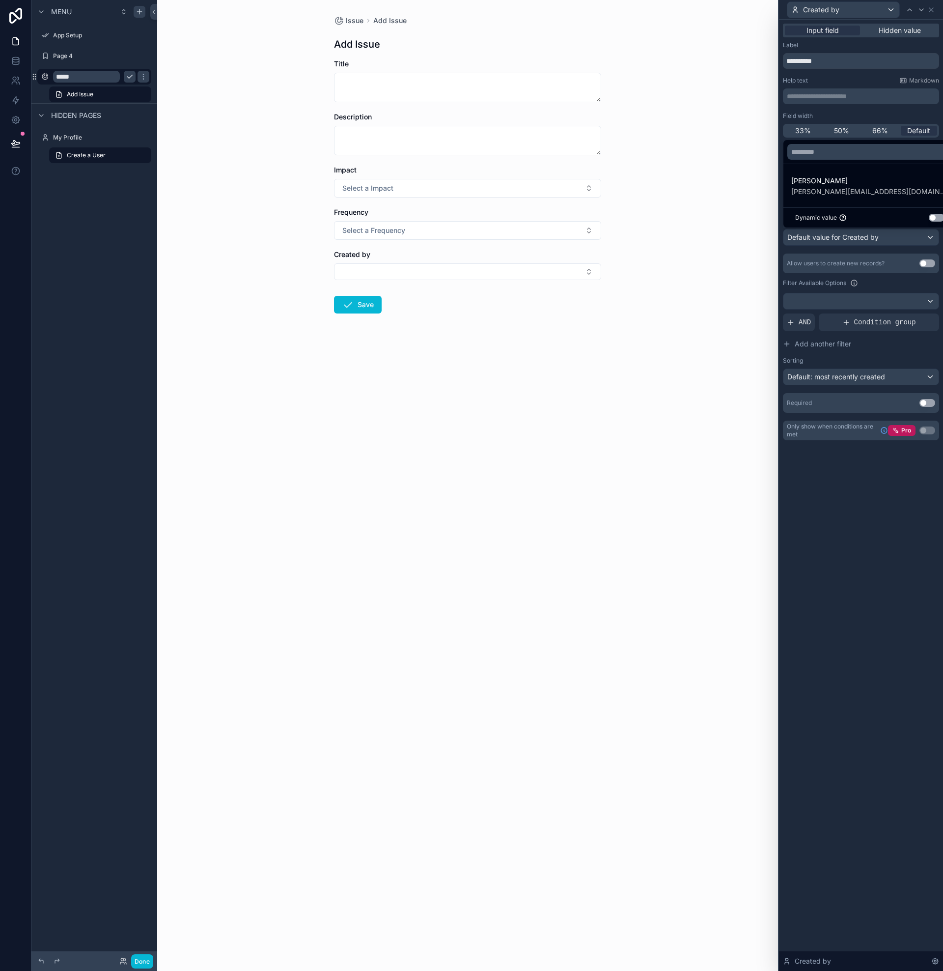
click at [929, 216] on button "Use setting" at bounding box center [937, 218] width 16 height 8
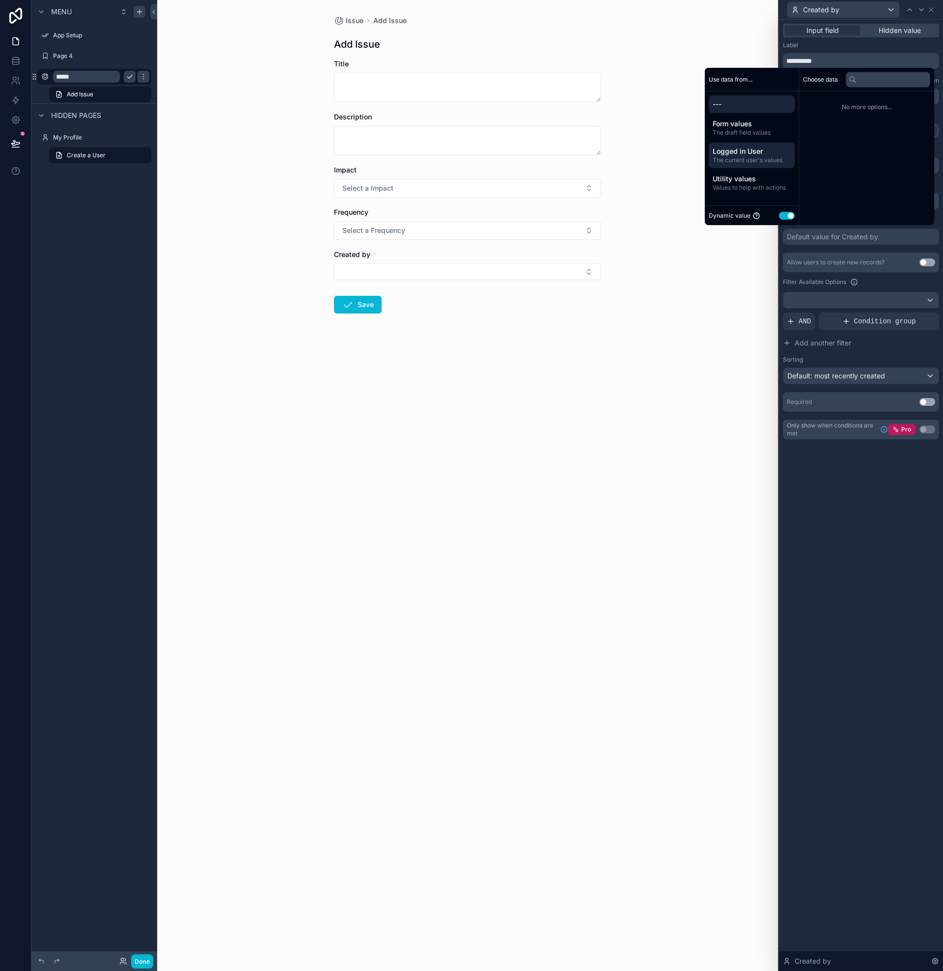
click at [737, 156] on span "The current user's values" at bounding box center [752, 160] width 78 height 8
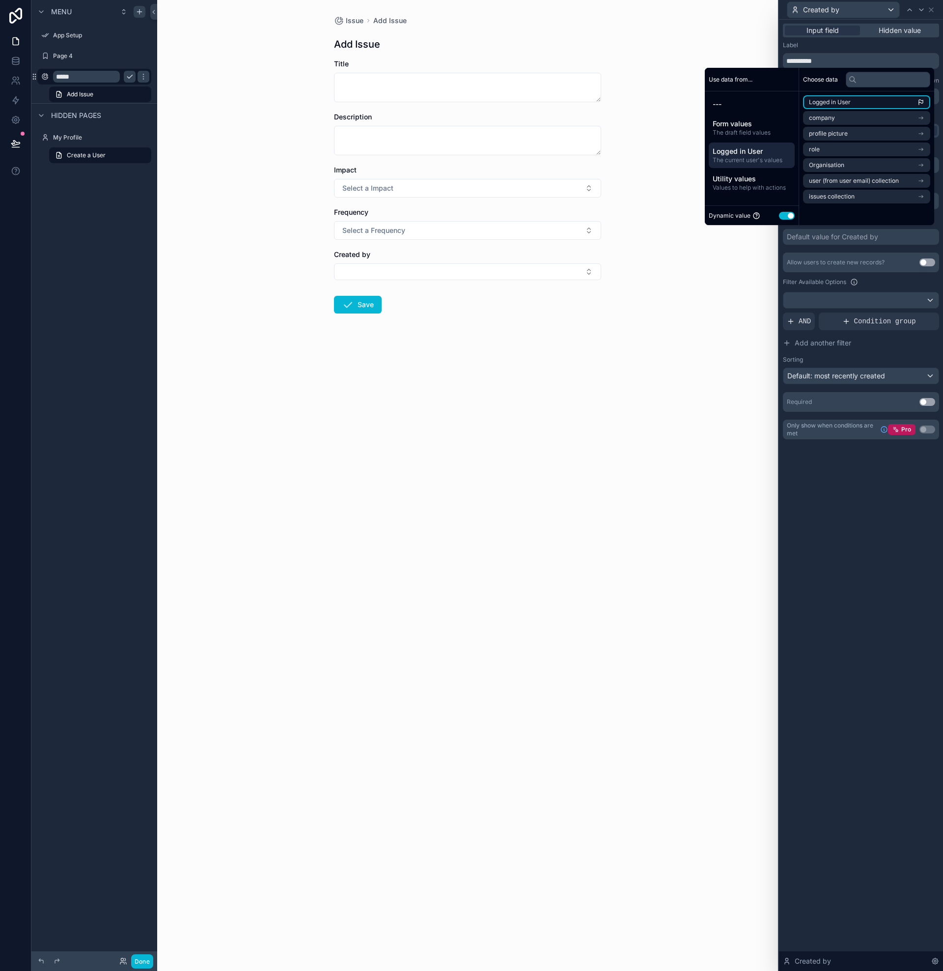
click at [829, 103] on span "Logged in User" at bounding box center [830, 102] width 42 height 8
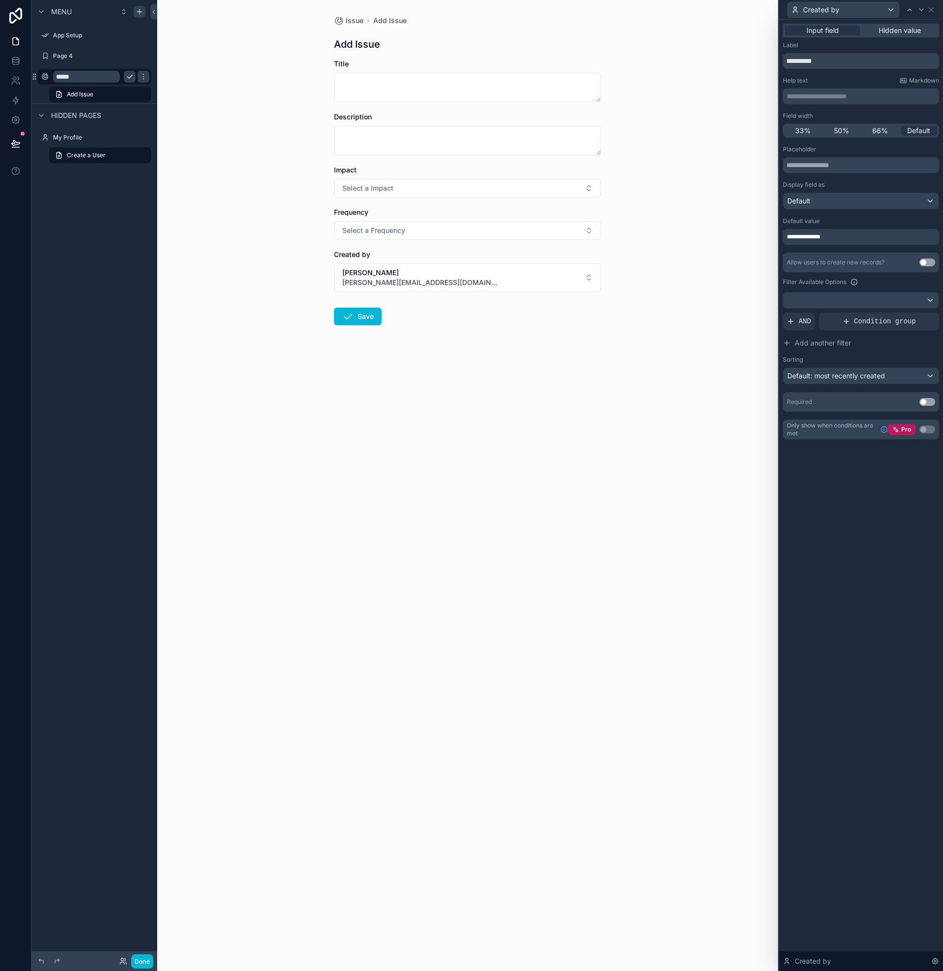
click at [872, 511] on div "**********" at bounding box center [861, 495] width 164 height 951
click at [933, 9] on icon at bounding box center [932, 10] width 8 height 8
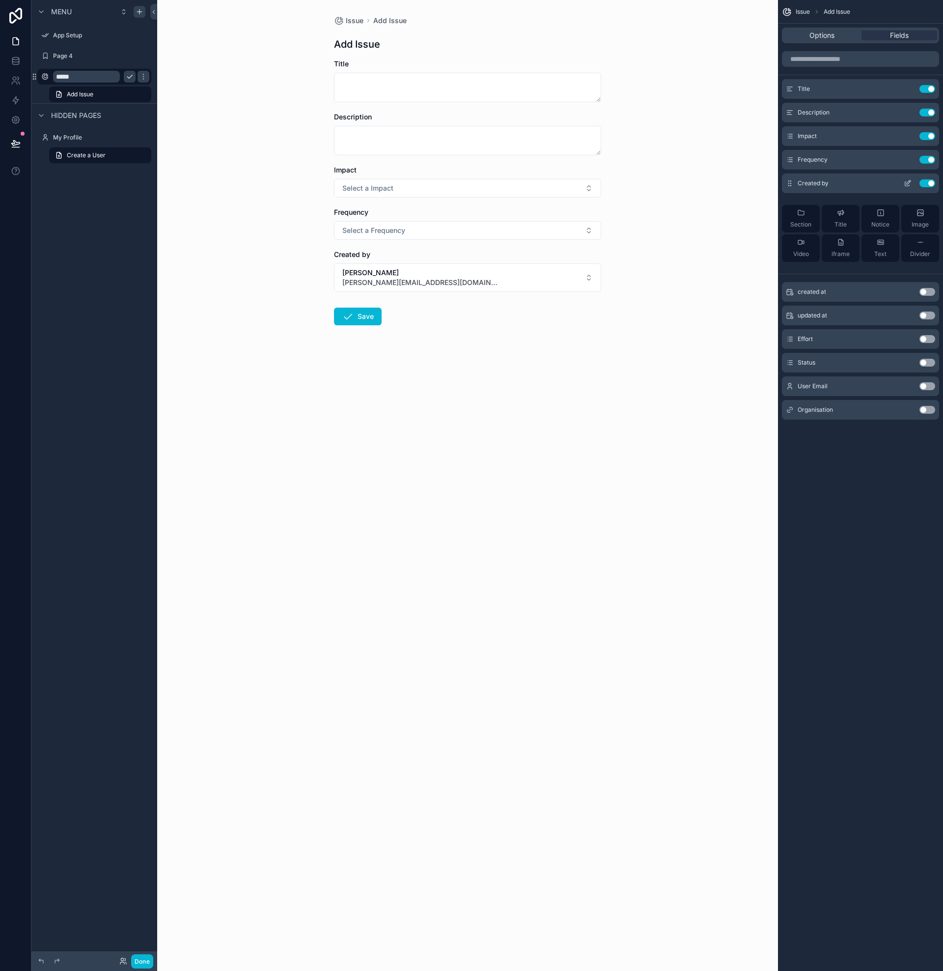
click at [910, 182] on icon "scrollable content" at bounding box center [908, 183] width 8 height 8
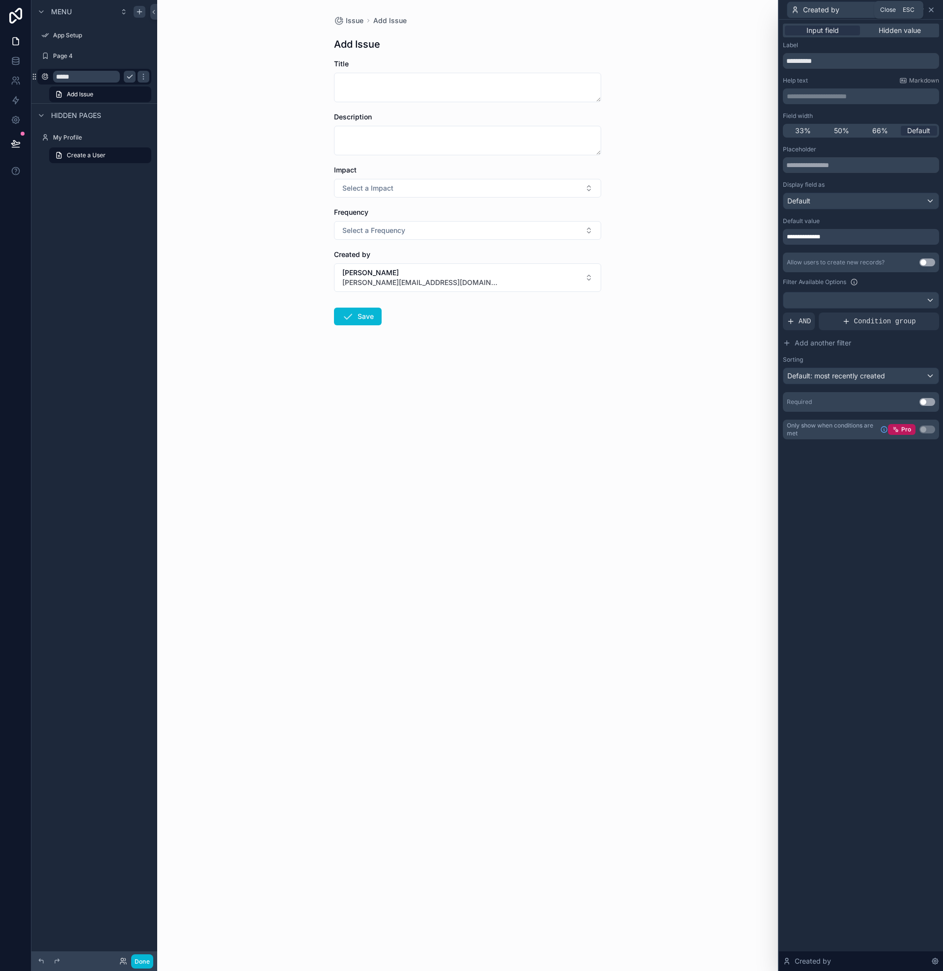
click at [934, 8] on icon at bounding box center [932, 10] width 8 height 8
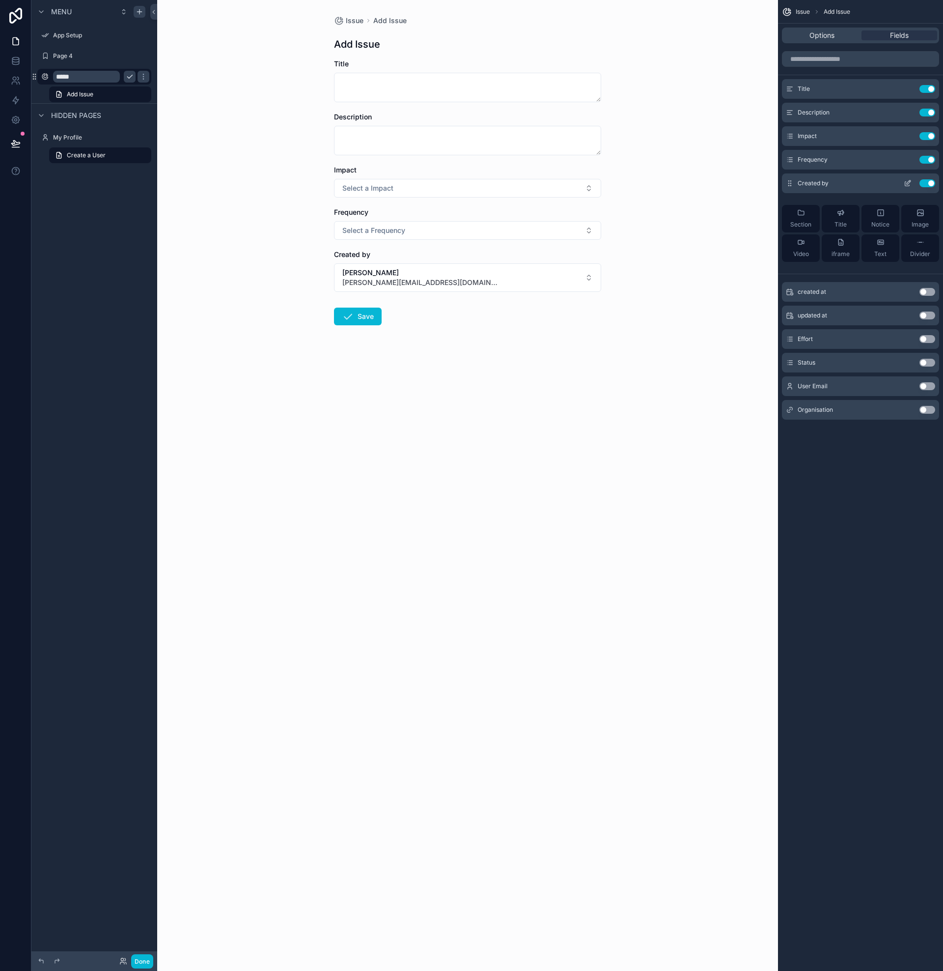
click at [932, 182] on button "Use setting" at bounding box center [928, 183] width 16 height 8
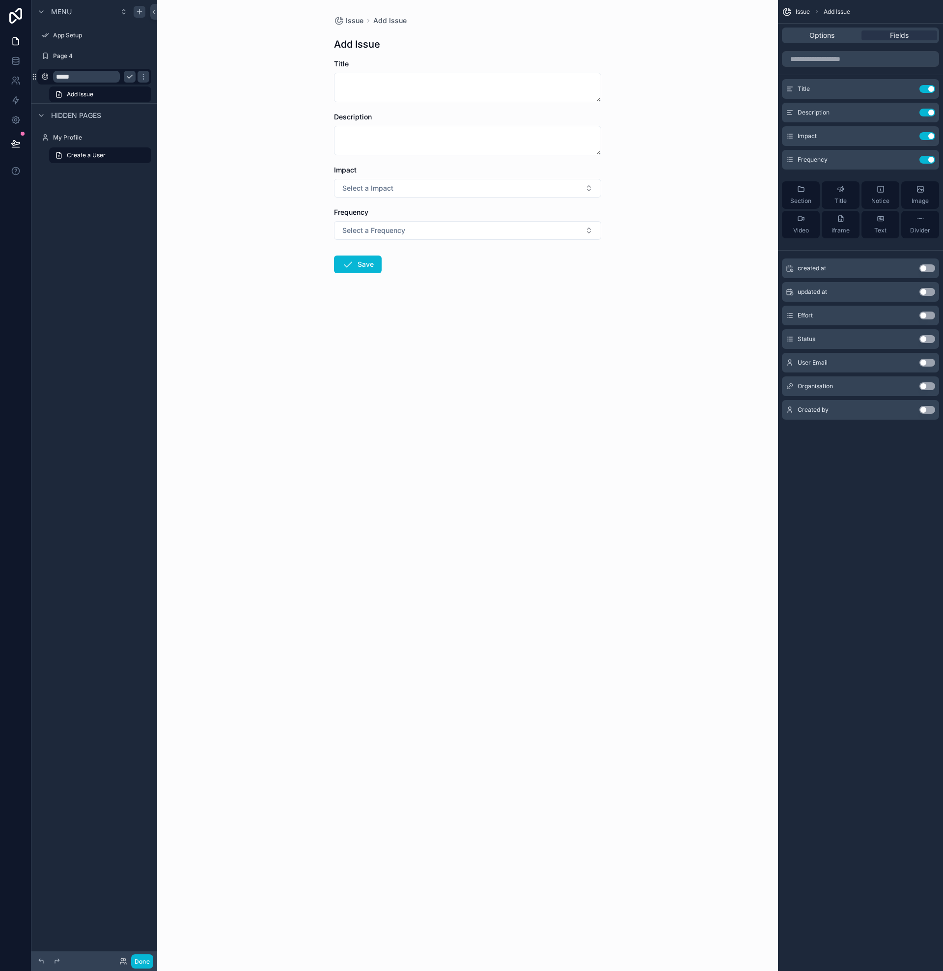
click at [925, 388] on button "Use setting" at bounding box center [928, 386] width 16 height 8
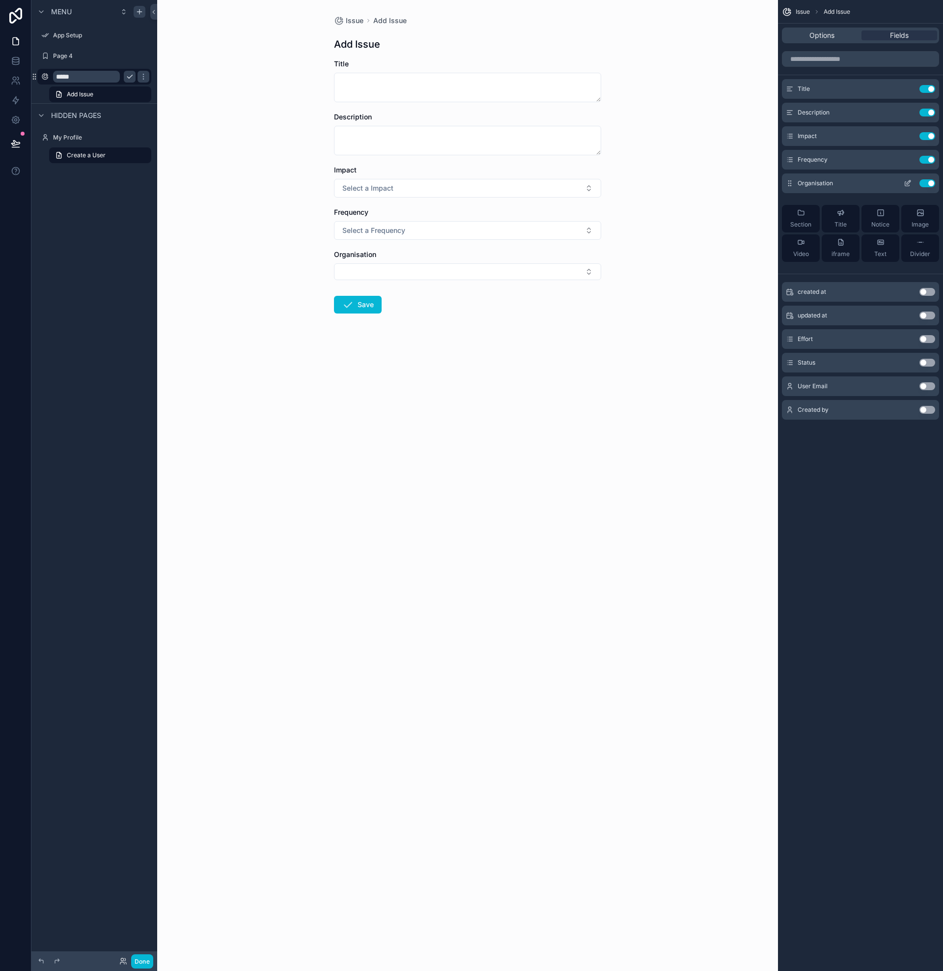
click at [909, 182] on icon "scrollable content" at bounding box center [908, 183] width 8 height 8
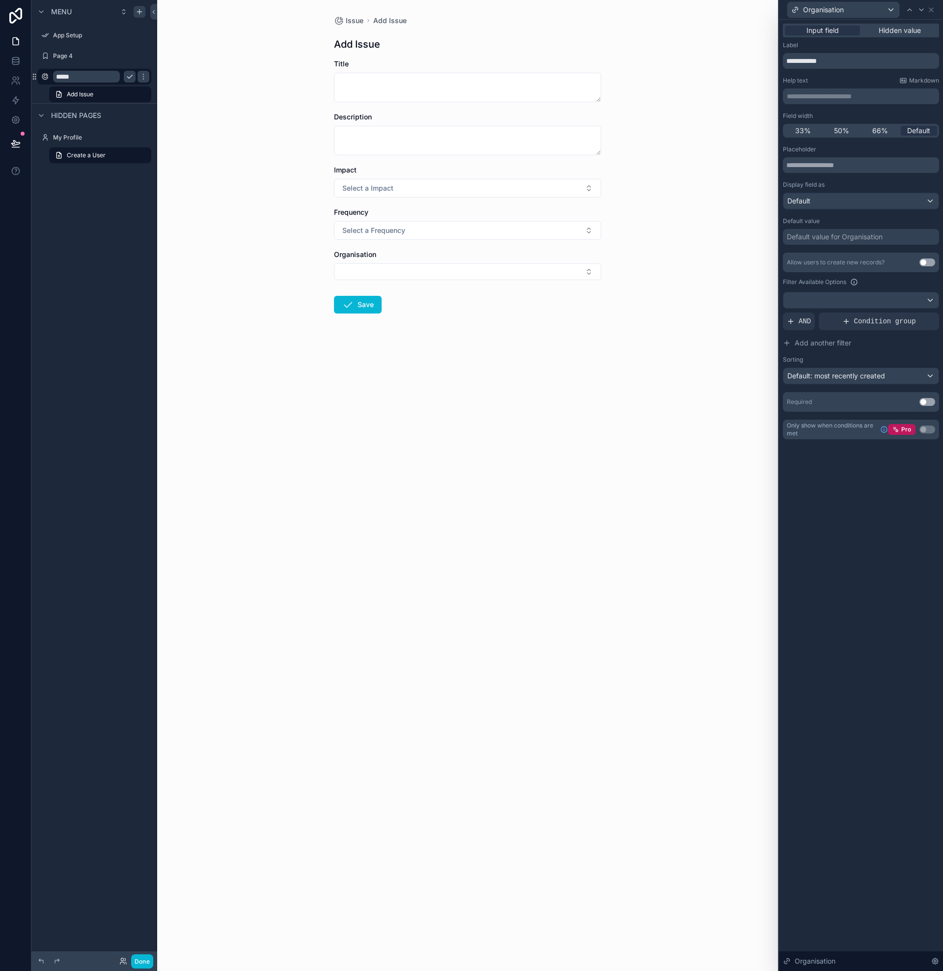
click at [932, 203] on div "Default" at bounding box center [861, 201] width 155 height 16
click at [930, 202] on div at bounding box center [861, 485] width 164 height 971
click at [823, 168] on input "text" at bounding box center [861, 165] width 156 height 16
click at [837, 234] on div "Default value for Organisation" at bounding box center [835, 237] width 96 height 10
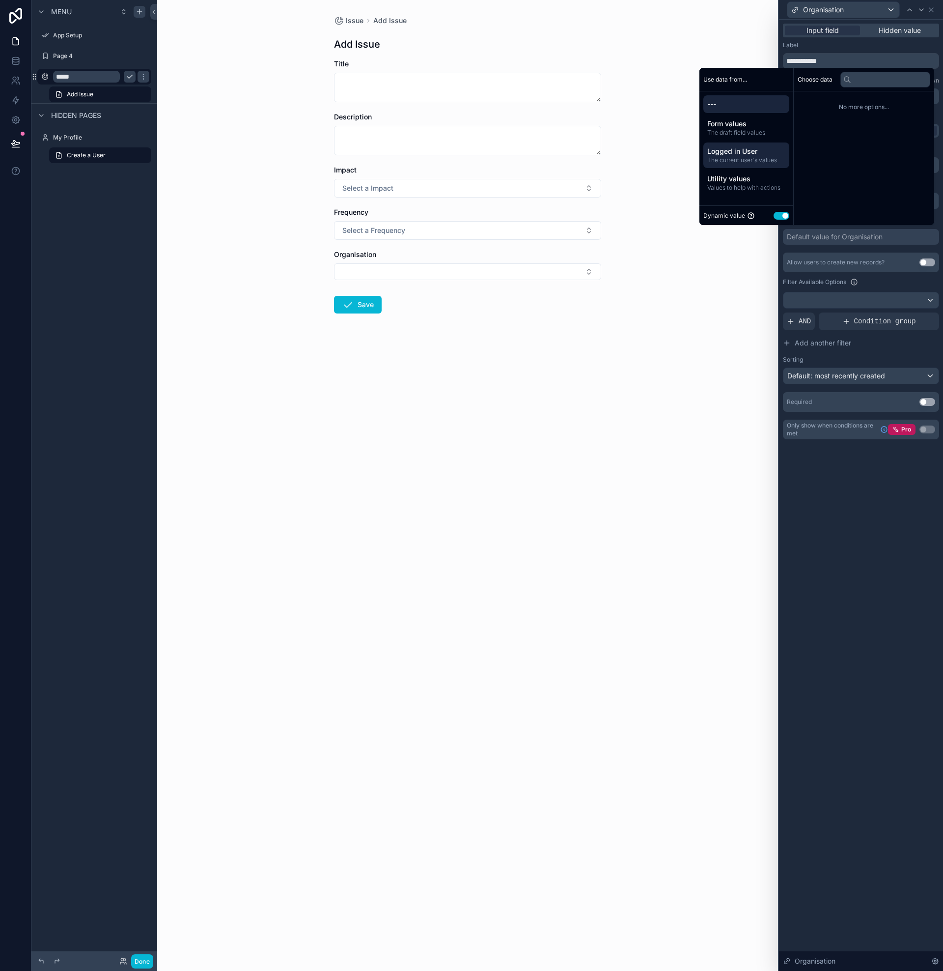
click at [748, 156] on span "Logged in User" at bounding box center [747, 151] width 78 height 10
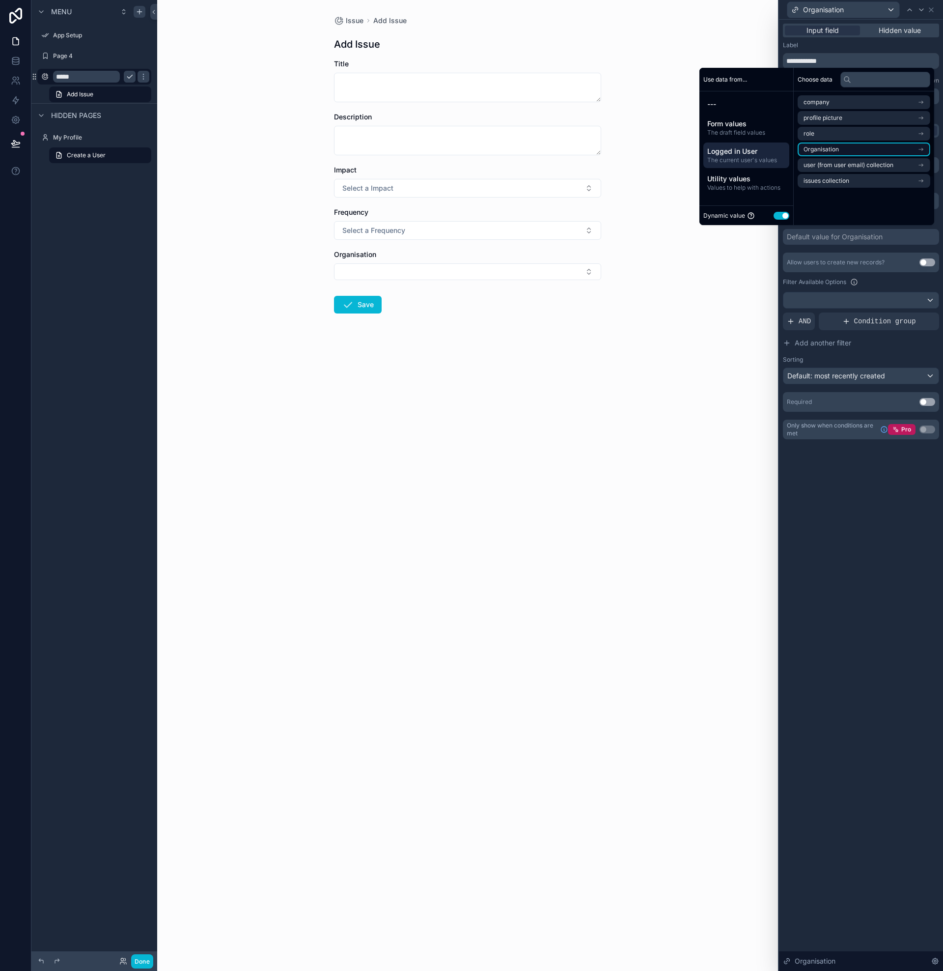
click at [843, 149] on li "Organisation" at bounding box center [864, 150] width 133 height 14
click at [848, 135] on li "users collection" at bounding box center [864, 136] width 133 height 14
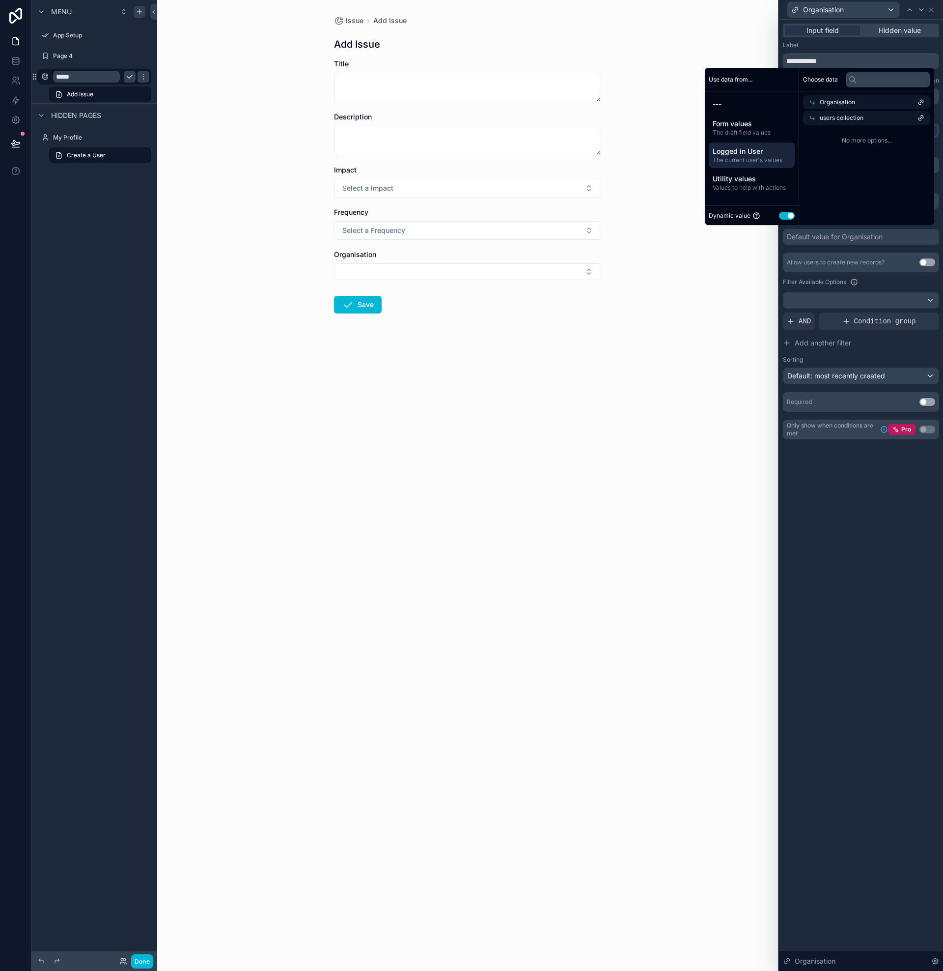
click at [837, 104] on span "Organisation" at bounding box center [837, 102] width 35 height 8
click at [829, 101] on span "company" at bounding box center [822, 102] width 26 height 8
click at [837, 135] on span "users collection" at bounding box center [826, 136] width 44 height 8
click at [721, 155] on span "Logged in User" at bounding box center [752, 151] width 78 height 10
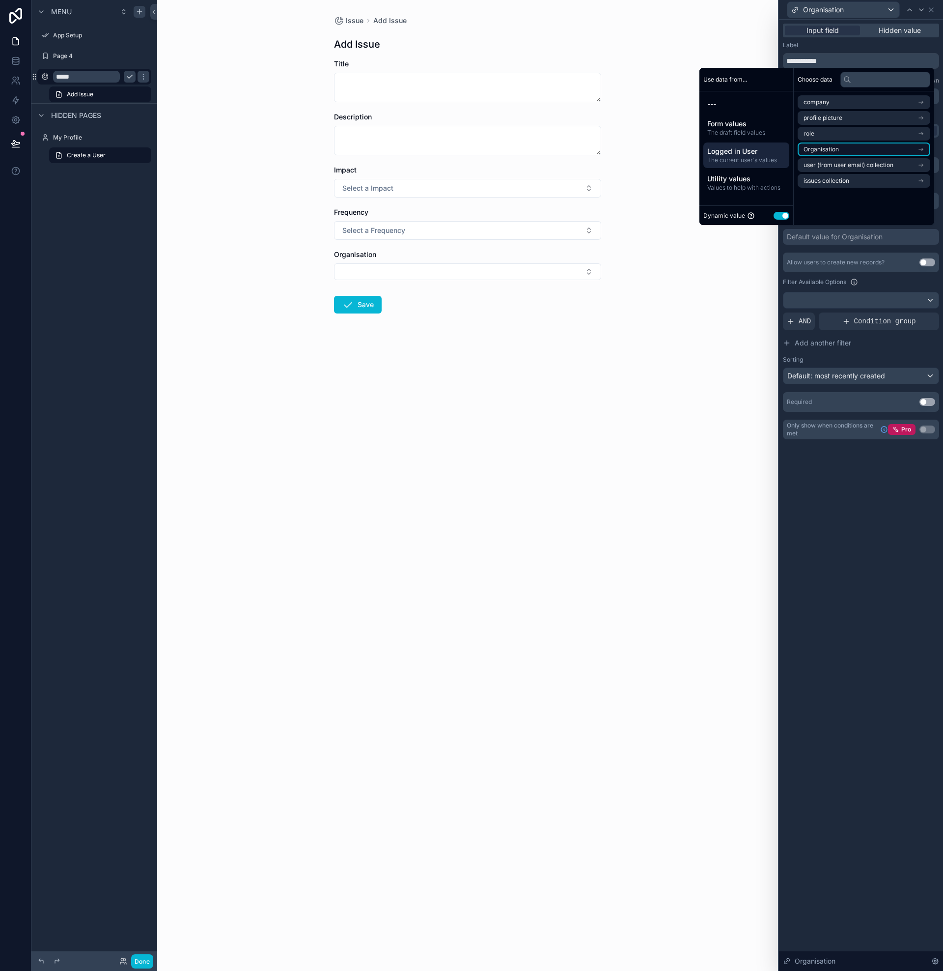
click at [827, 150] on span "Organisation" at bounding box center [821, 149] width 35 height 8
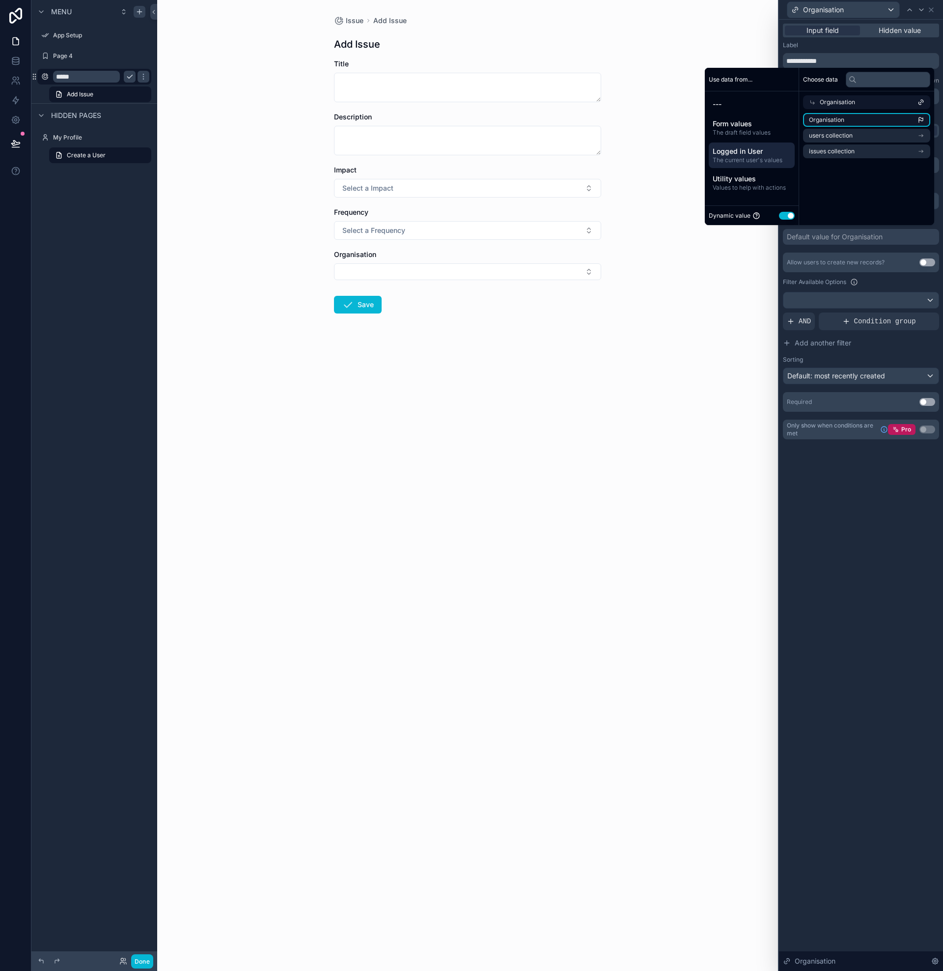
click at [827, 116] on span "Organisation" at bounding box center [826, 120] width 35 height 8
click at [863, 467] on div "**********" at bounding box center [861, 495] width 164 height 951
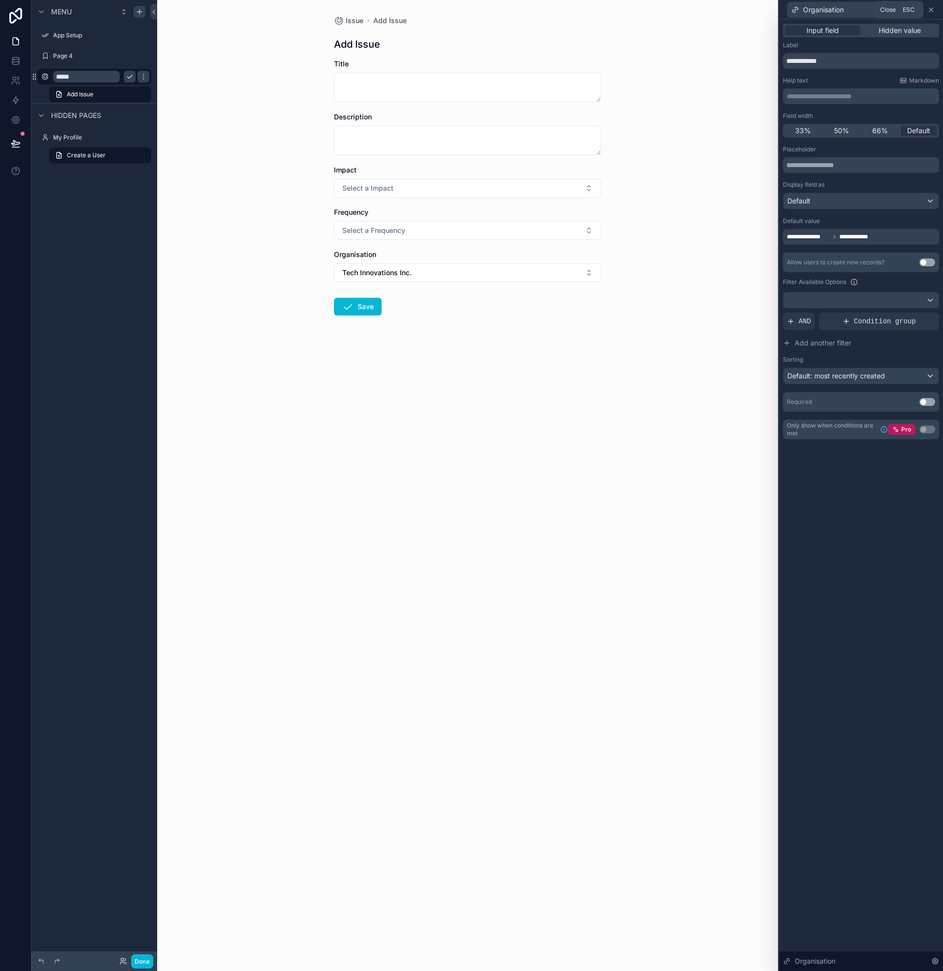
click at [932, 10] on icon at bounding box center [932, 10] width 4 height 4
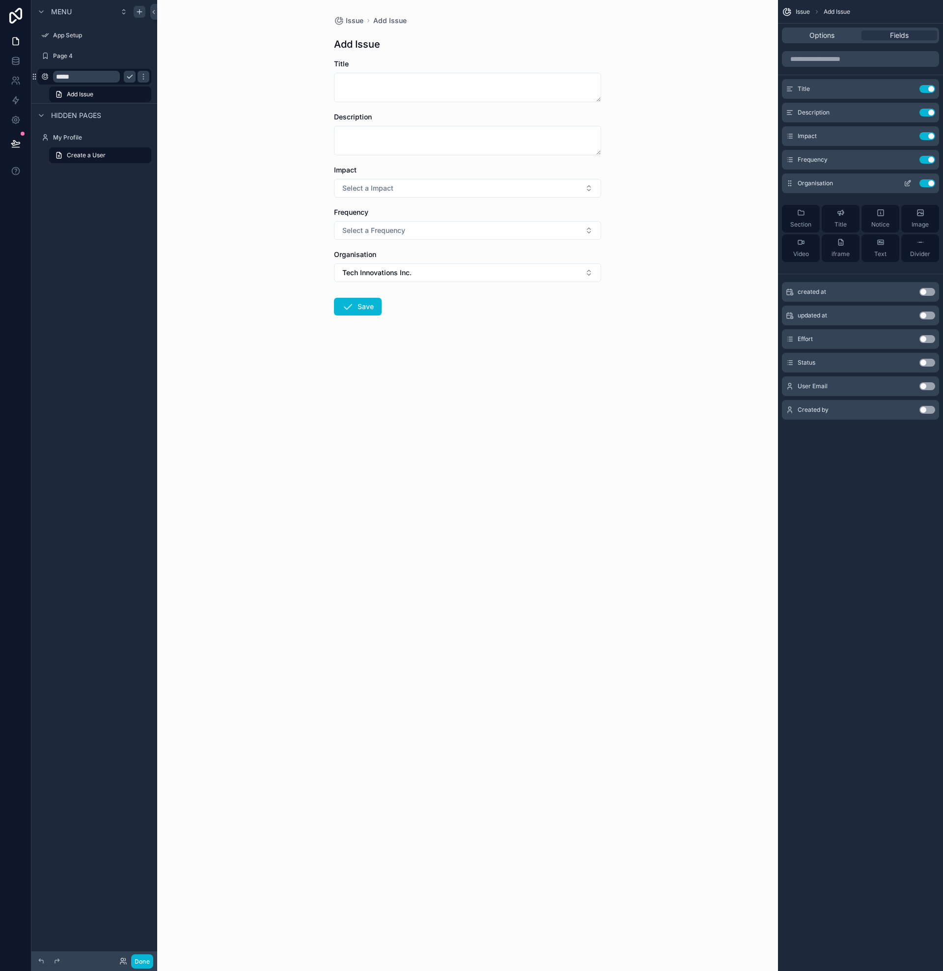
click at [909, 185] on icon "scrollable content" at bounding box center [908, 183] width 8 height 8
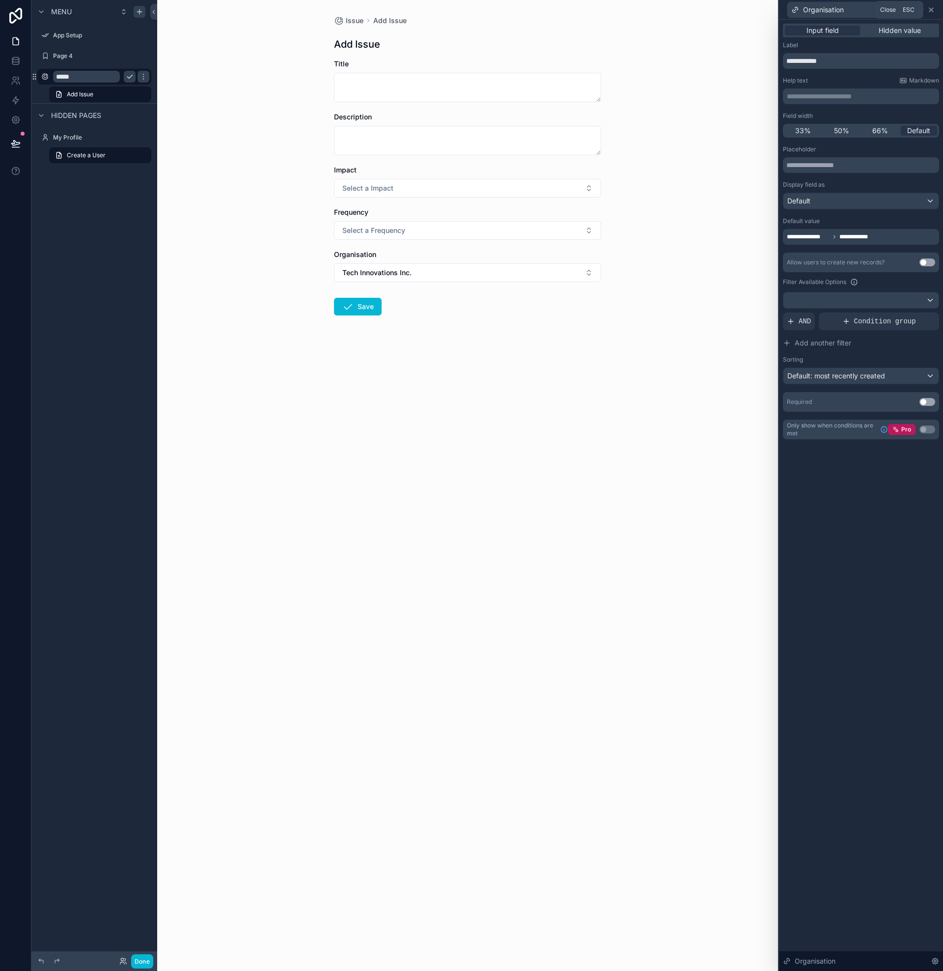
click at [932, 10] on icon at bounding box center [932, 10] width 8 height 8
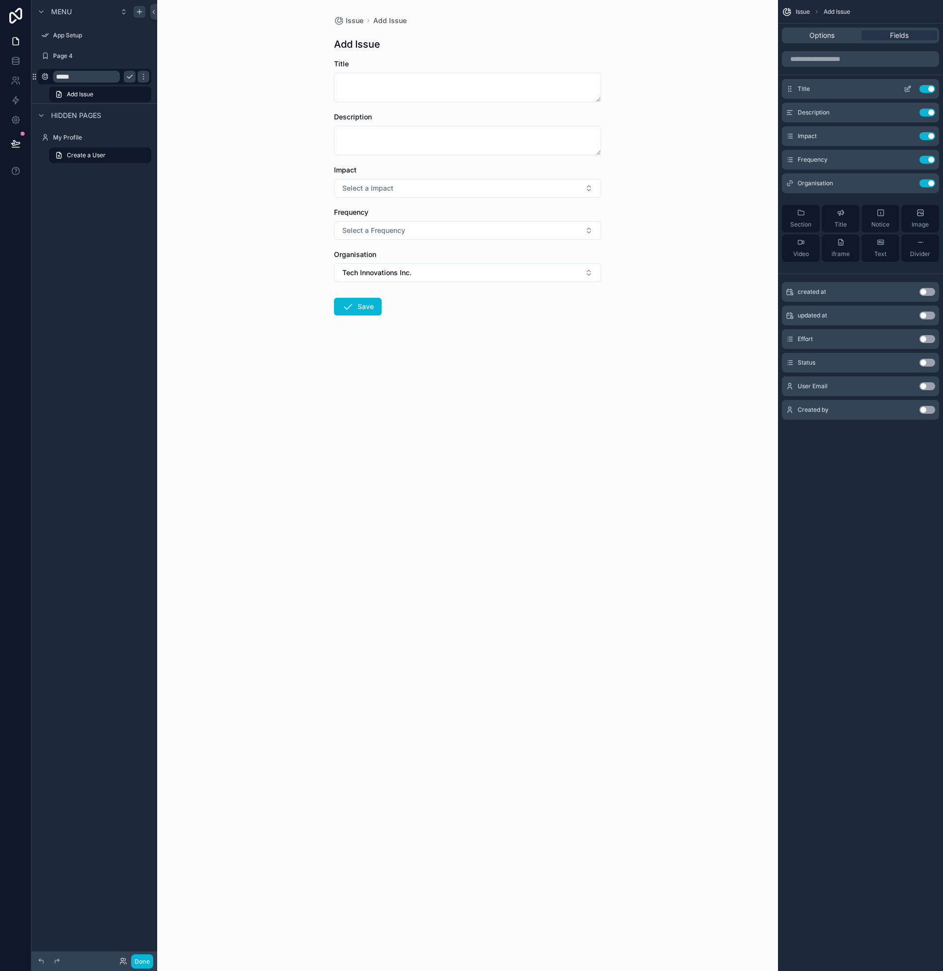
click at [908, 86] on icon "scrollable content" at bounding box center [908, 89] width 8 height 8
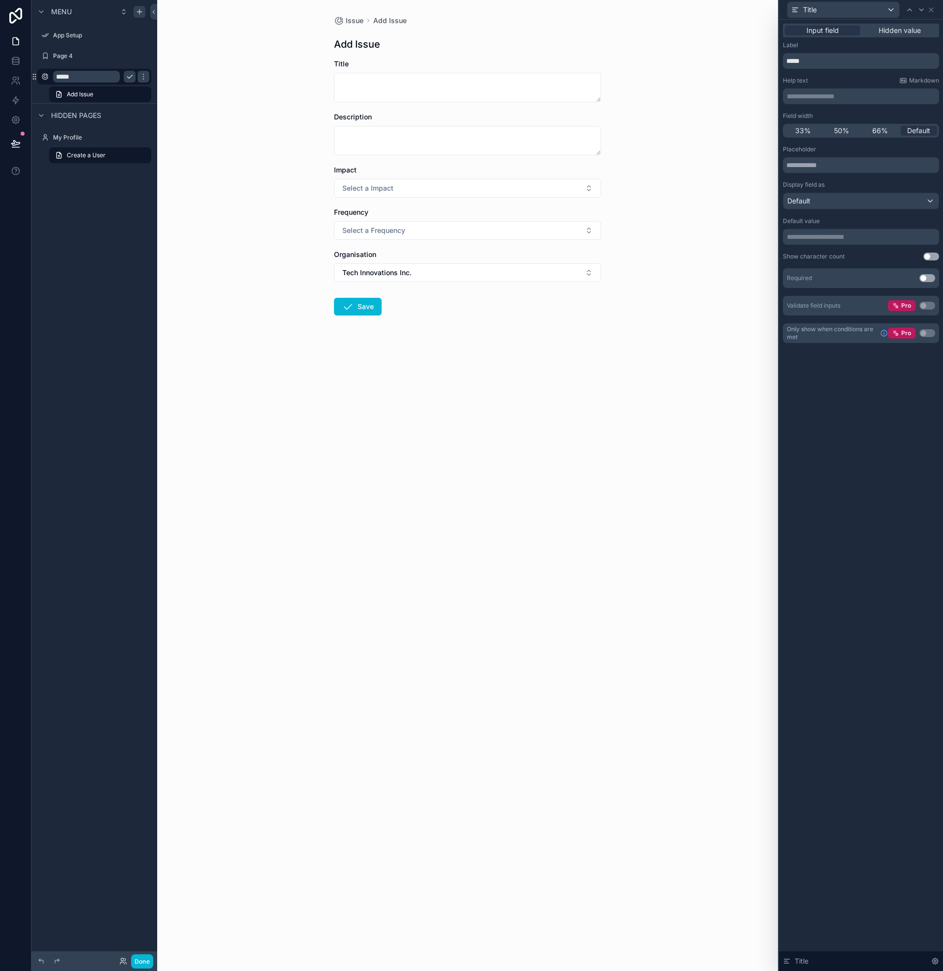
click at [816, 238] on p "**********" at bounding box center [862, 237] width 150 height 10
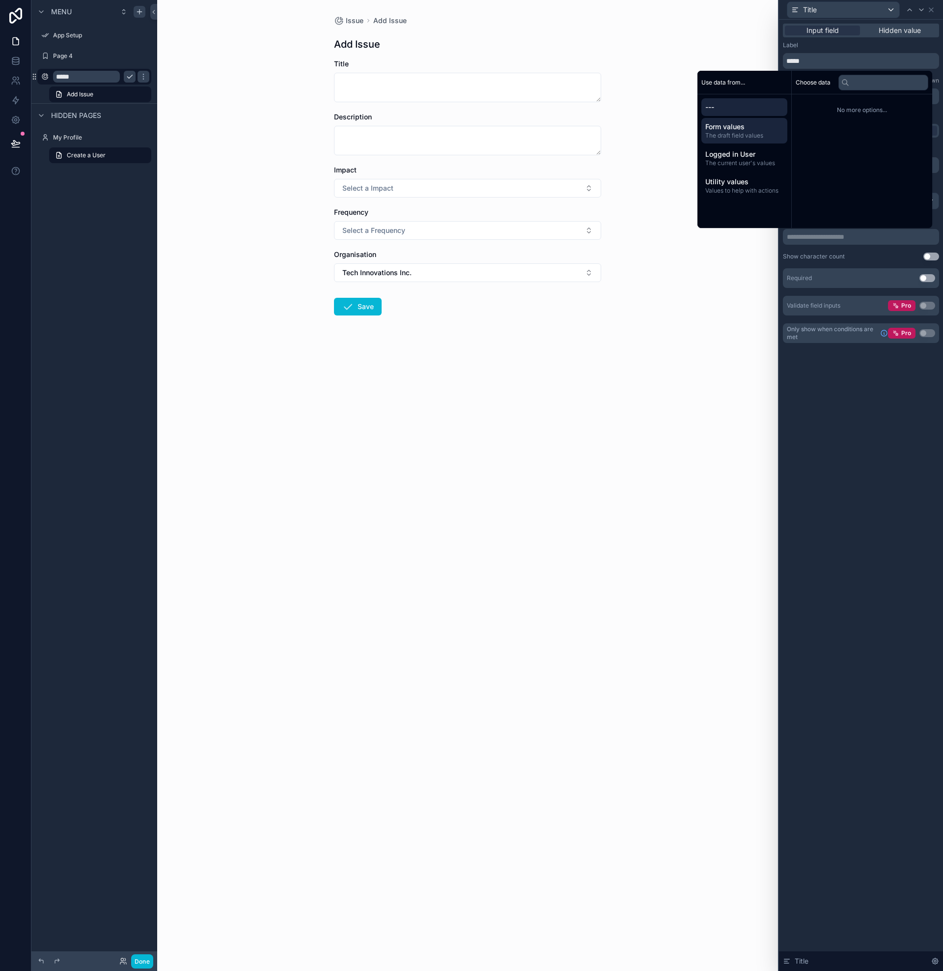
click at [736, 133] on span "The draft field values" at bounding box center [745, 136] width 78 height 8
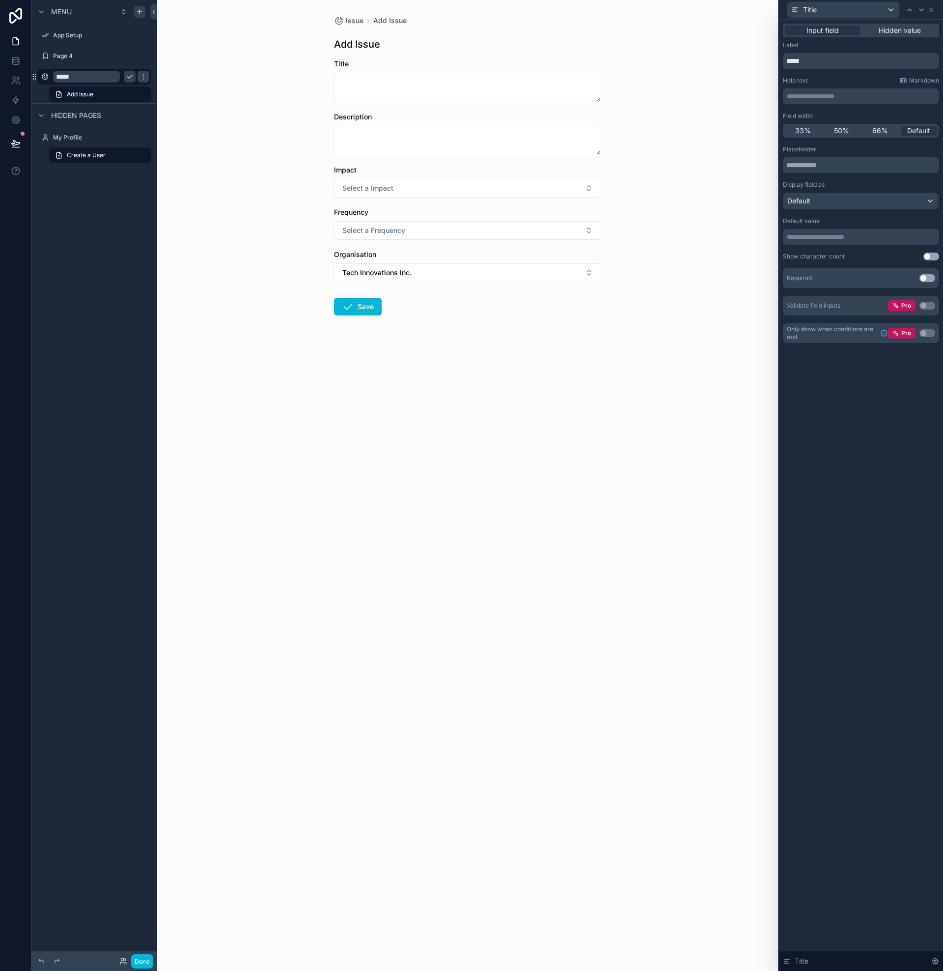
click at [852, 370] on div "**********" at bounding box center [861, 495] width 164 height 951
click at [862, 385] on div "**********" at bounding box center [861, 495] width 164 height 951
click at [933, 11] on icon at bounding box center [932, 10] width 8 height 8
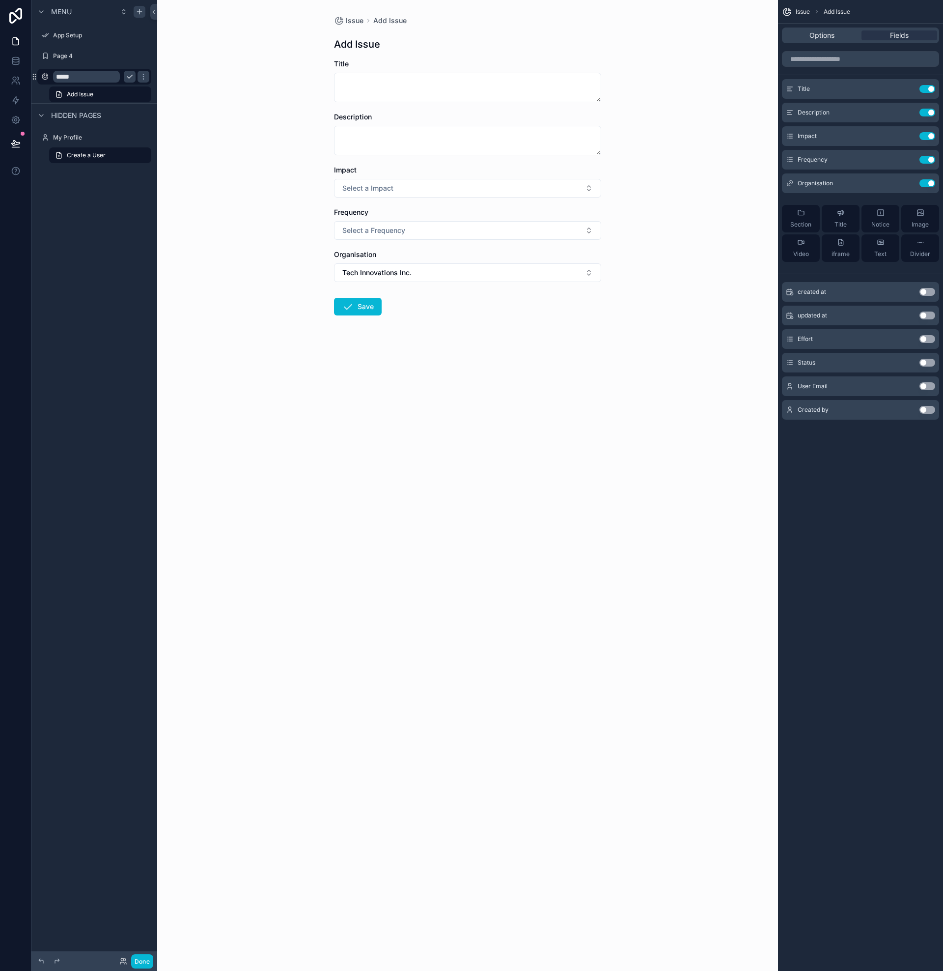
click at [856, 460] on div "Issue Add Issue Options Fields Title Use setting Description Use setting Impact…" at bounding box center [860, 485] width 165 height 971
click at [885, 34] on div "Fields" at bounding box center [900, 35] width 76 height 10
click at [838, 36] on div "Options" at bounding box center [822, 35] width 76 height 10
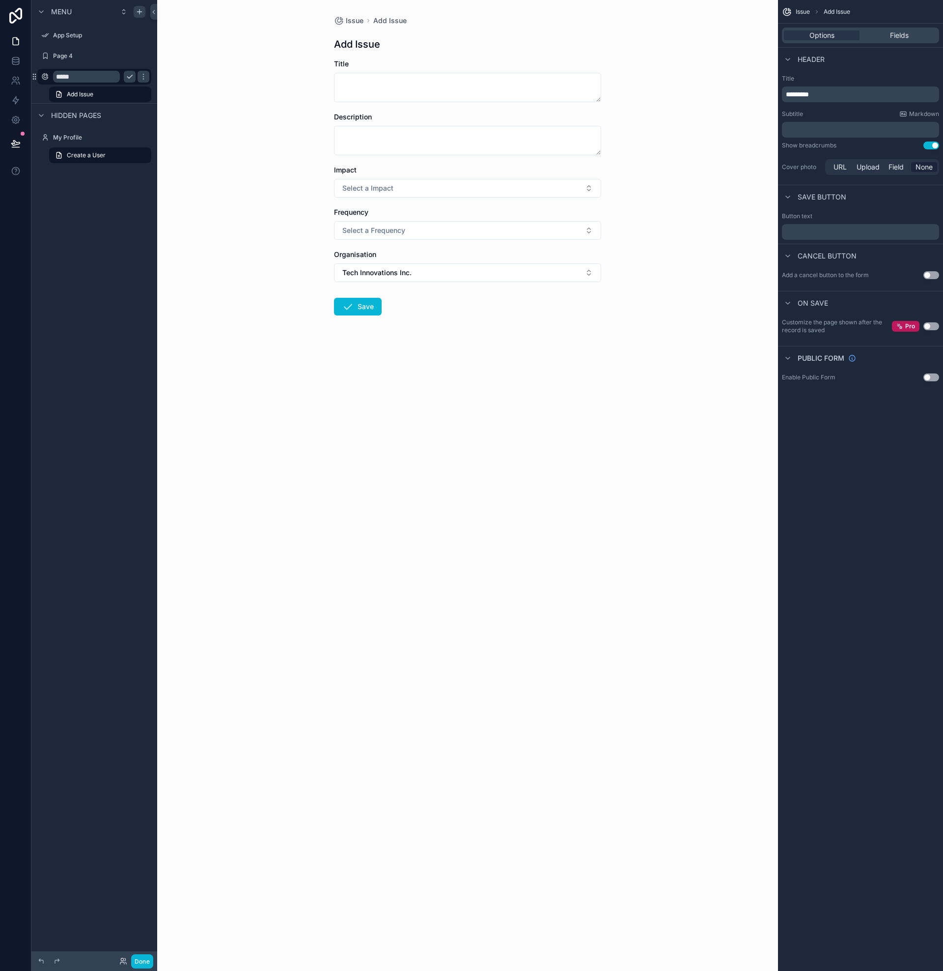
click at [814, 234] on p "﻿" at bounding box center [861, 232] width 151 height 8
click at [857, 413] on div "Issue Add Issue Options Fields Header Title ********* Subtitle Markdown ﻿ Show …" at bounding box center [860, 485] width 165 height 971
click at [839, 6] on div "Issue Add Issue" at bounding box center [860, 12] width 165 height 24
click at [838, 11] on span "Add Issue" at bounding box center [837, 12] width 27 height 8
click at [834, 11] on span "Add Issue" at bounding box center [837, 12] width 27 height 8
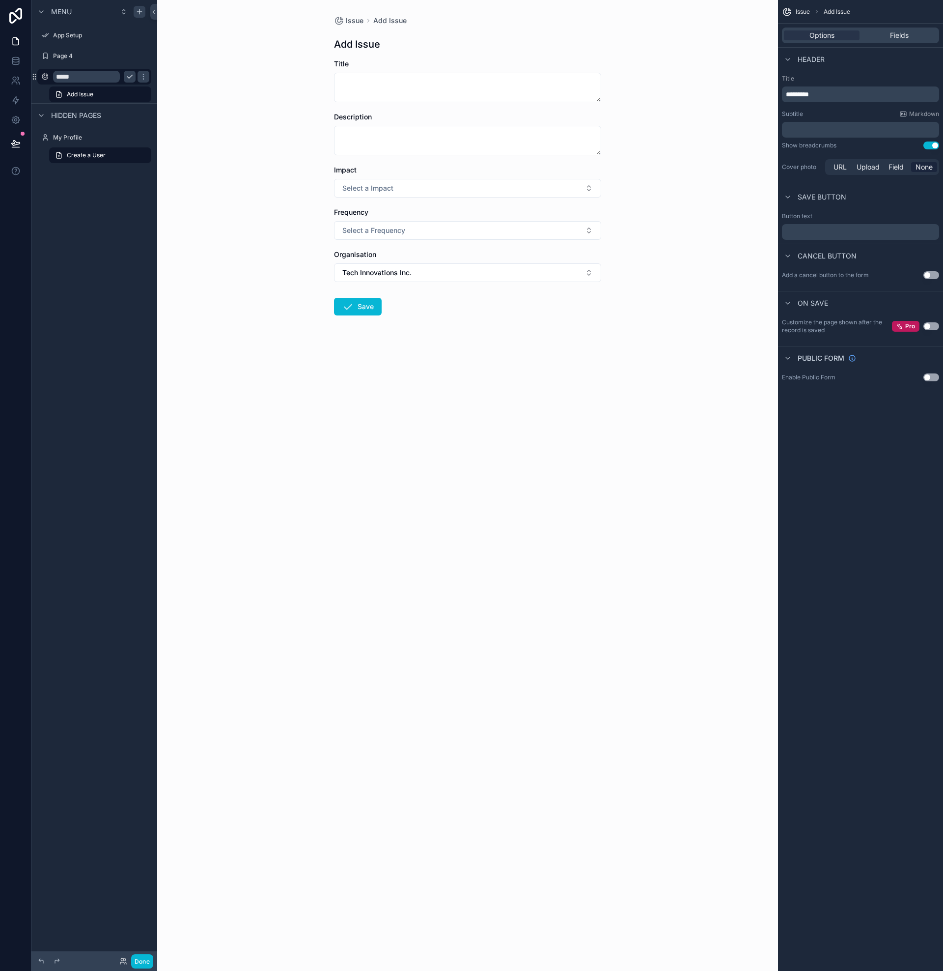
click at [791, 215] on label "Button text" at bounding box center [797, 216] width 30 height 8
click at [802, 230] on p "﻿" at bounding box center [861, 232] width 151 height 8
click at [854, 455] on div "Issue Add Issue Options Fields Header Title ********* Subtitle Markdown ﻿ Show …" at bounding box center [860, 485] width 165 height 971
click at [927, 274] on button "Use setting" at bounding box center [932, 275] width 16 height 8
click at [354, 305] on button "Cancel" at bounding box center [359, 307] width 51 height 18
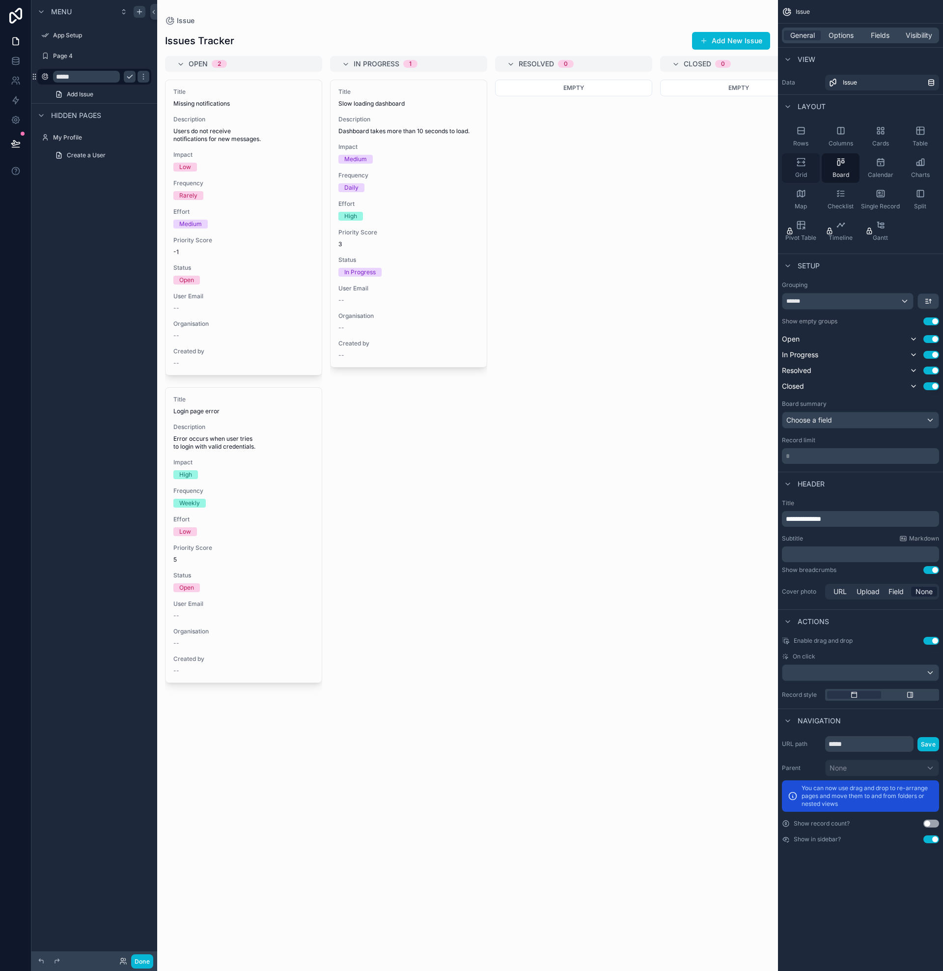
click at [805, 168] on div "Grid" at bounding box center [801, 167] width 38 height 29
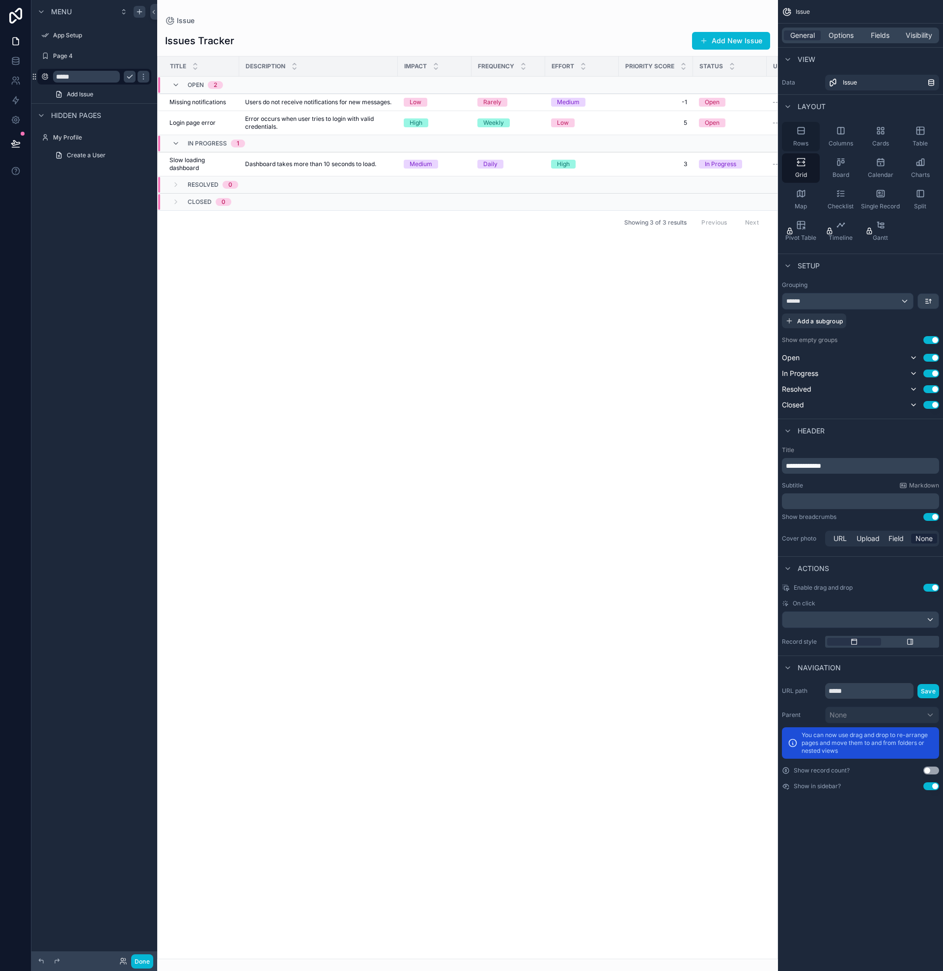
click at [800, 126] on icon "scrollable content" at bounding box center [802, 131] width 10 height 10
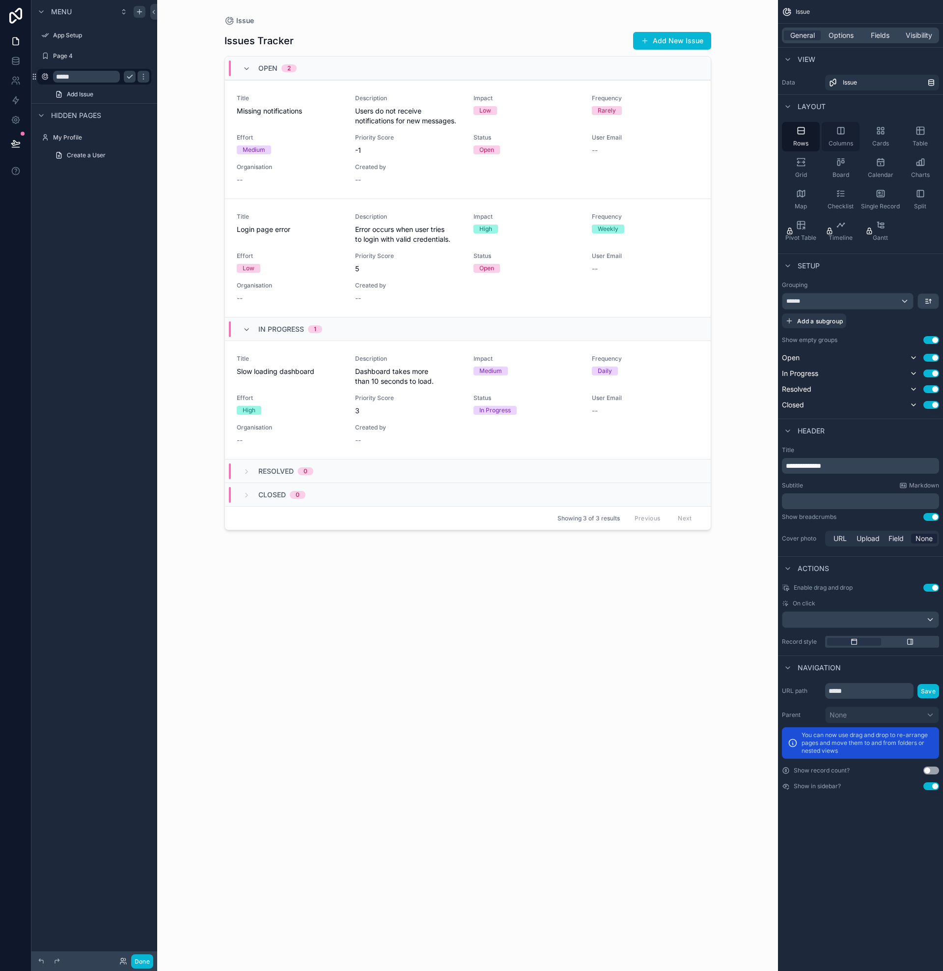
click at [846, 135] on icon "scrollable content" at bounding box center [841, 131] width 10 height 10
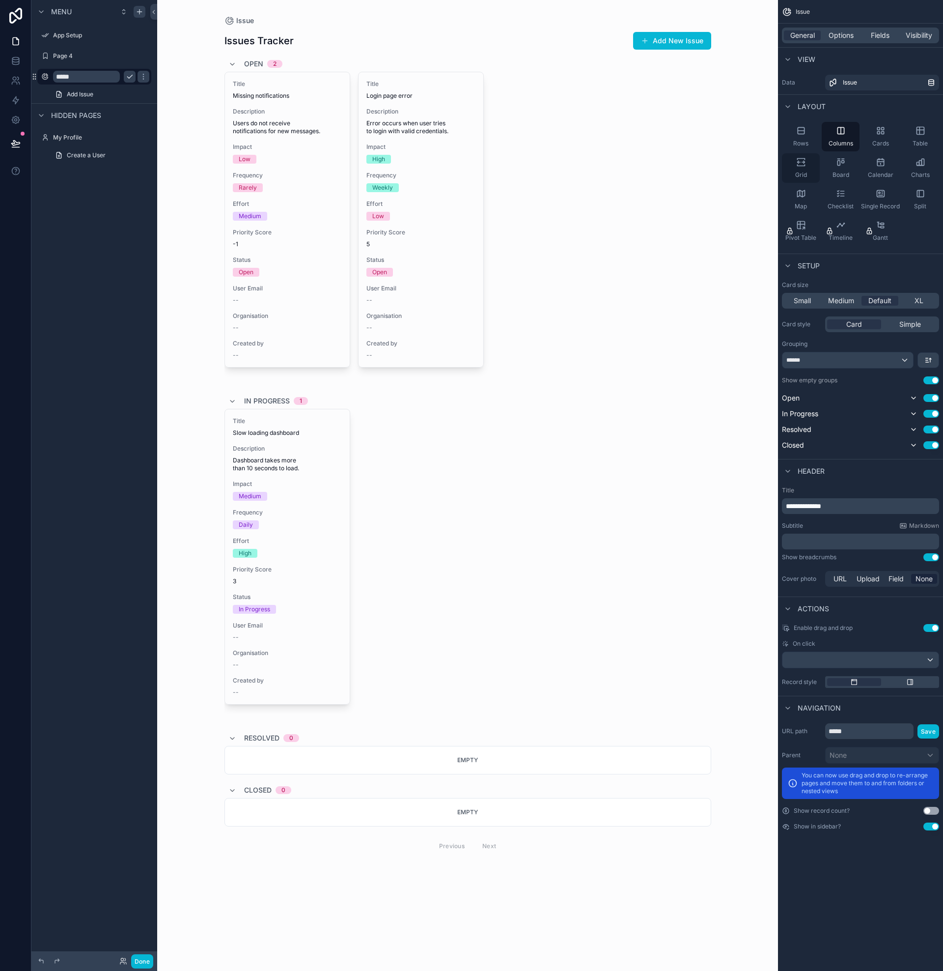
click at [797, 170] on div "Grid" at bounding box center [801, 167] width 38 height 29
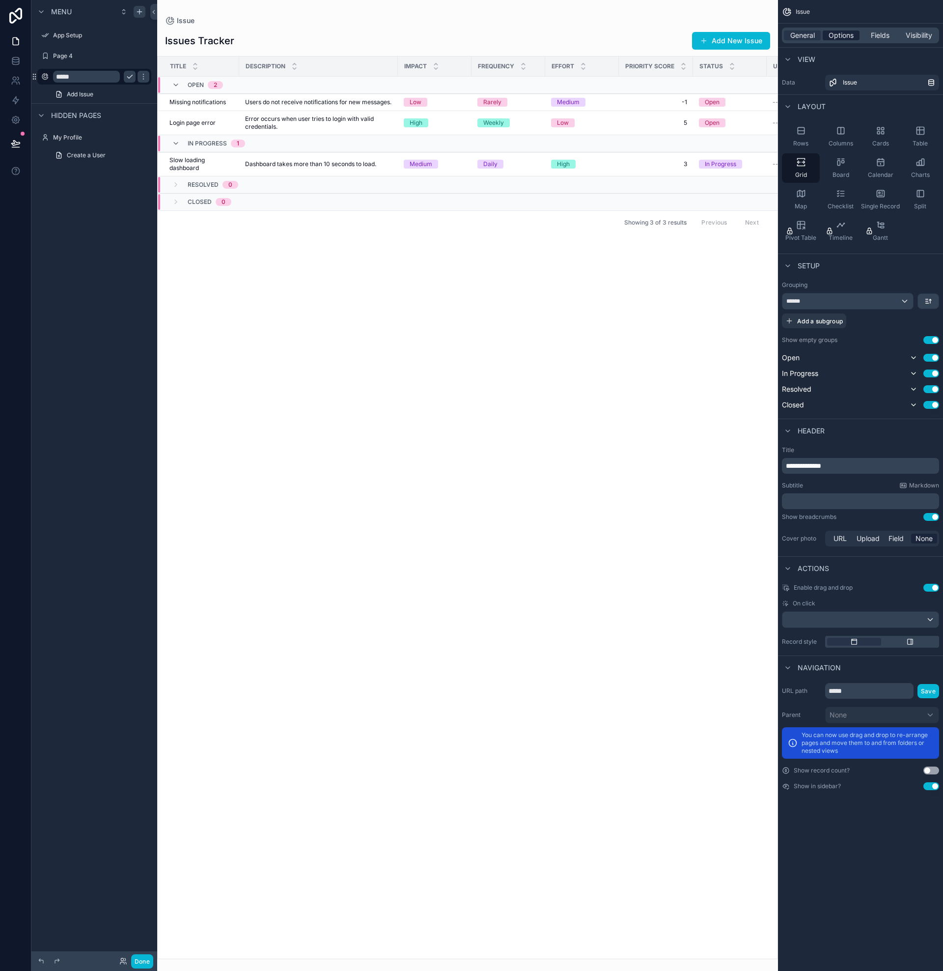
click at [849, 34] on span "Options" at bounding box center [841, 35] width 25 height 10
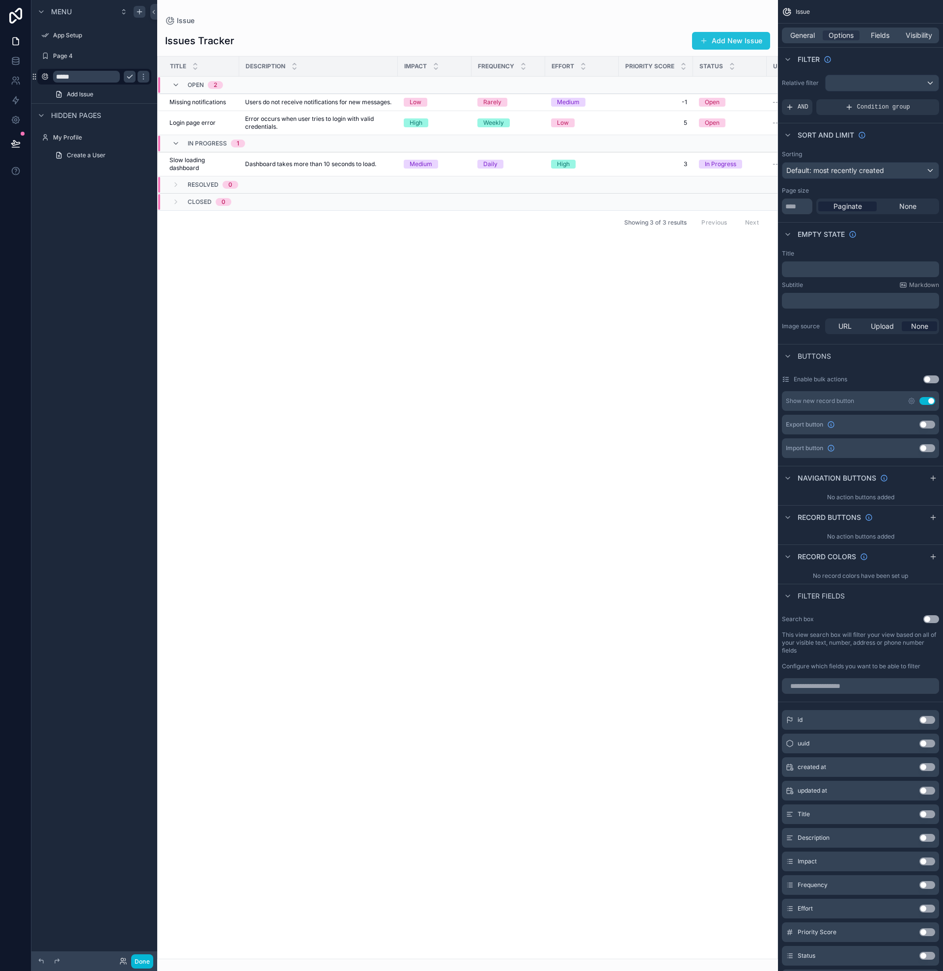
click at [724, 41] on button "Add New Issue" at bounding box center [731, 41] width 78 height 18
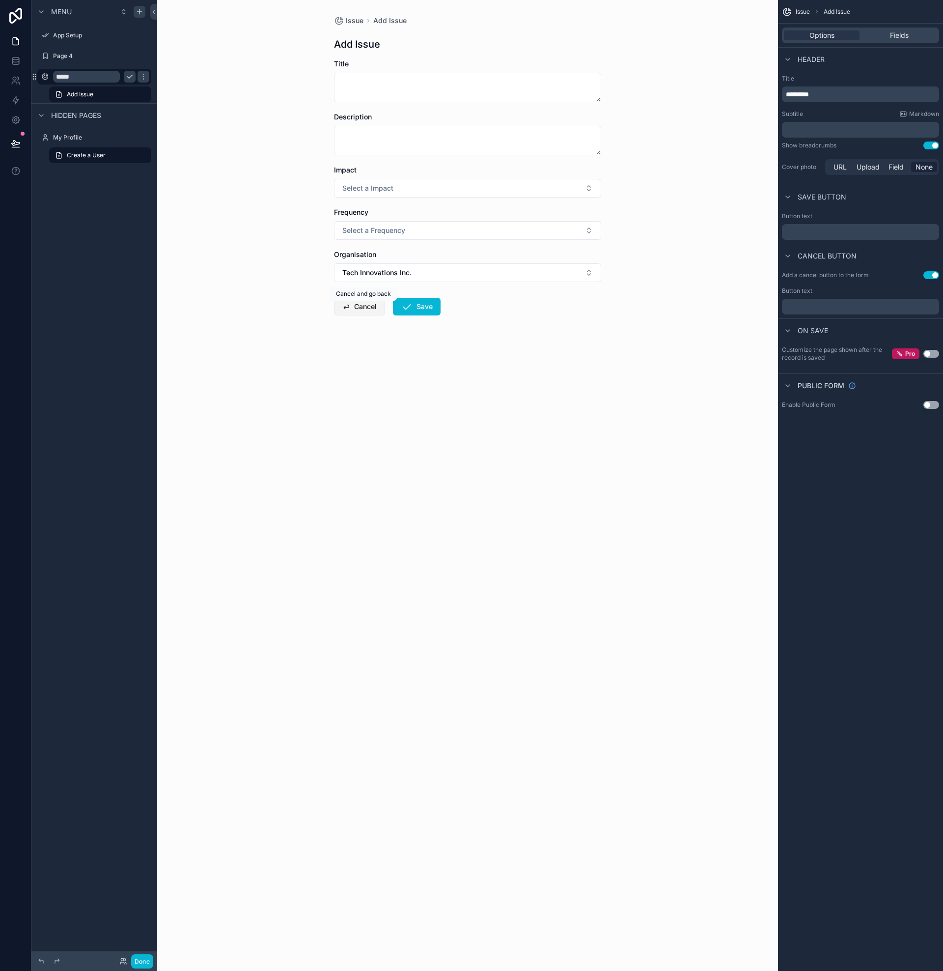
click at [363, 308] on button "Cancel" at bounding box center [359, 307] width 51 height 18
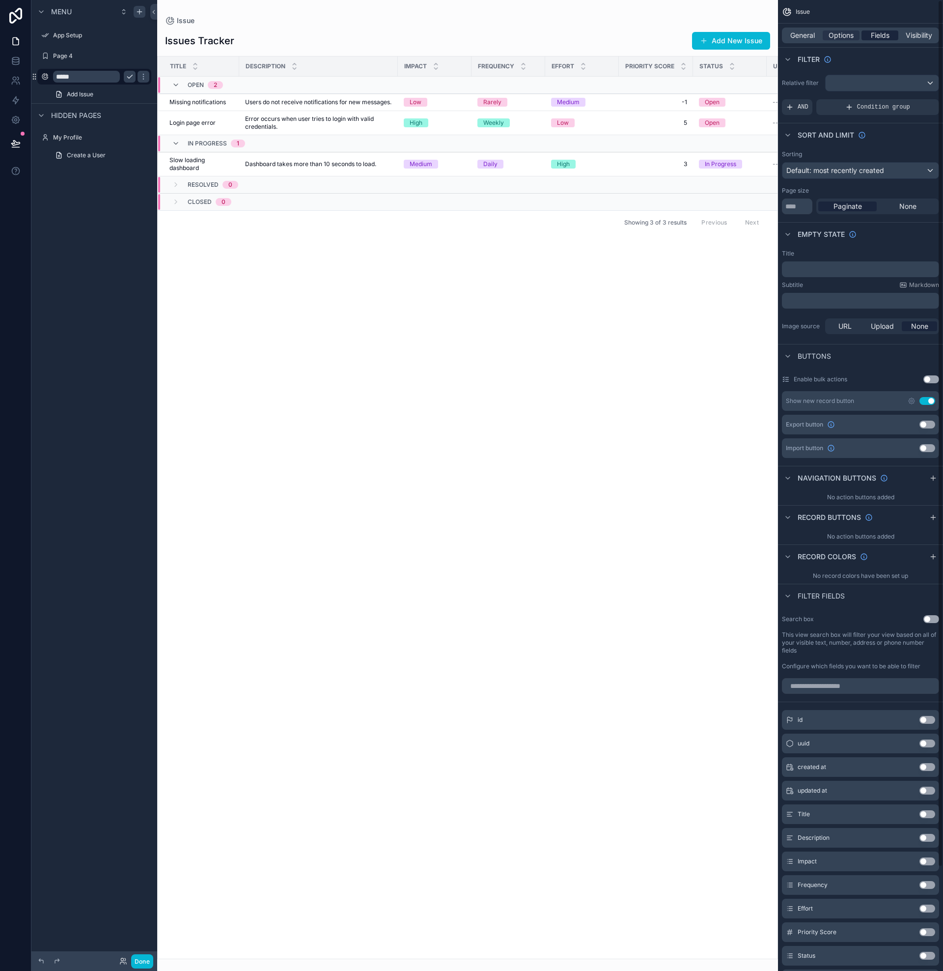
click at [878, 33] on span "Fields" at bounding box center [880, 35] width 19 height 10
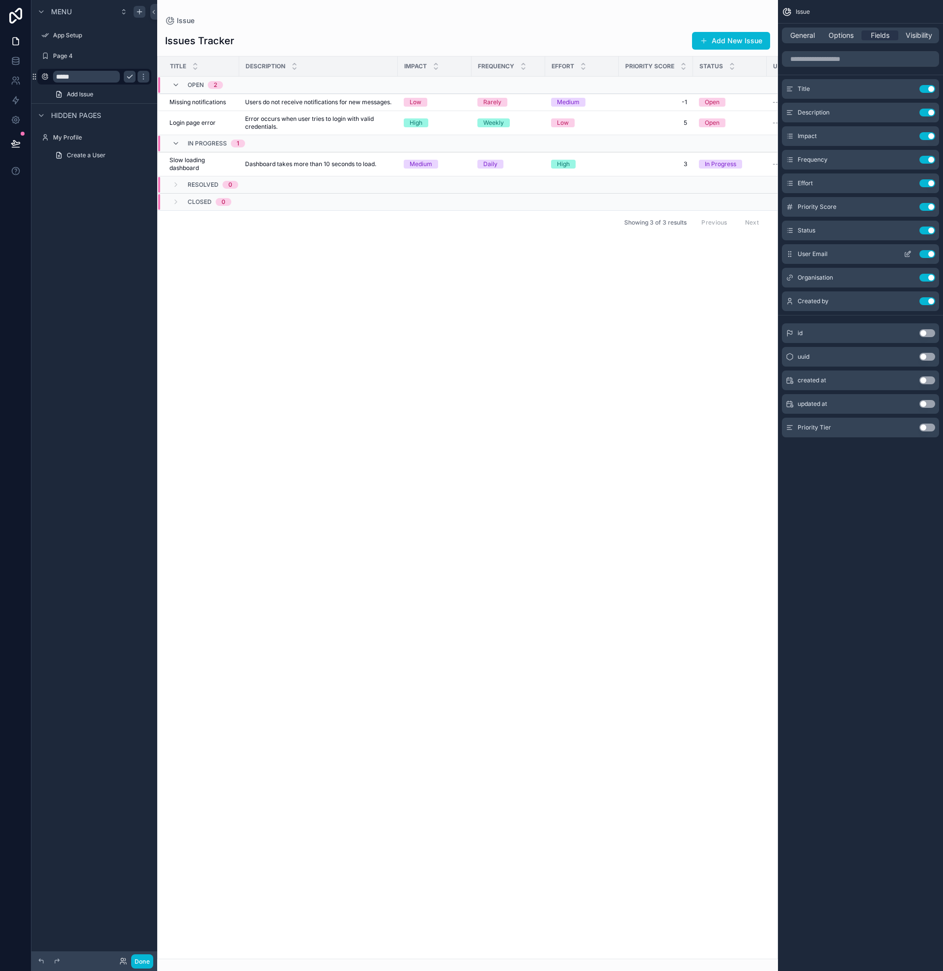
click at [932, 255] on button "Use setting" at bounding box center [928, 254] width 16 height 8
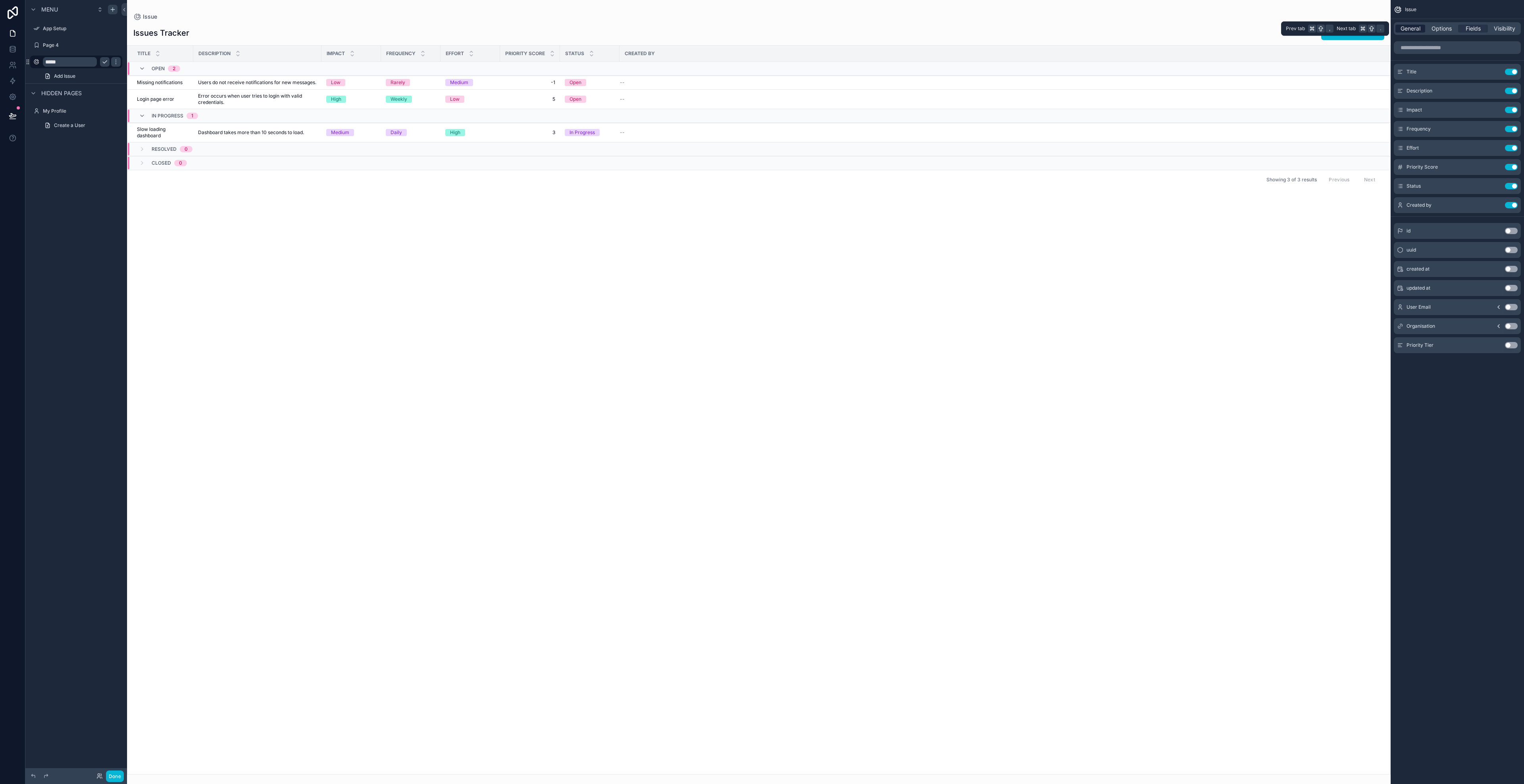
click at [762, 30] on span "General" at bounding box center [1410, 28] width 20 height 8
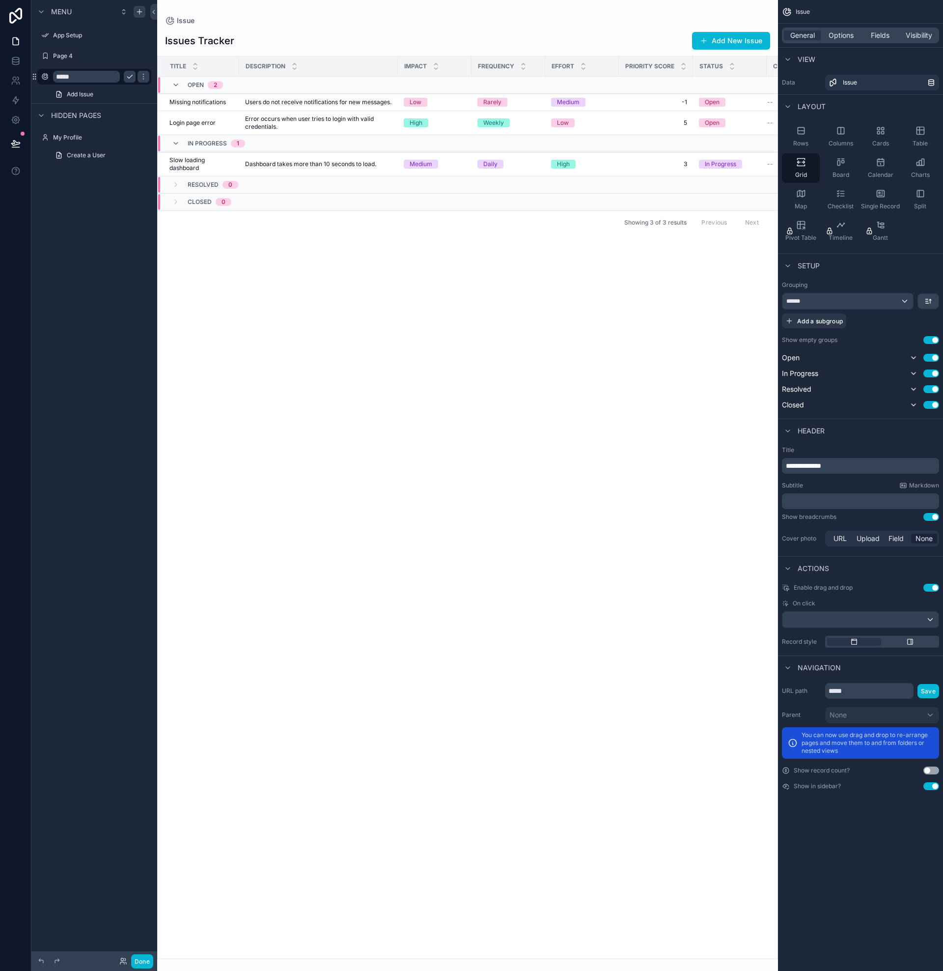
click at [330, 66] on div "Description" at bounding box center [319, 66] width 158 height 19
click at [325, 68] on div "Description" at bounding box center [319, 66] width 158 height 19
click at [287, 103] on span "Users do not receive notifications for new messages." at bounding box center [318, 102] width 146 height 8
